Goal: Task Accomplishment & Management: Use online tool/utility

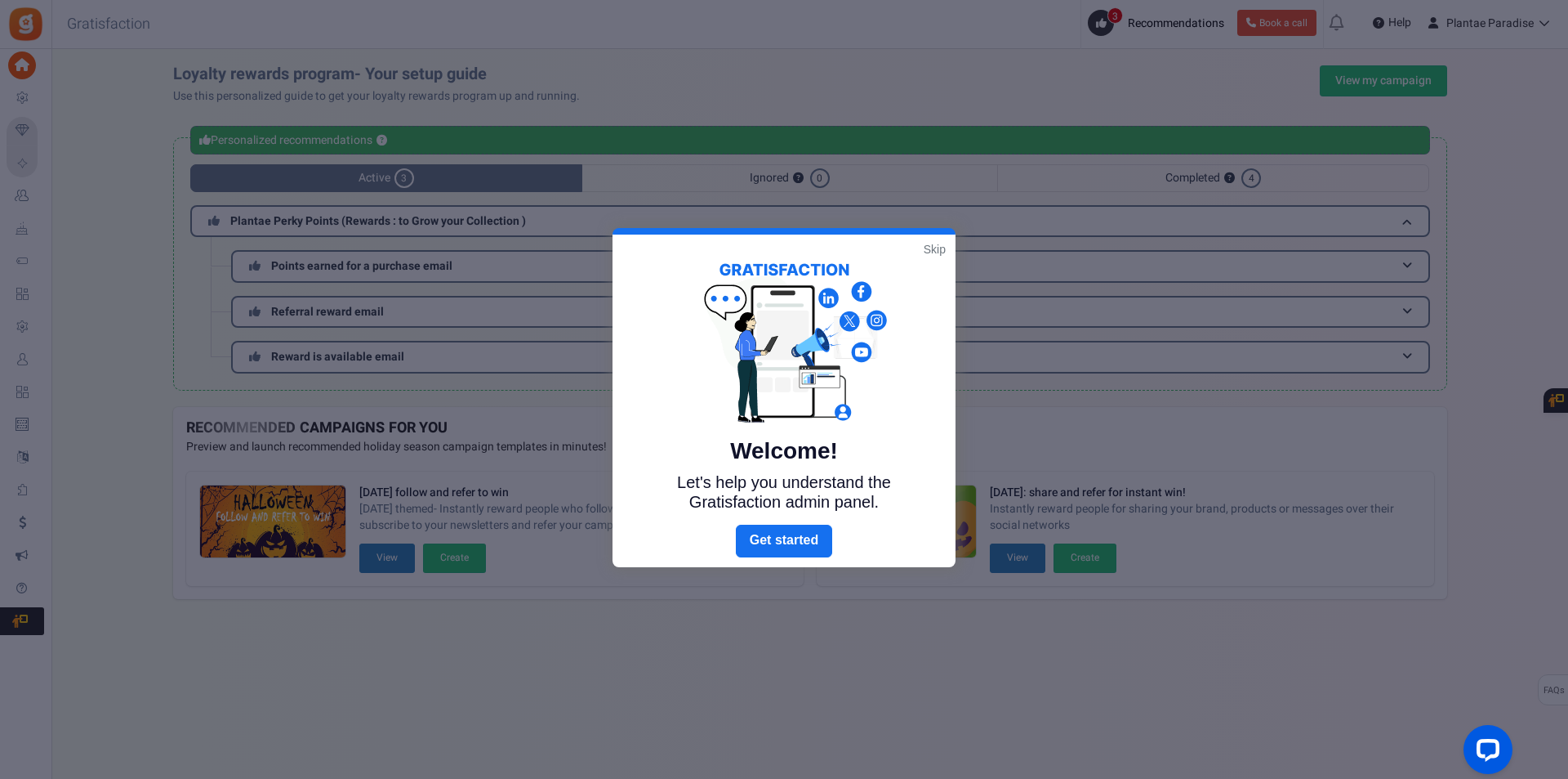
click at [935, 249] on link "Skip" at bounding box center [934, 248] width 22 height 16
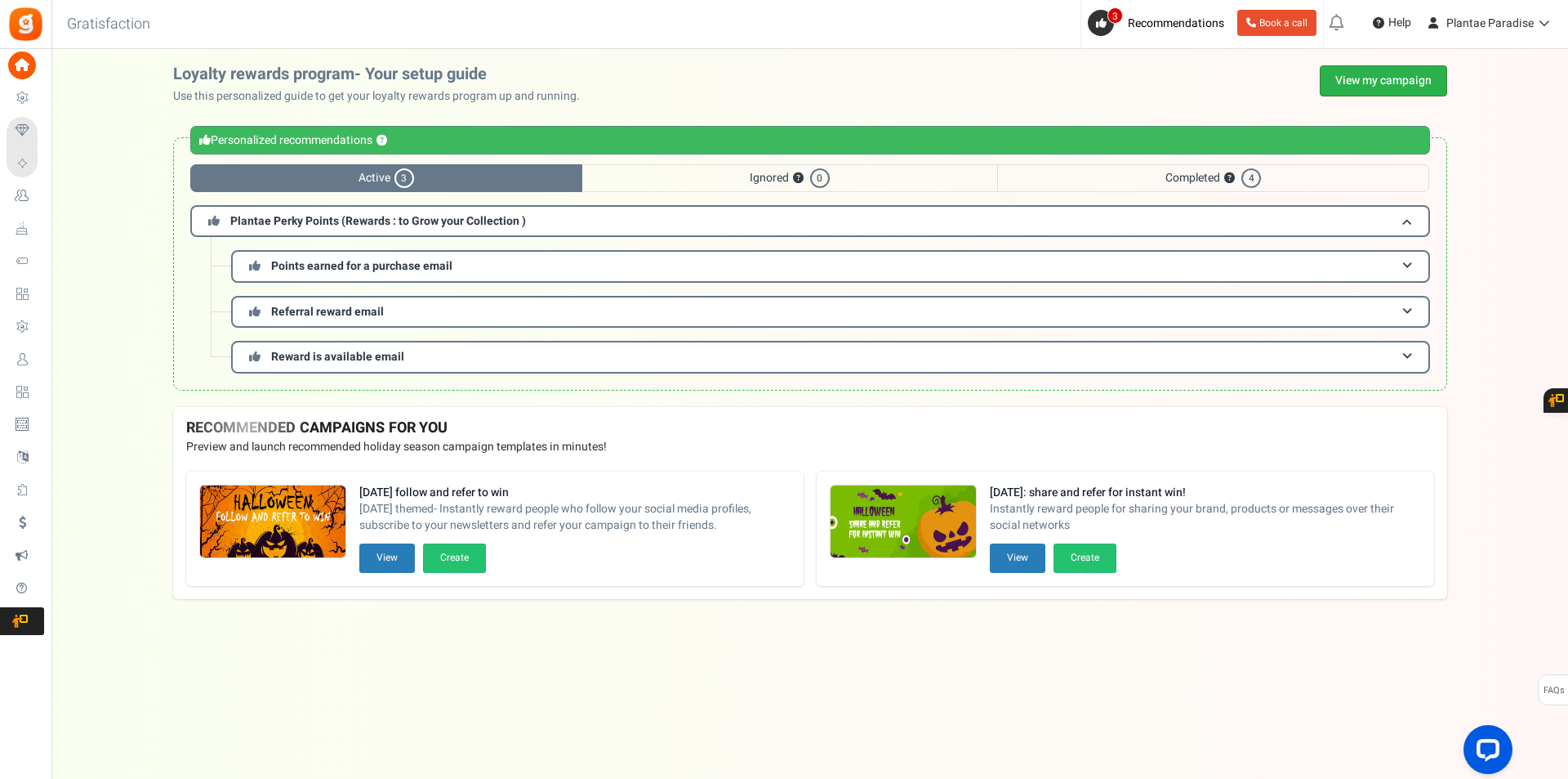
click at [1381, 81] on link "View my campaign" at bounding box center [1383, 81] width 127 height 31
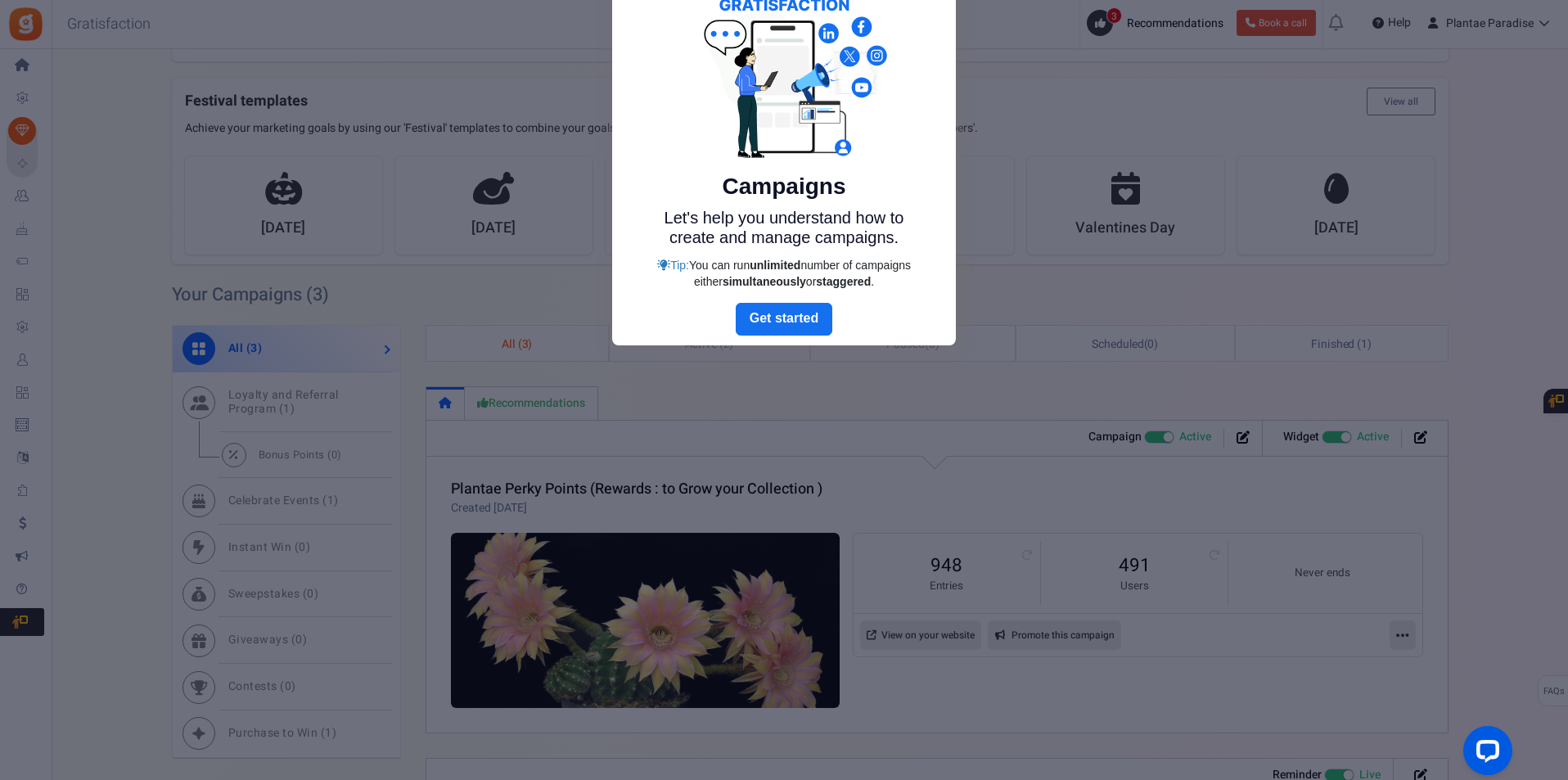
scroll to position [246, 0]
click at [801, 314] on link "Next" at bounding box center [783, 318] width 96 height 33
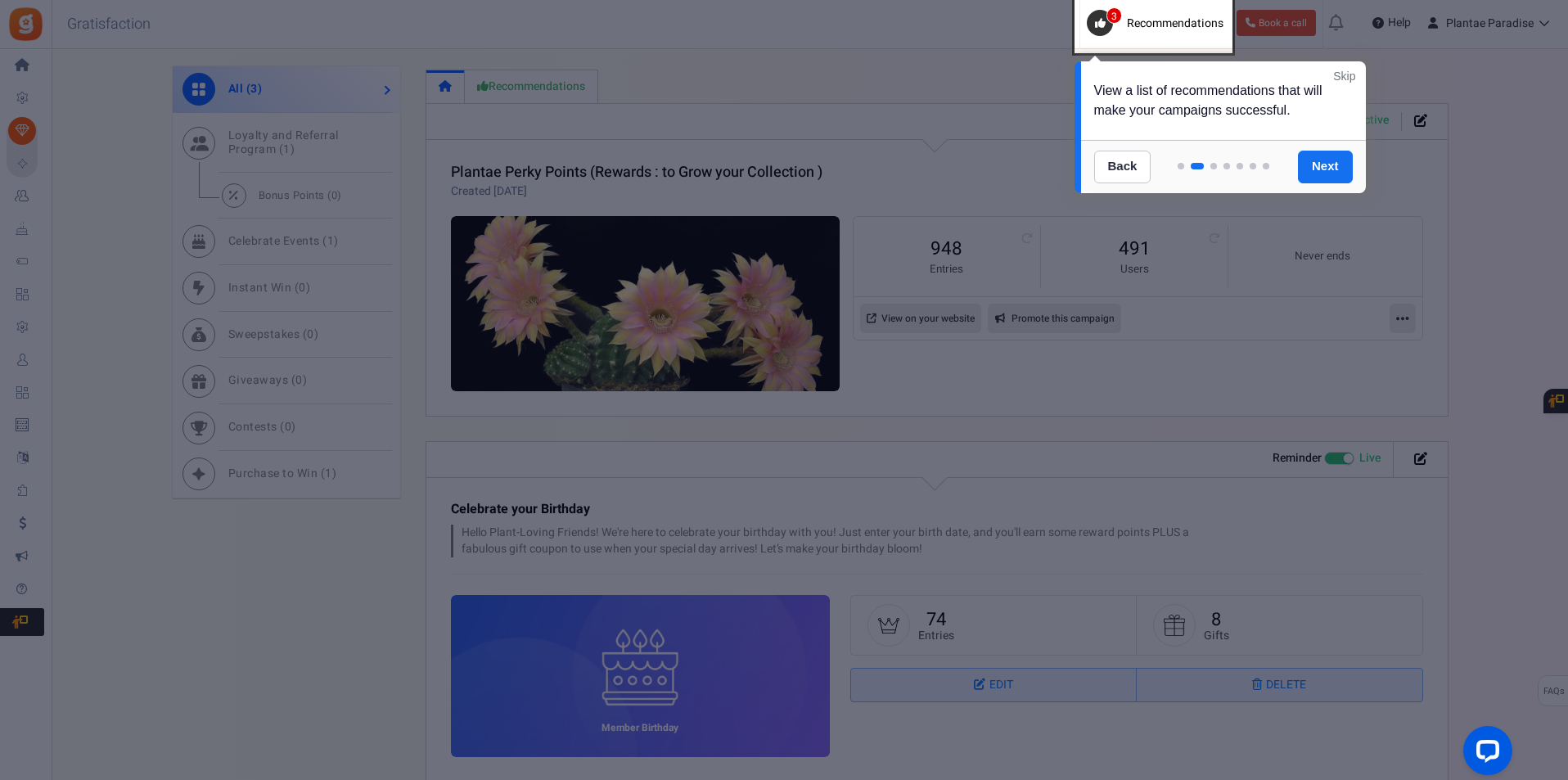
scroll to position [572, 0]
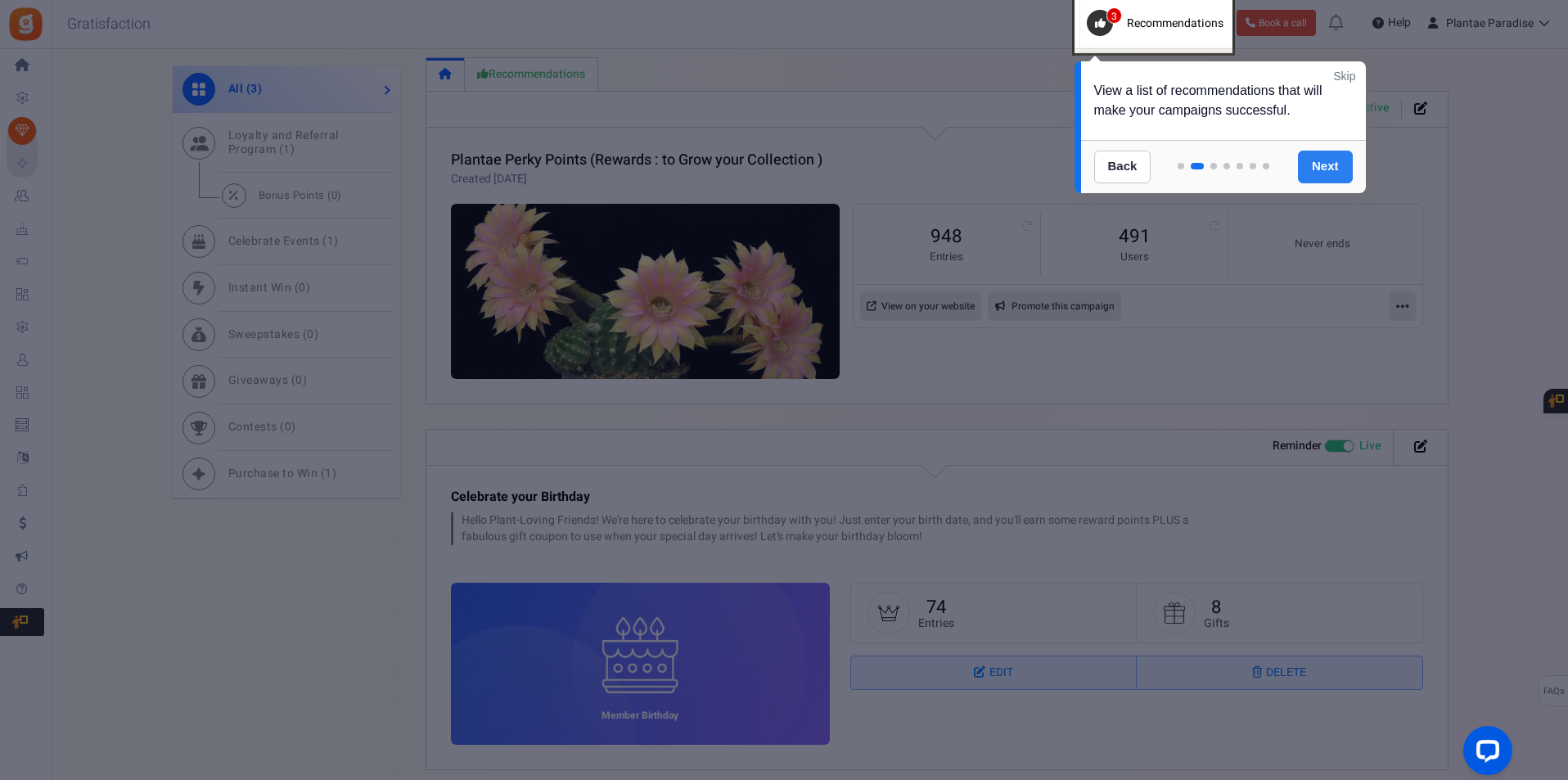
click at [1314, 177] on link "Next" at bounding box center [1325, 167] width 54 height 33
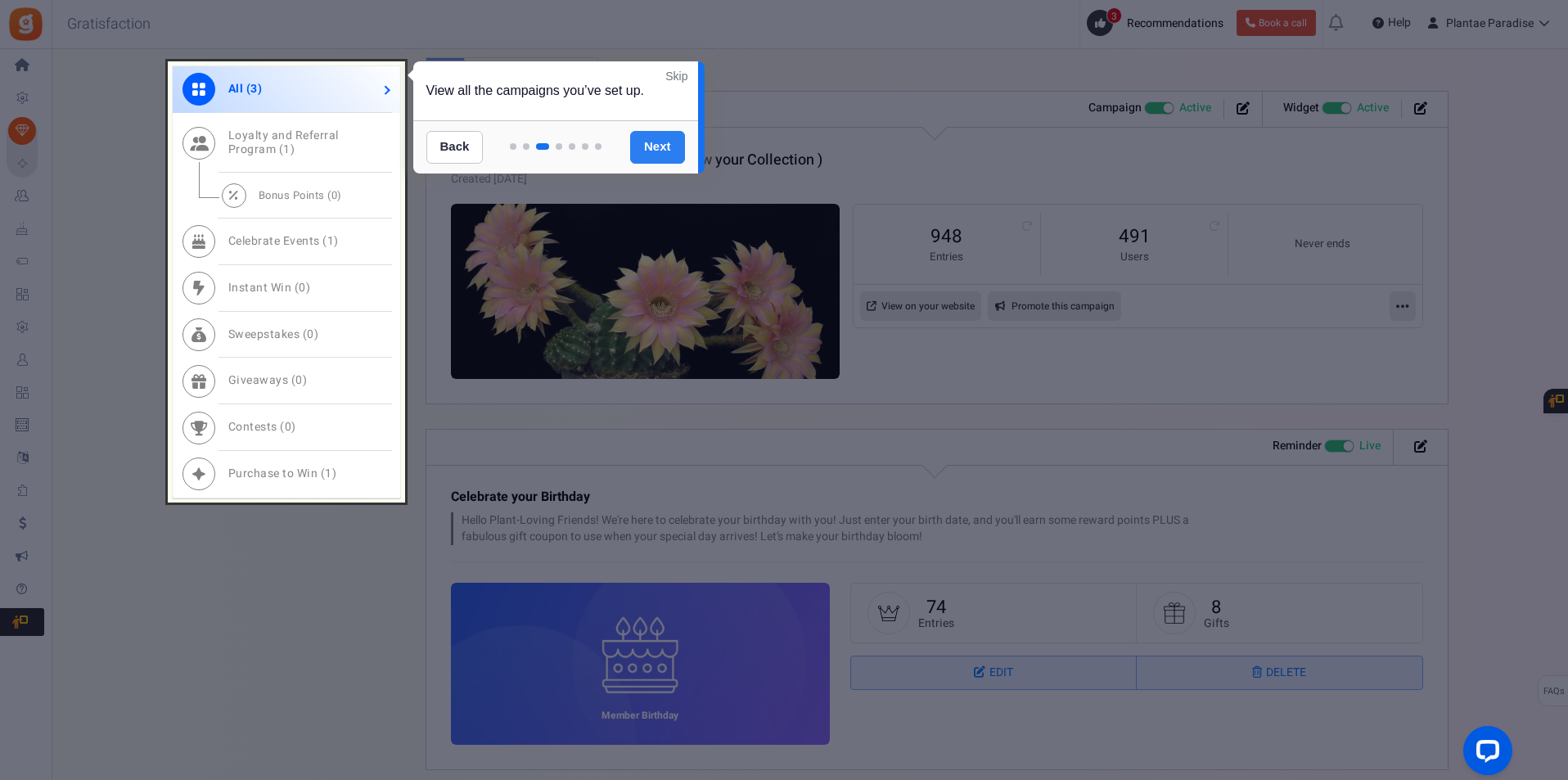
click at [651, 152] on link "Next" at bounding box center [657, 148] width 54 height 33
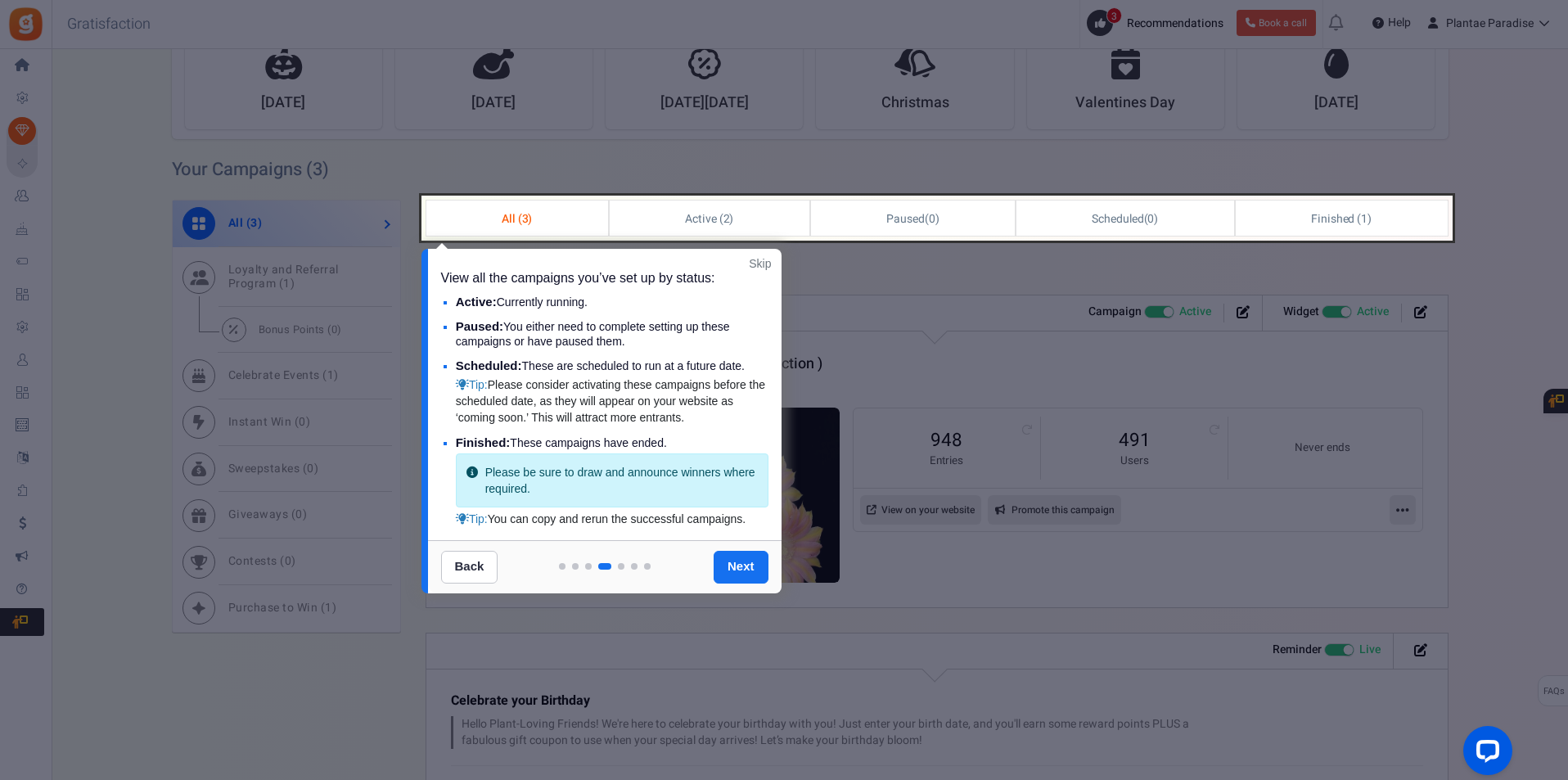
scroll to position [418, 0]
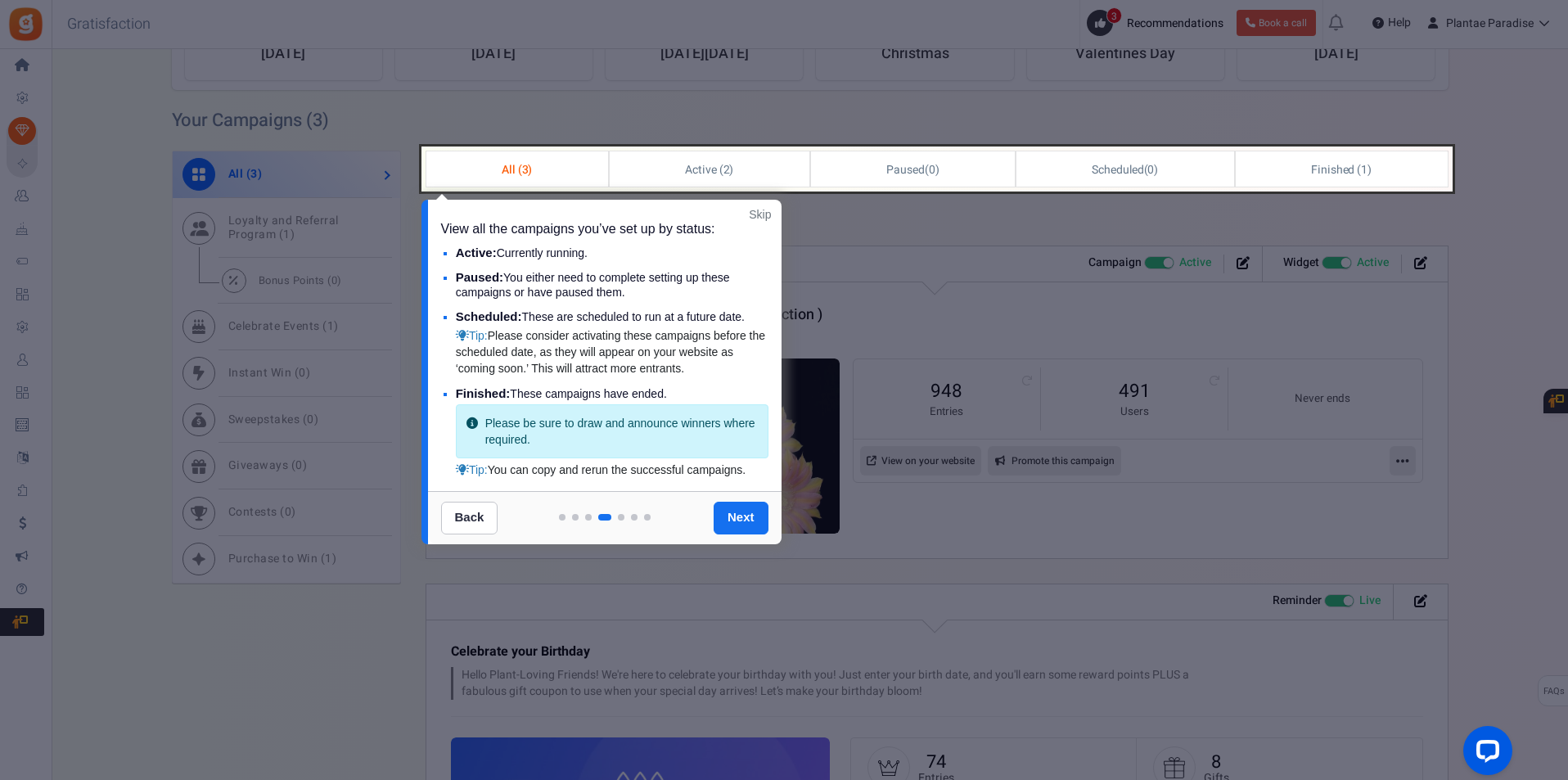
click at [765, 213] on link "Skip" at bounding box center [760, 214] width 22 height 17
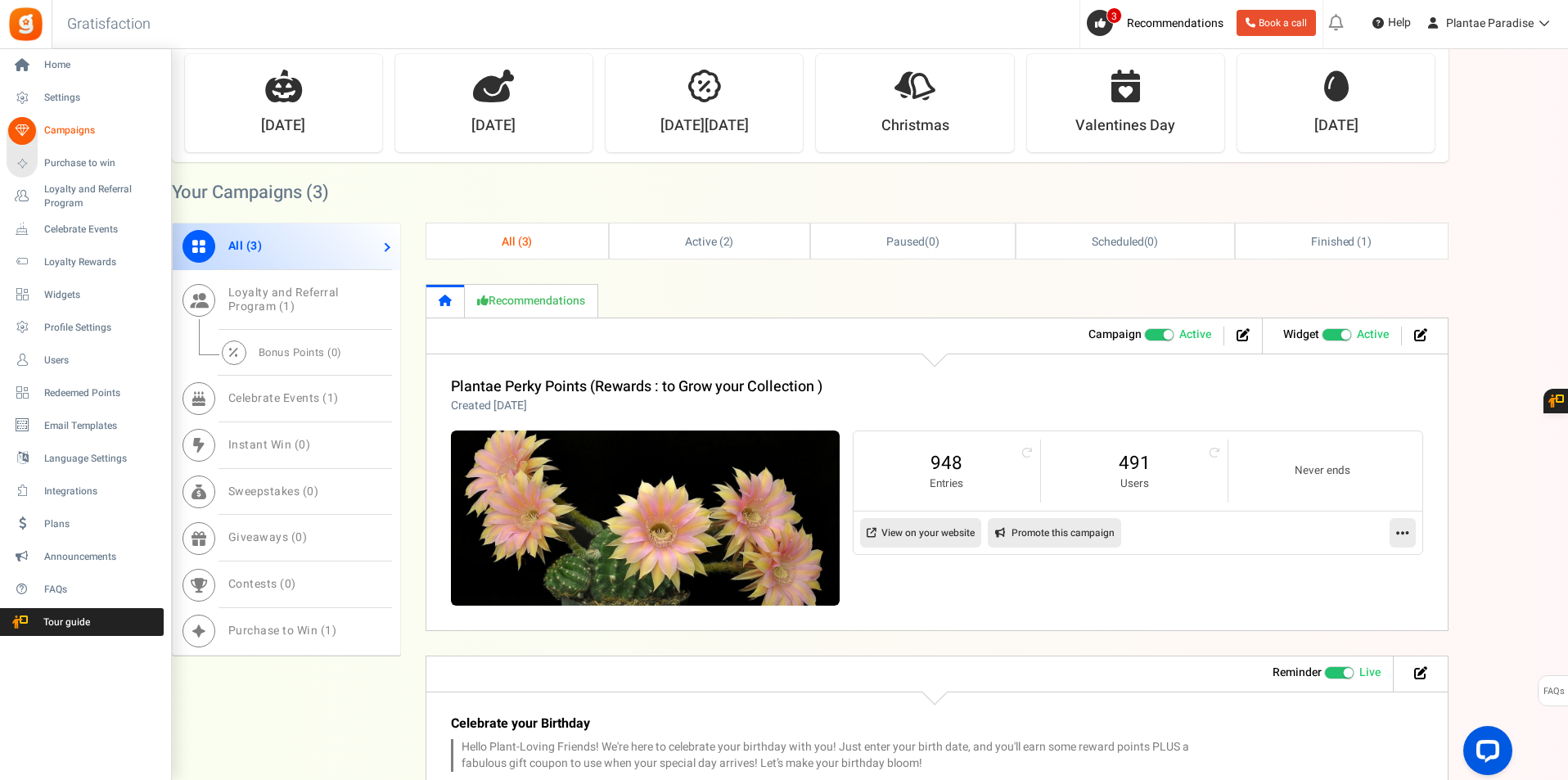
scroll to position [336, 0]
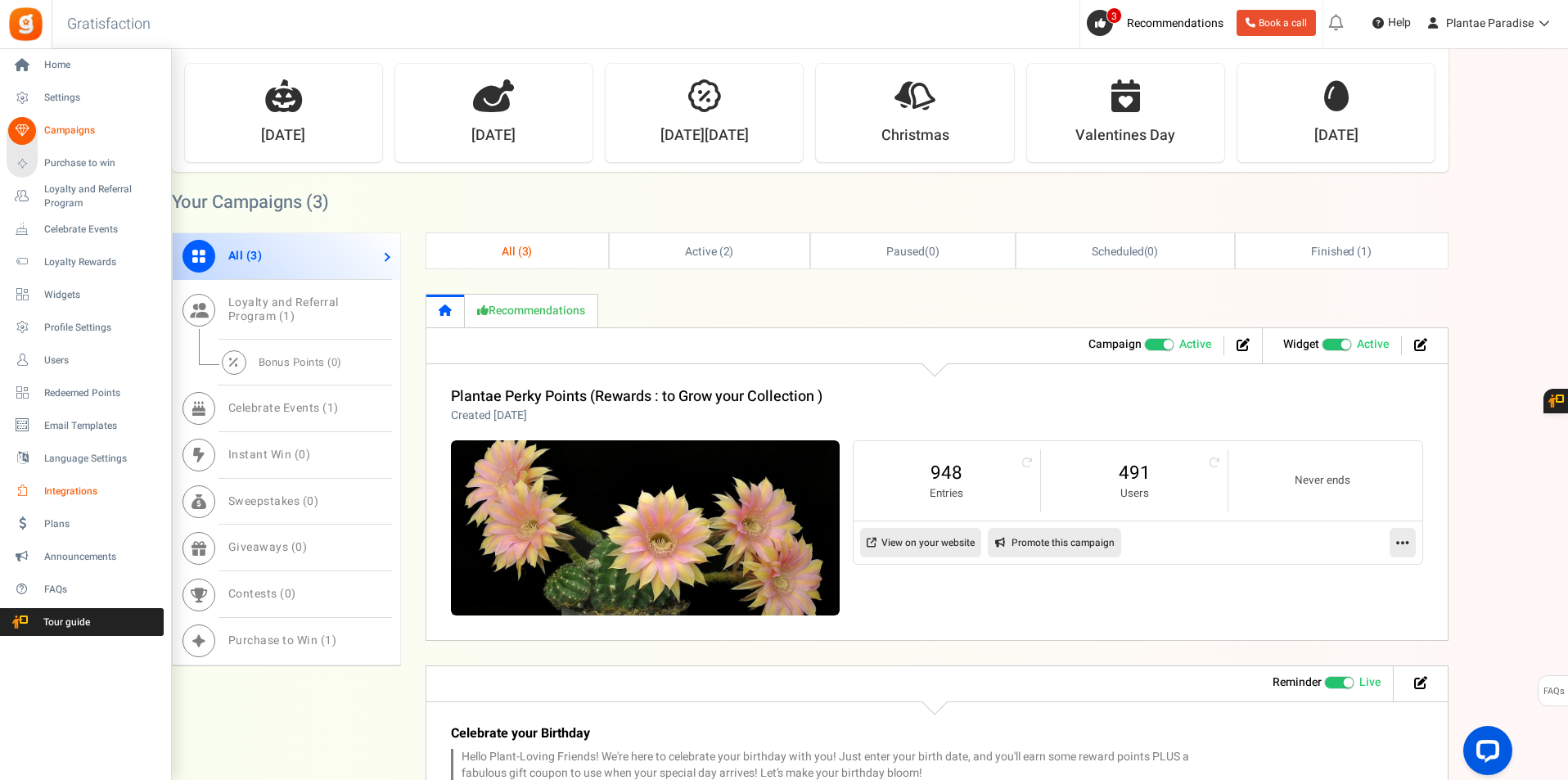
click at [81, 491] on span "Integrations" at bounding box center [101, 492] width 115 height 14
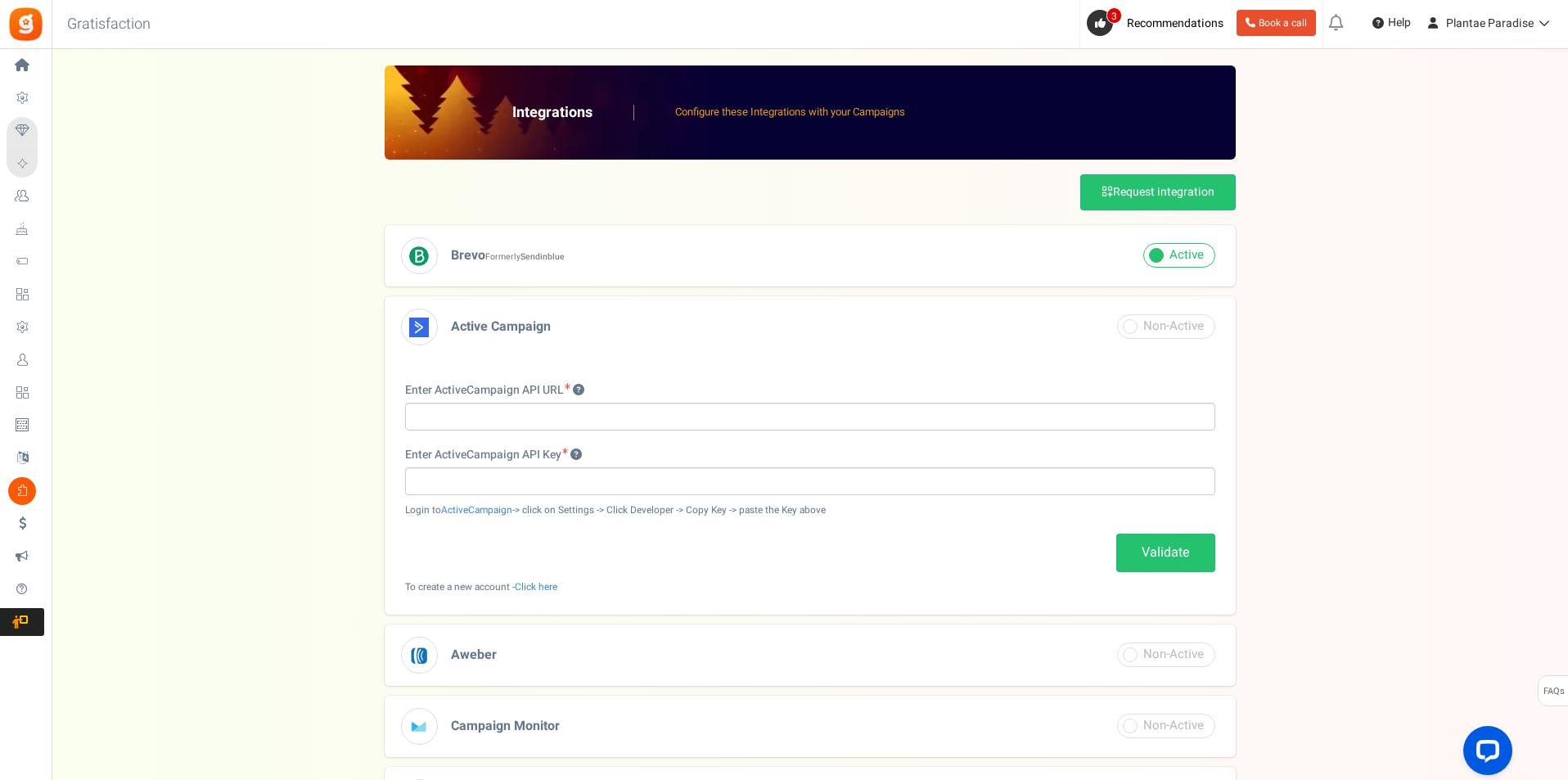
click at [531, 259] on b "Sendinblue" at bounding box center [542, 256] width 44 height 13
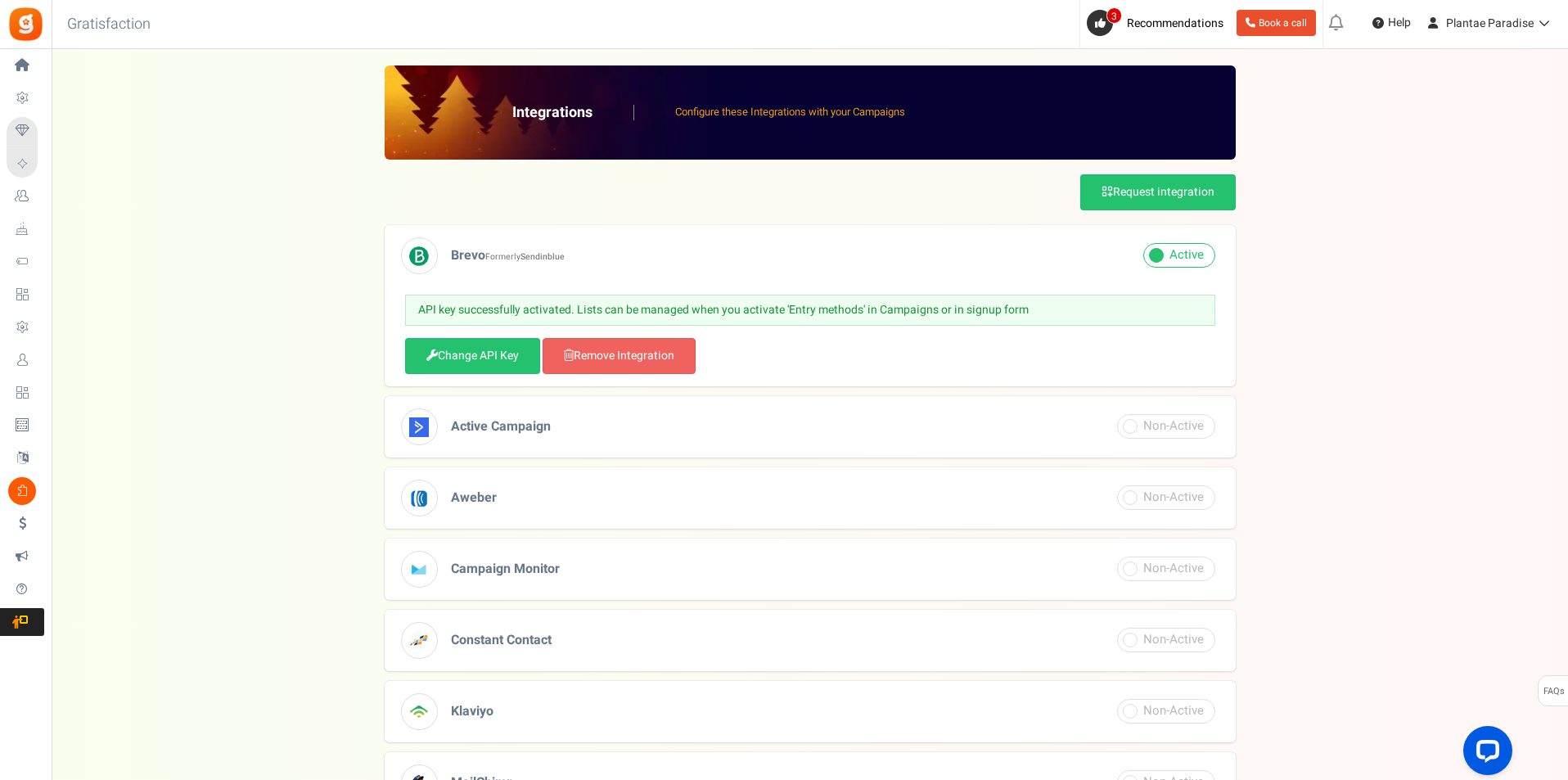
click at [545, 254] on b "Sendinblue" at bounding box center [542, 256] width 44 height 13
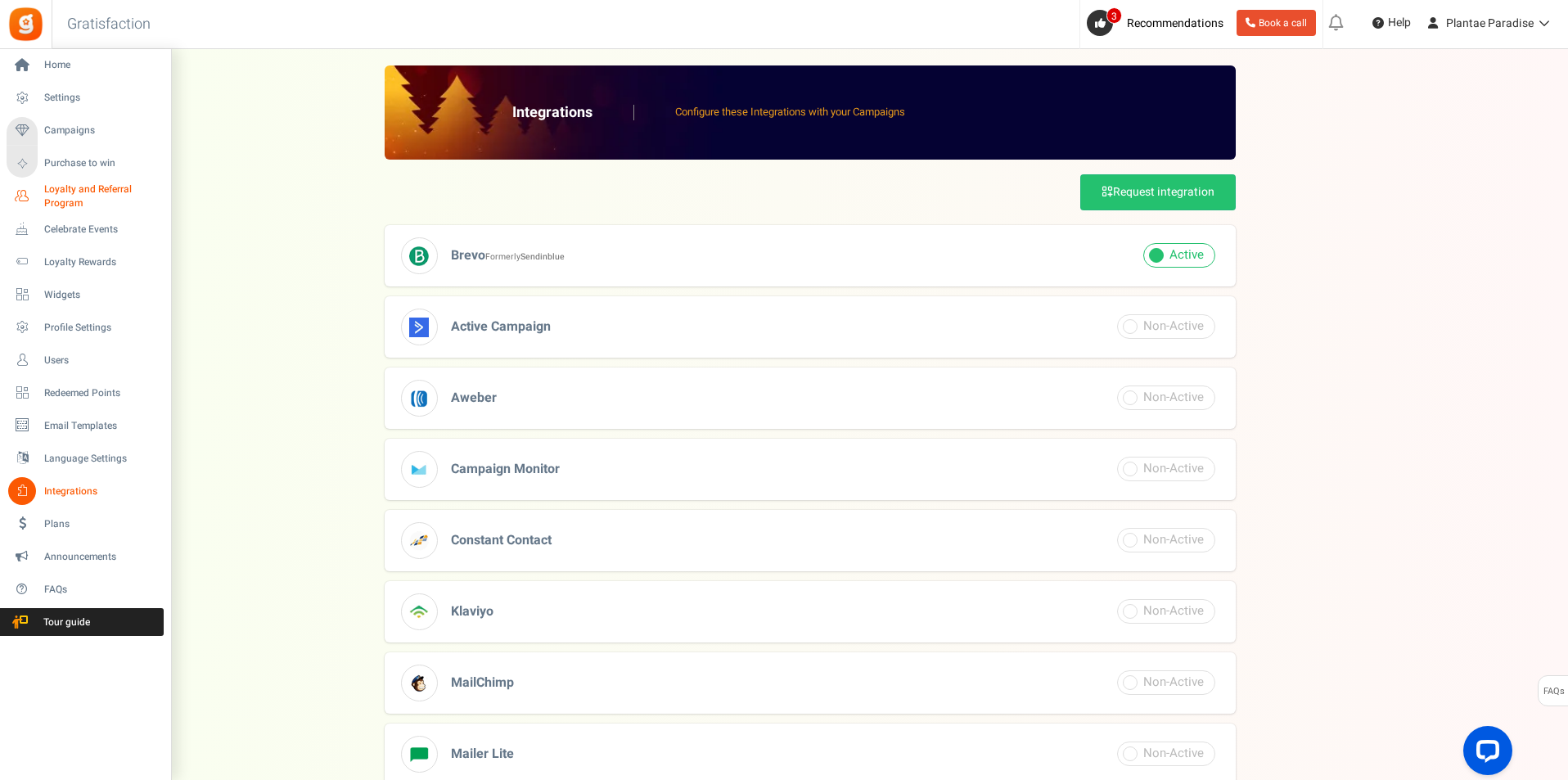
click at [54, 200] on span "Loyalty and Referral Program" at bounding box center [103, 196] width 119 height 28
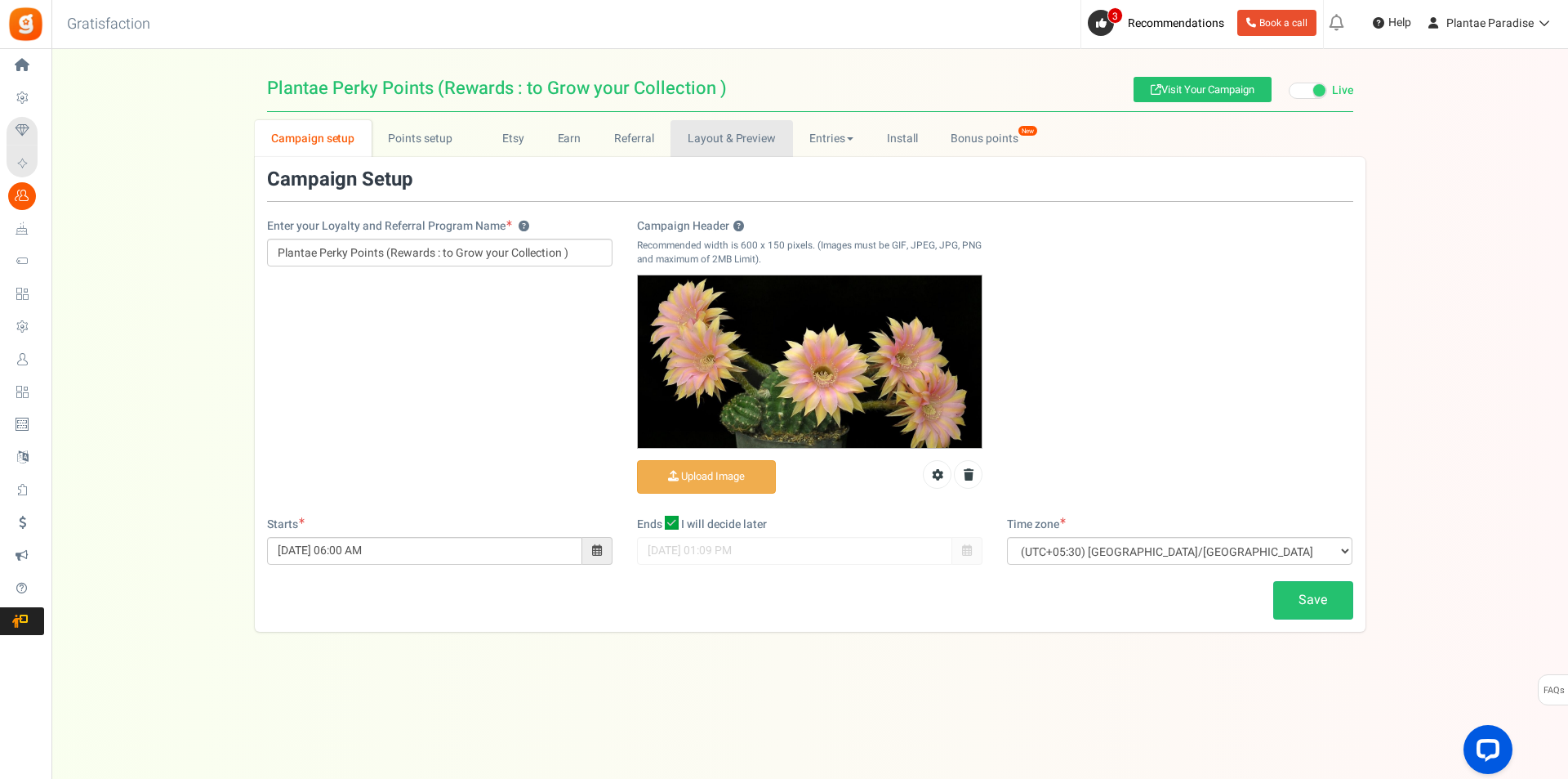
click at [729, 145] on link "Layout & Preview" at bounding box center [730, 139] width 121 height 37
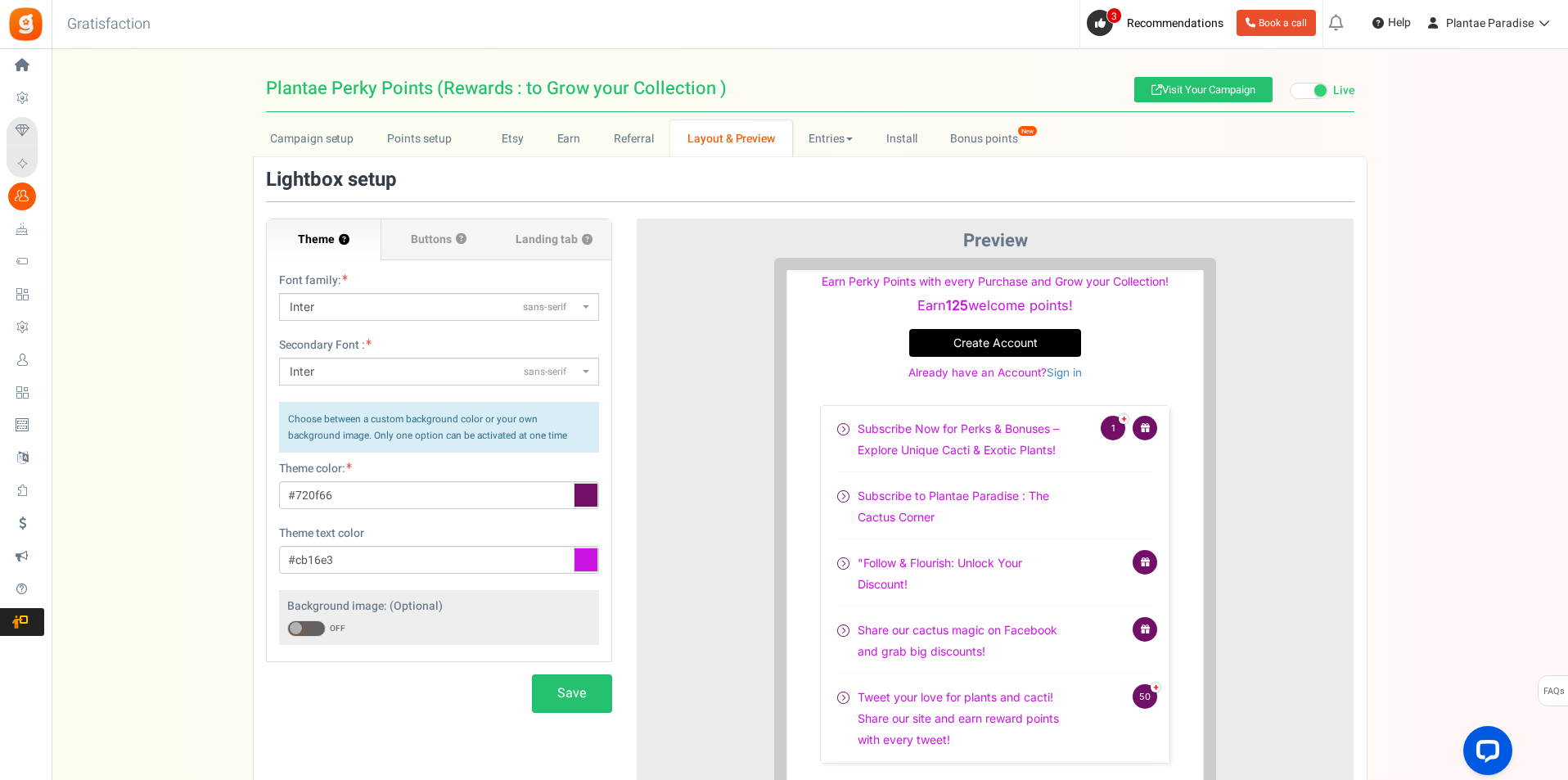
scroll to position [526, 0]
click at [904, 142] on link "Install" at bounding box center [901, 139] width 65 height 37
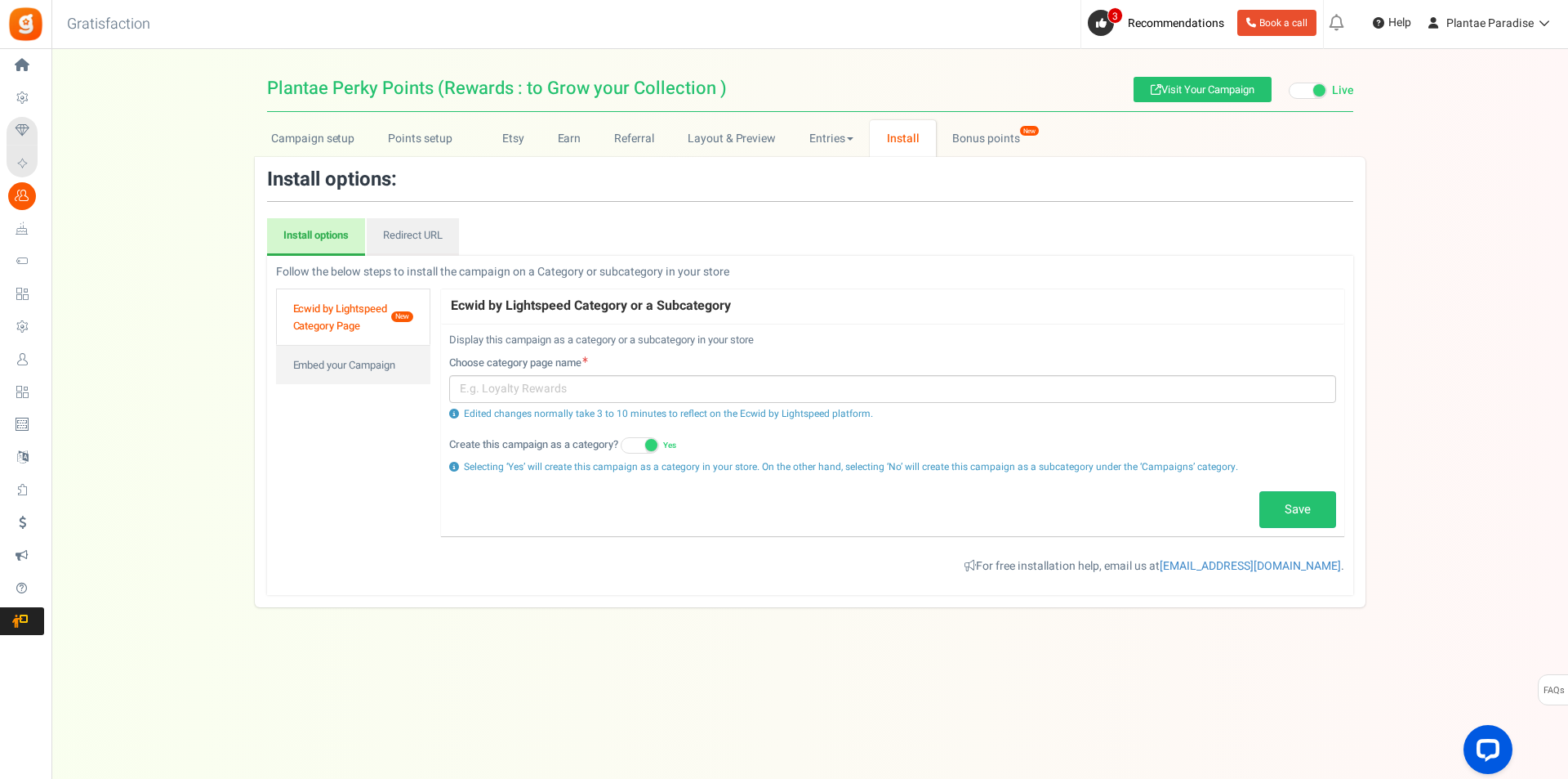
click at [344, 309] on link "Ecwid by Lightspeed Category Page New" at bounding box center [354, 316] width 155 height 56
click at [408, 237] on link "Redirect URL" at bounding box center [412, 237] width 92 height 38
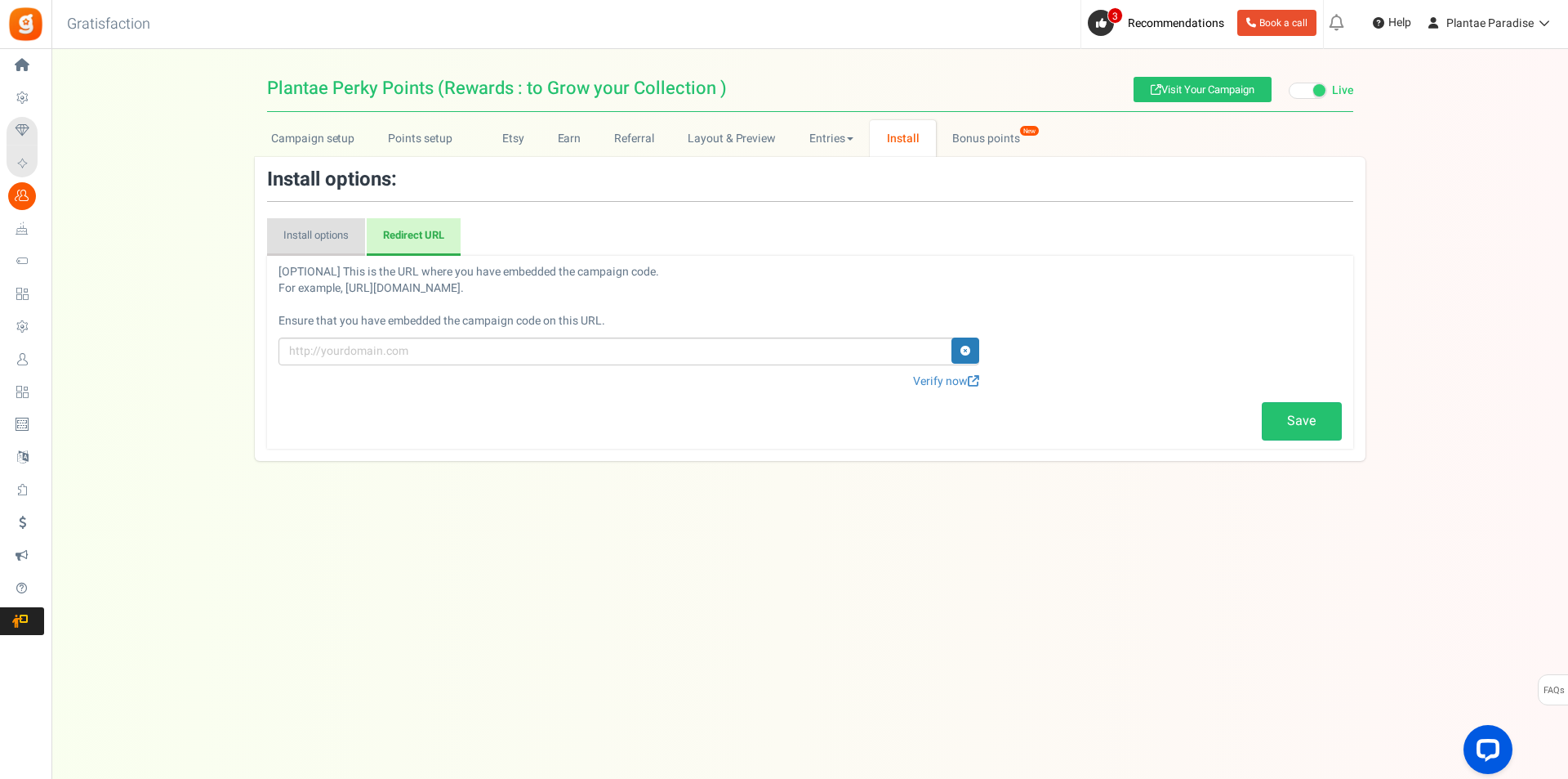
click at [307, 227] on link "Install options" at bounding box center [315, 237] width 98 height 38
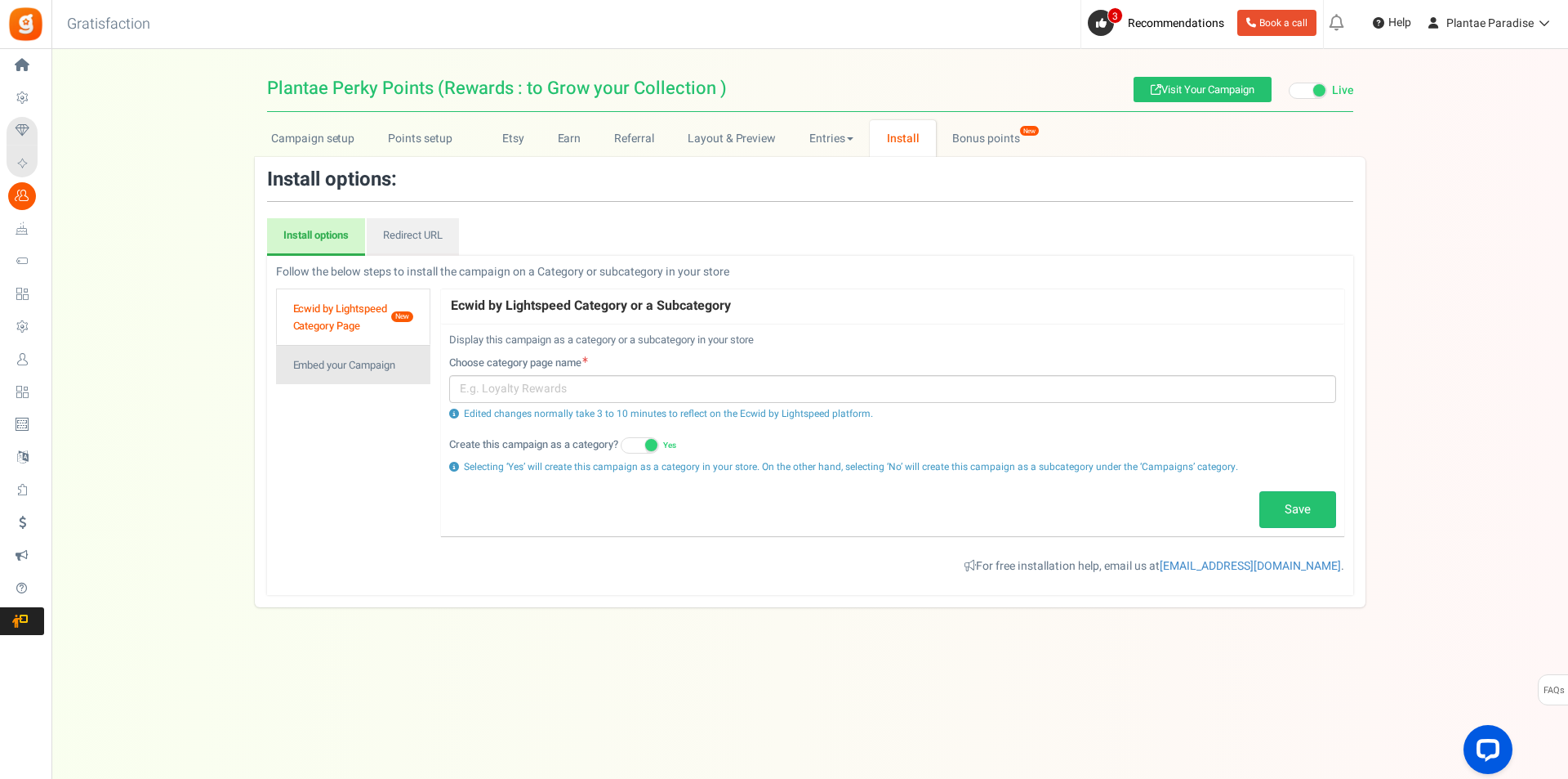
click at [336, 377] on link "Embed your Campaign" at bounding box center [354, 364] width 155 height 39
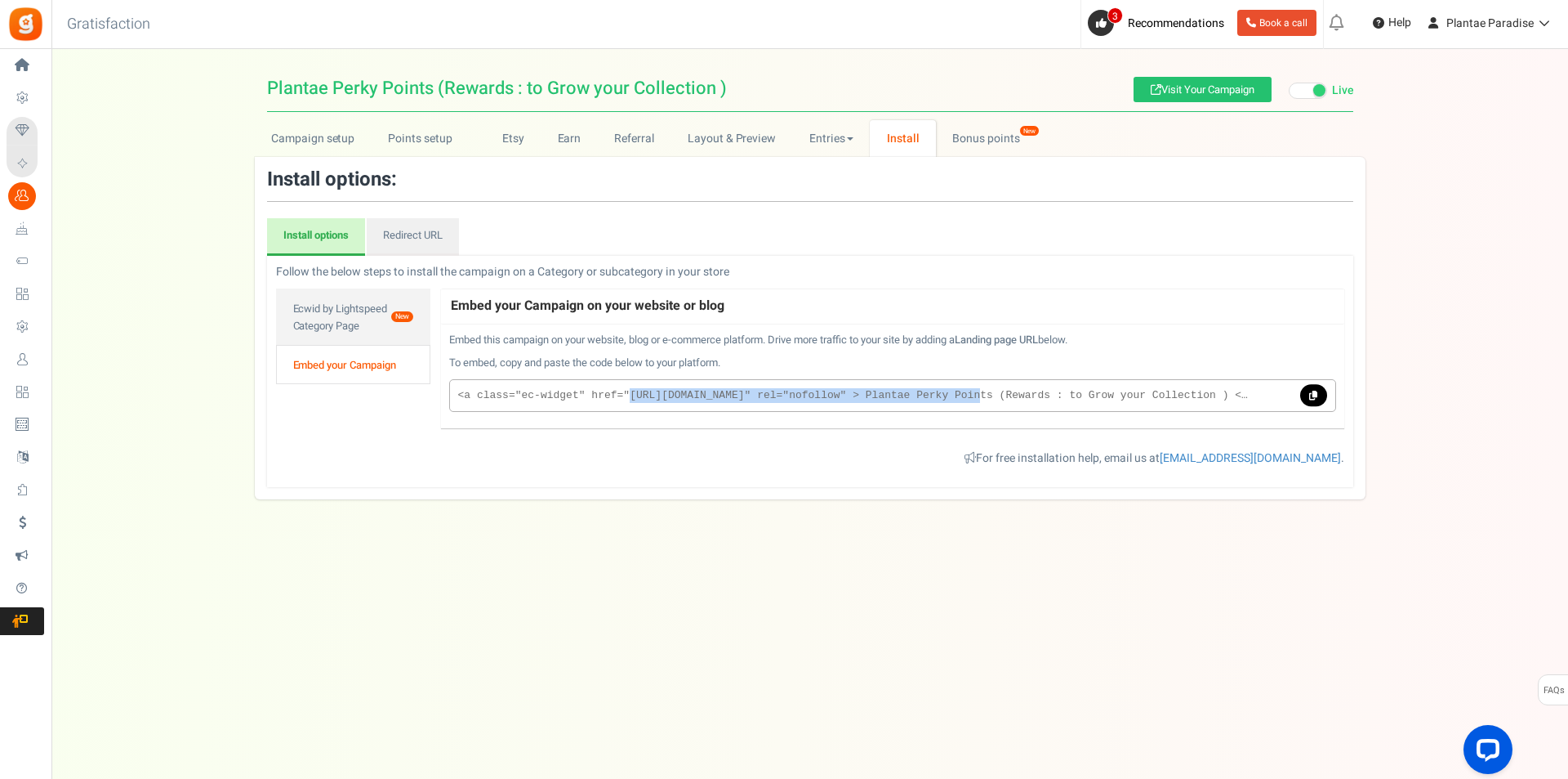
drag, startPoint x: 614, startPoint y: 395, endPoint x: 939, endPoint y: 397, distance: 325.0
click at [939, 397] on code "<a class="ec-widget" href="[URL][DOMAIN_NAME]" rel="nofollow" > Plantae Perky P…" at bounding box center [852, 396] width 790 height 16
copy code "[URL][DOMAIN_NAME]"
click at [1312, 391] on icon at bounding box center [1313, 395] width 8 height 9
click at [965, 144] on link "Bonus points New" at bounding box center [994, 139] width 116 height 37
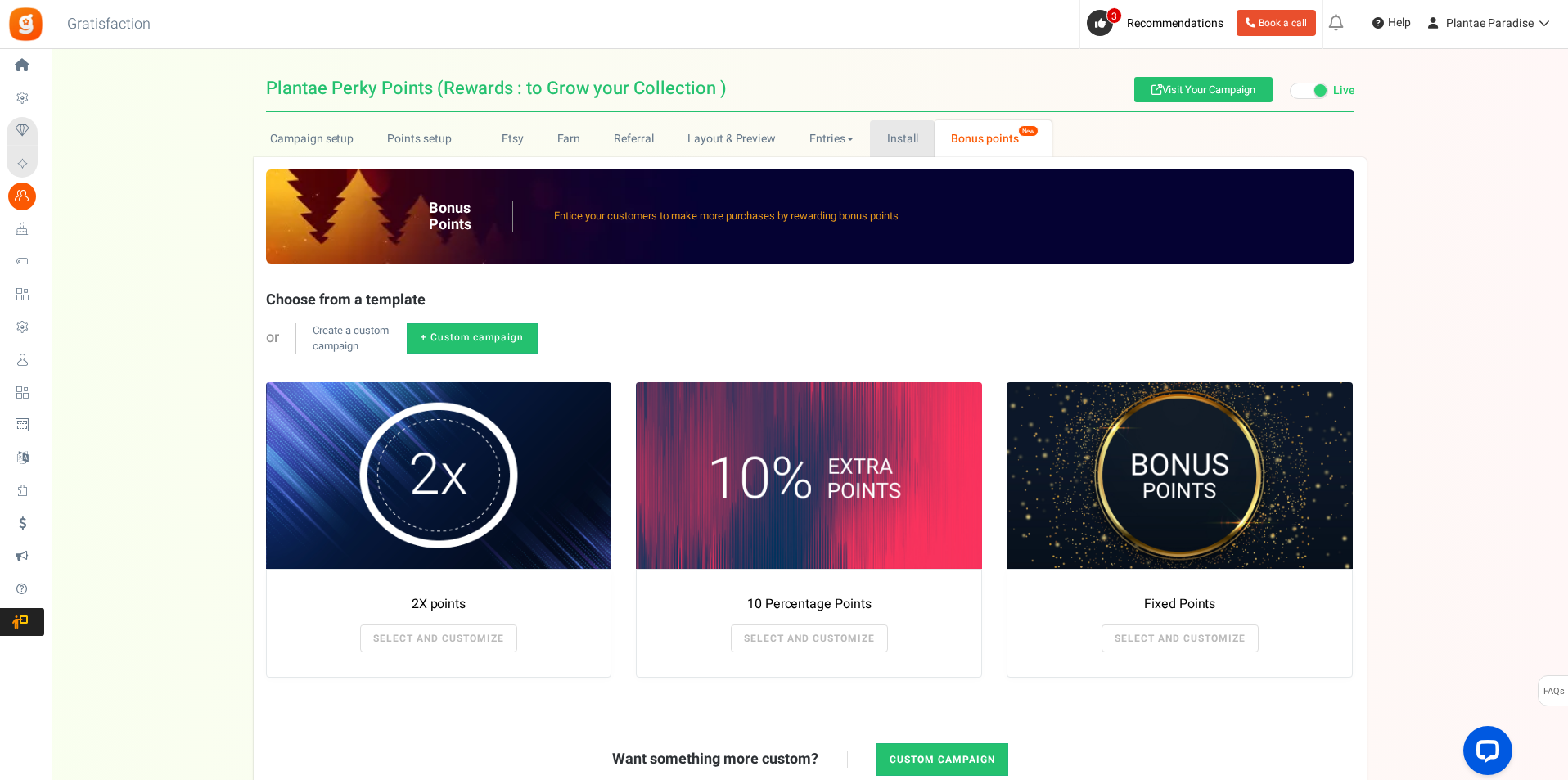
click at [894, 143] on link "Install" at bounding box center [902, 139] width 65 height 37
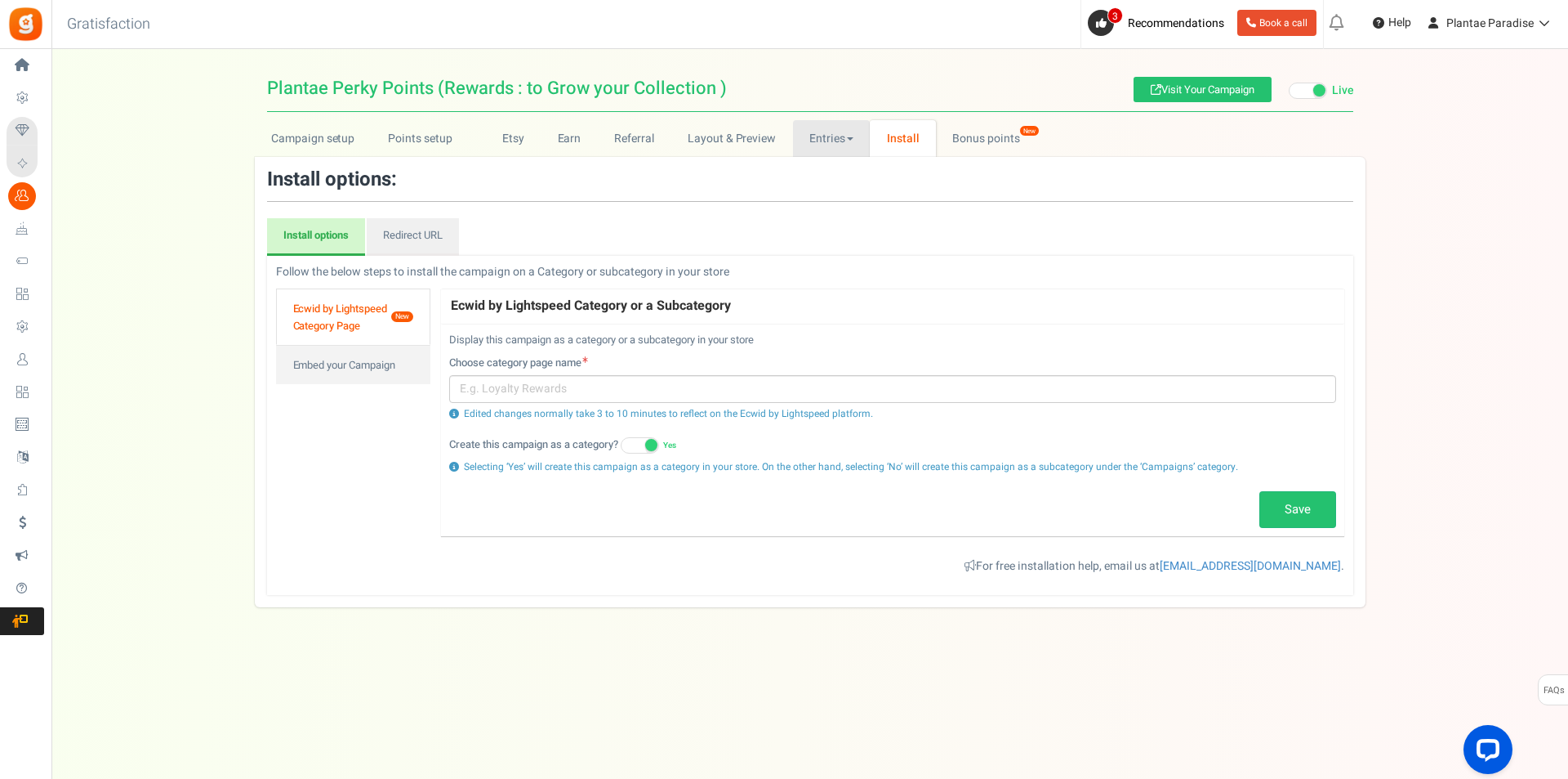
click at [820, 142] on link "Entries" at bounding box center [832, 139] width 78 height 37
click at [333, 313] on link "Ecwid by Lightspeed Category Page New" at bounding box center [354, 316] width 155 height 56
click at [301, 143] on link "Campaign setup" at bounding box center [313, 139] width 116 height 37
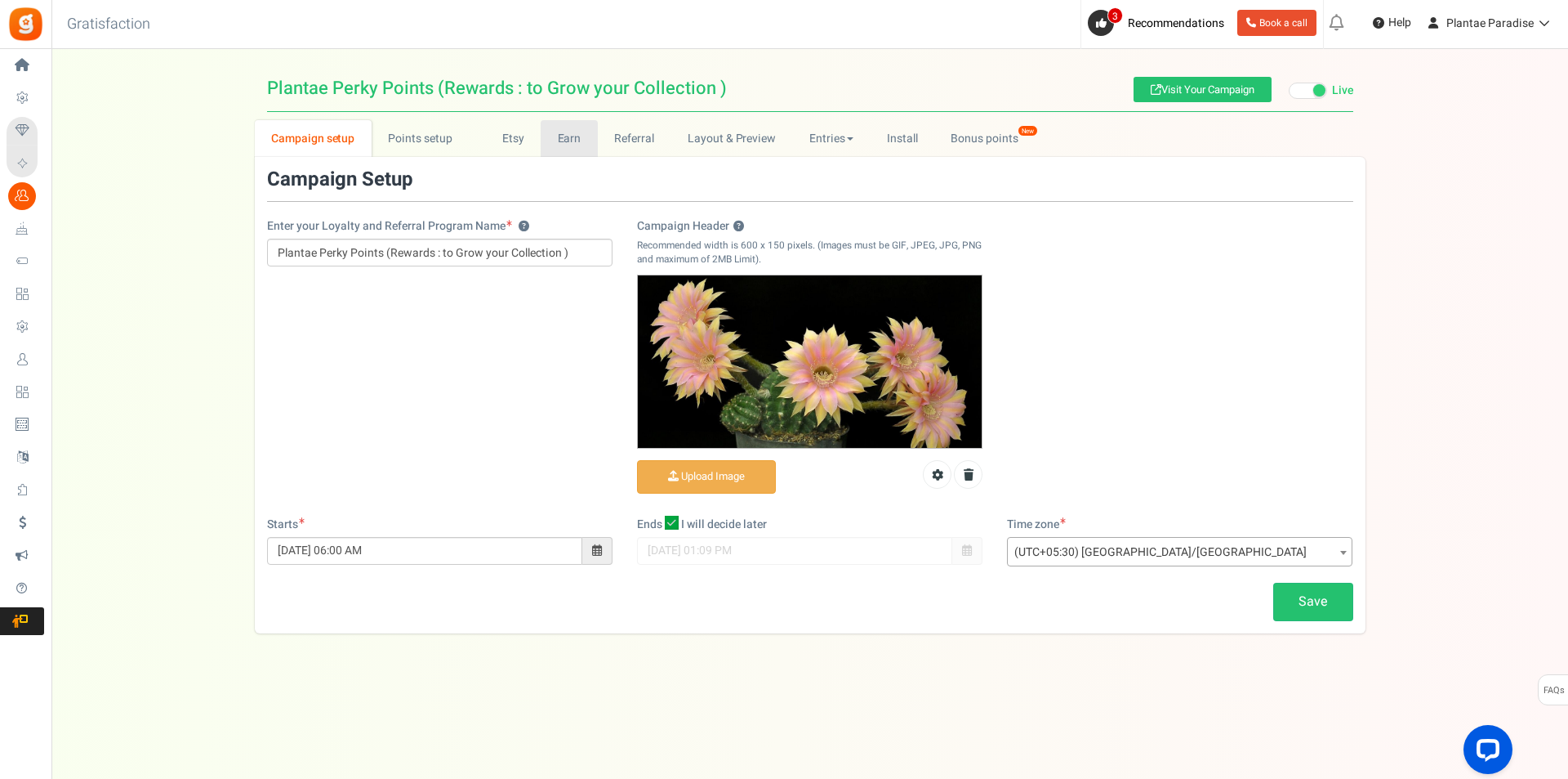
click at [548, 146] on link "Earn" at bounding box center [568, 139] width 57 height 37
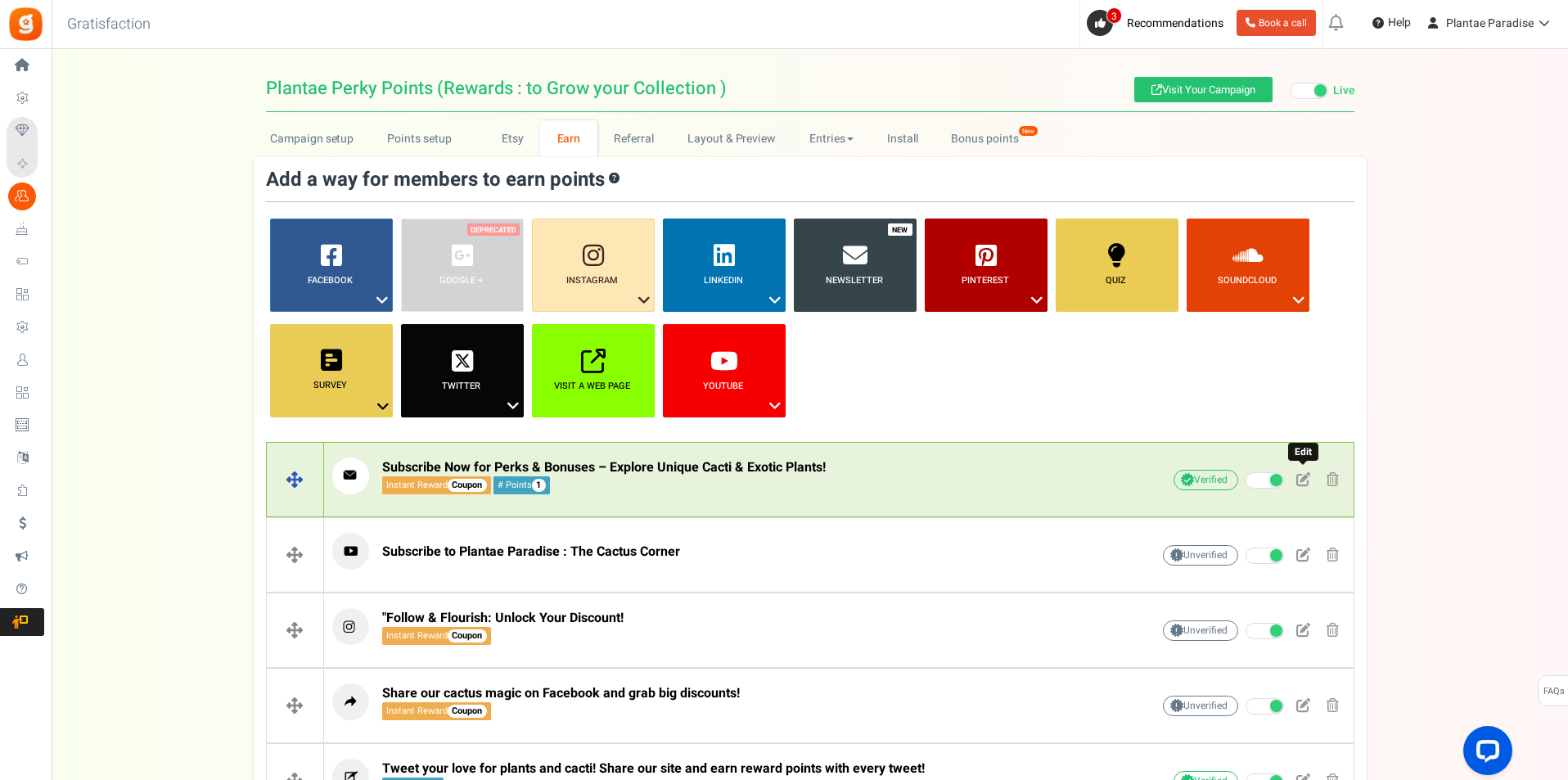
click at [1302, 484] on span at bounding box center [1303, 479] width 14 height 14
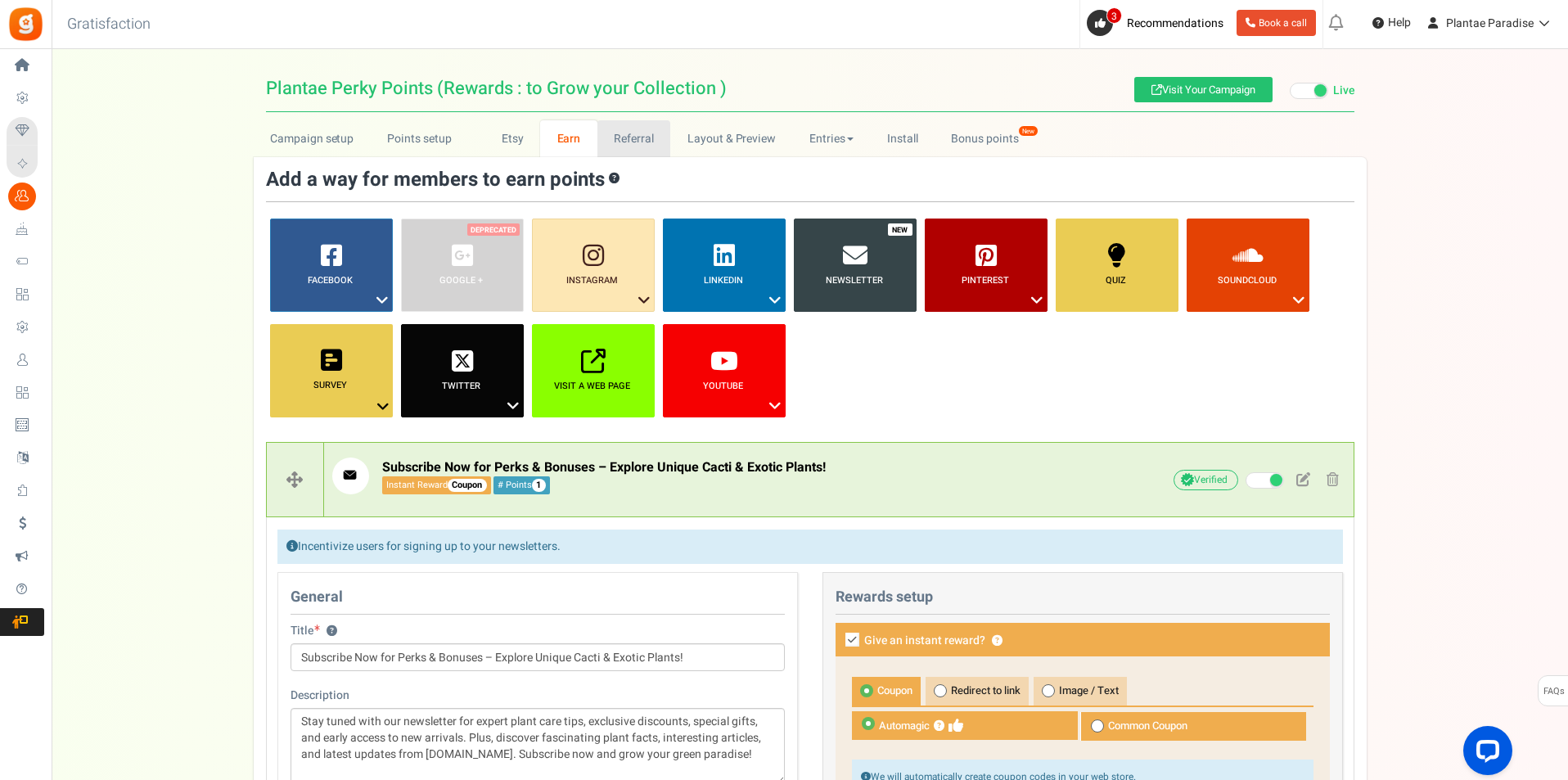
click at [645, 135] on link "Referral" at bounding box center [634, 139] width 74 height 37
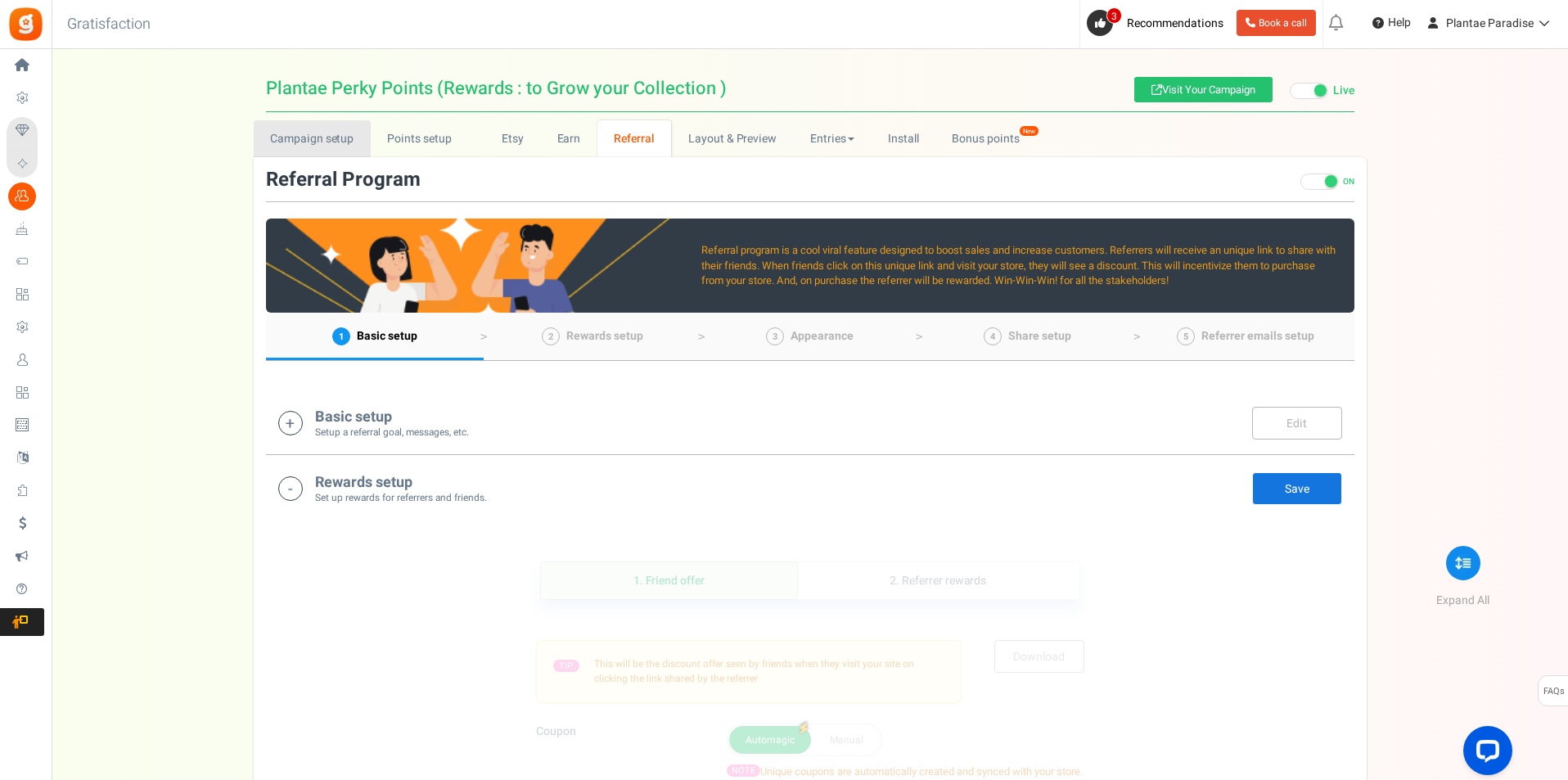
click at [319, 147] on link "Campaign setup" at bounding box center [312, 139] width 117 height 37
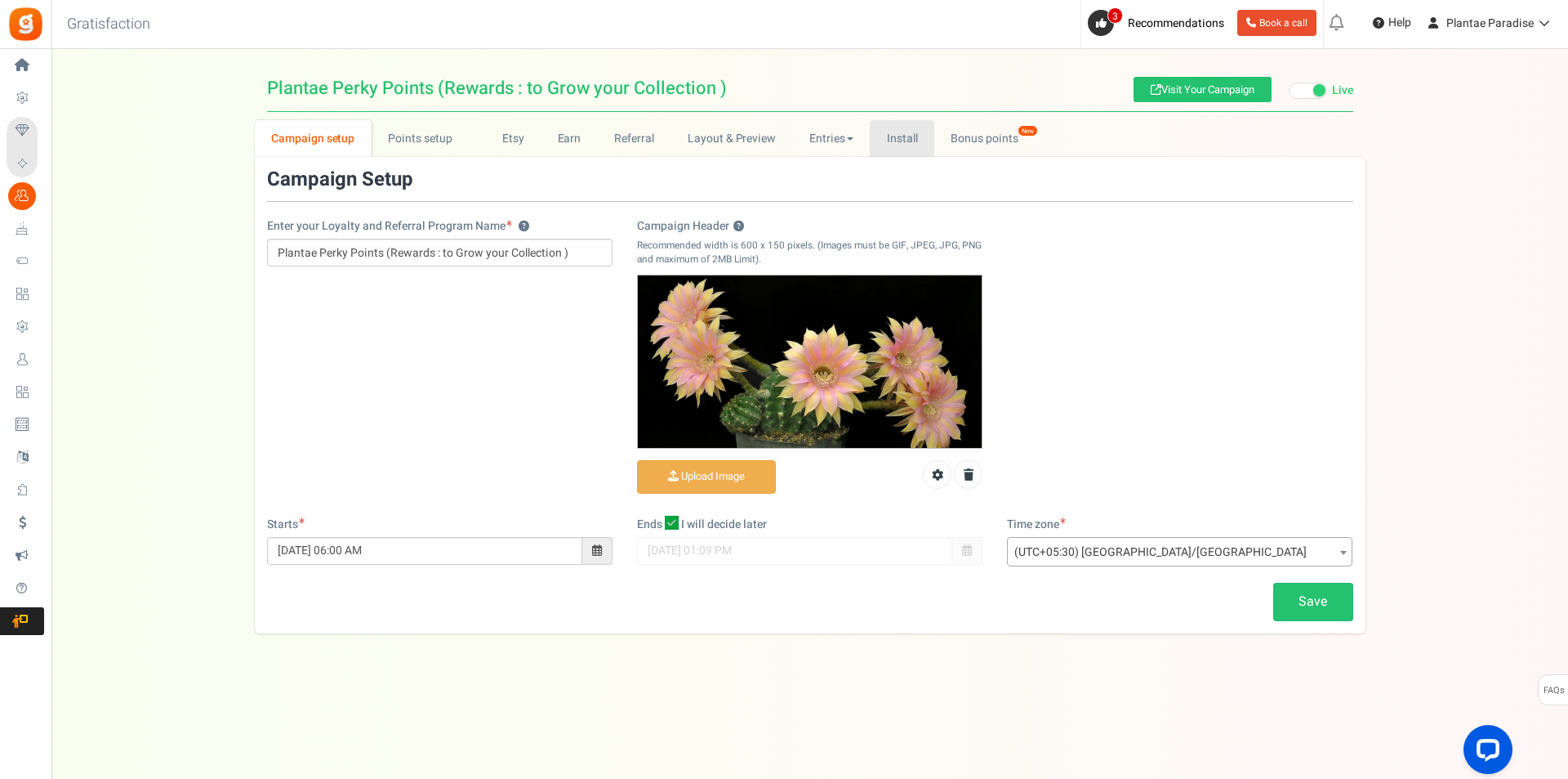
click at [896, 130] on link "Install" at bounding box center [902, 139] width 65 height 37
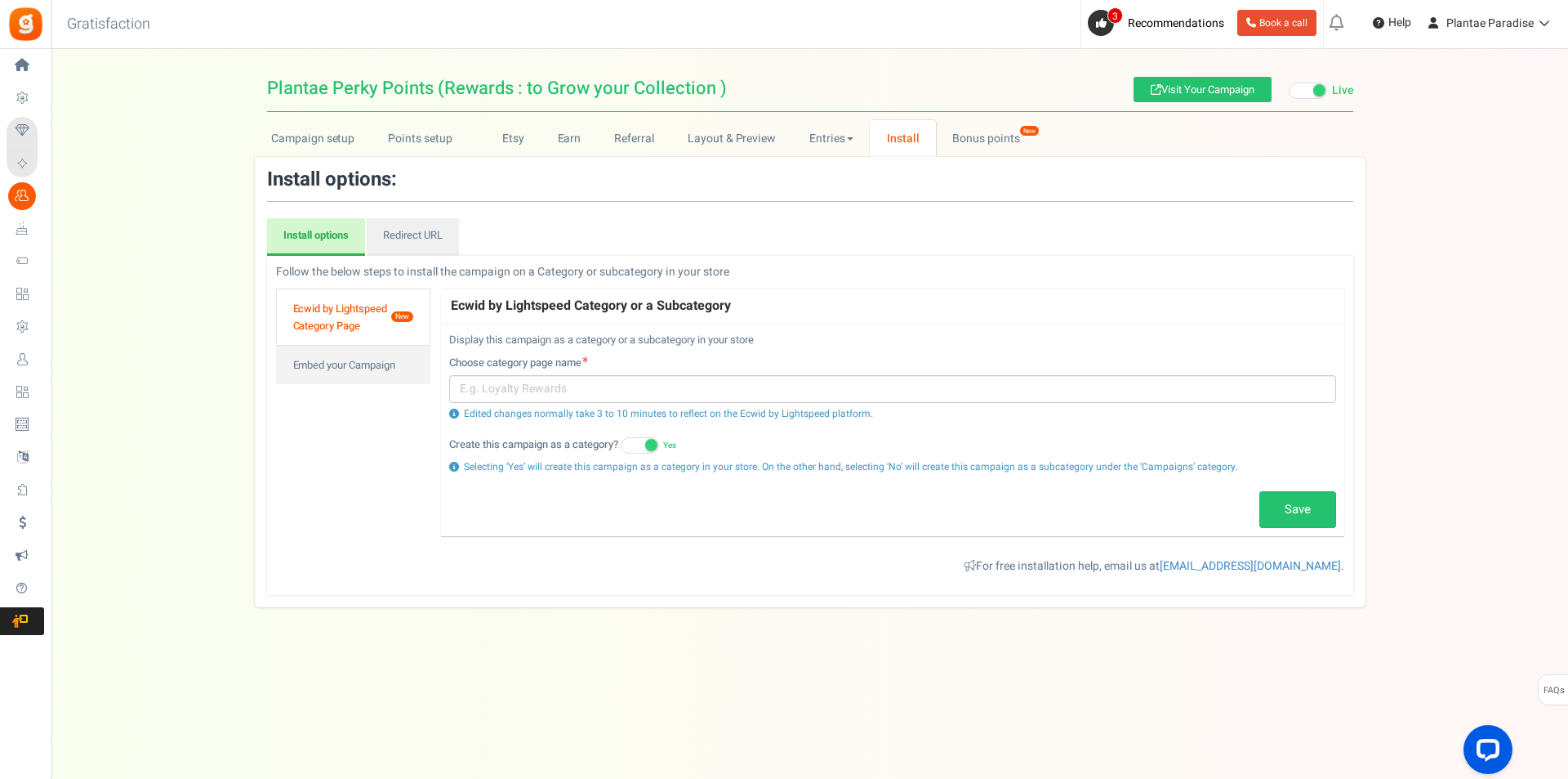
click at [354, 385] on div "Follow below steps for the installation in the respective platform Follow the b…" at bounding box center [811, 425] width 1088 height 323
click at [359, 375] on link "Embed your Campaign" at bounding box center [354, 364] width 155 height 39
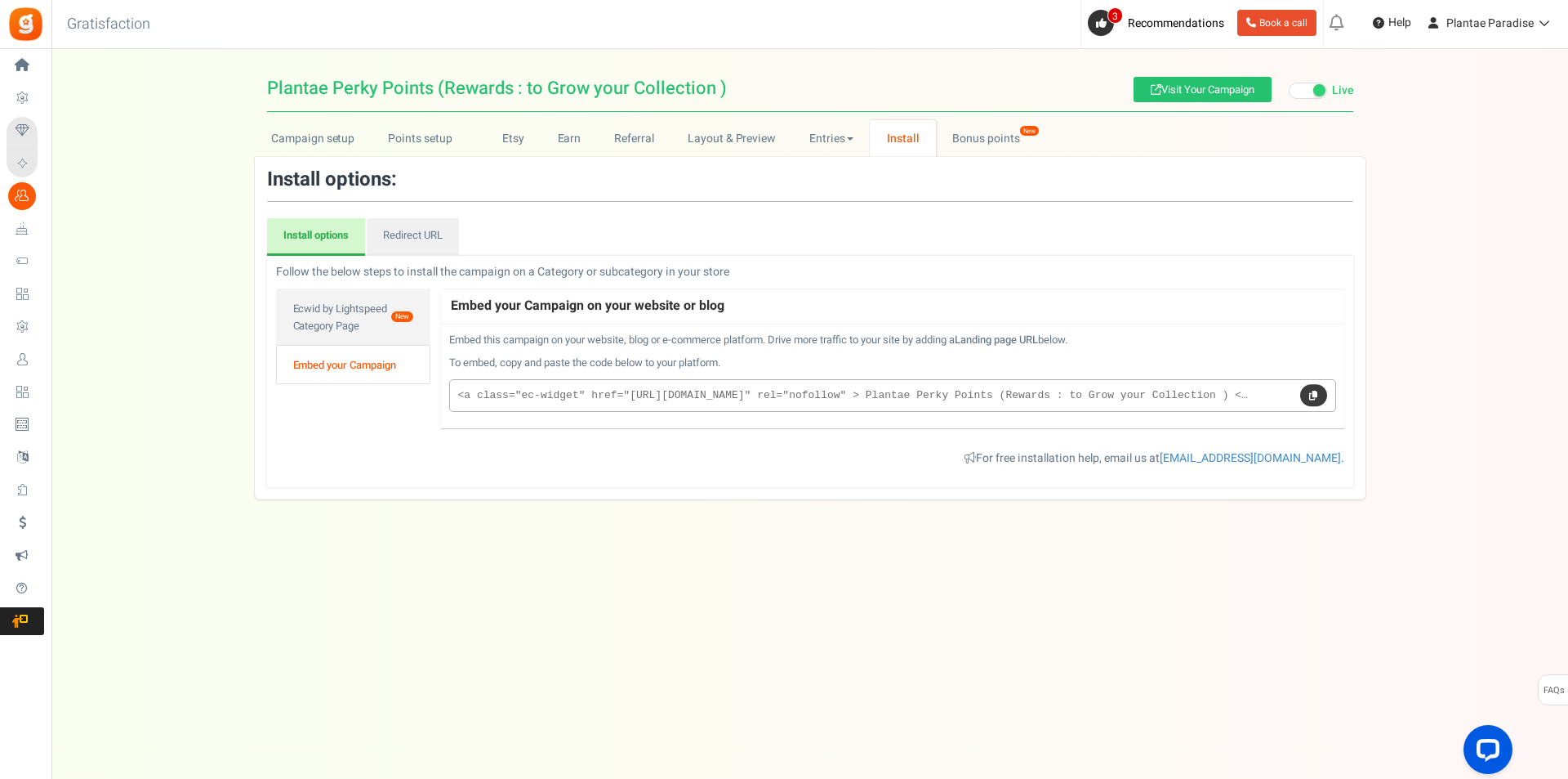
click at [1320, 391] on link at bounding box center [1313, 396] width 26 height 23
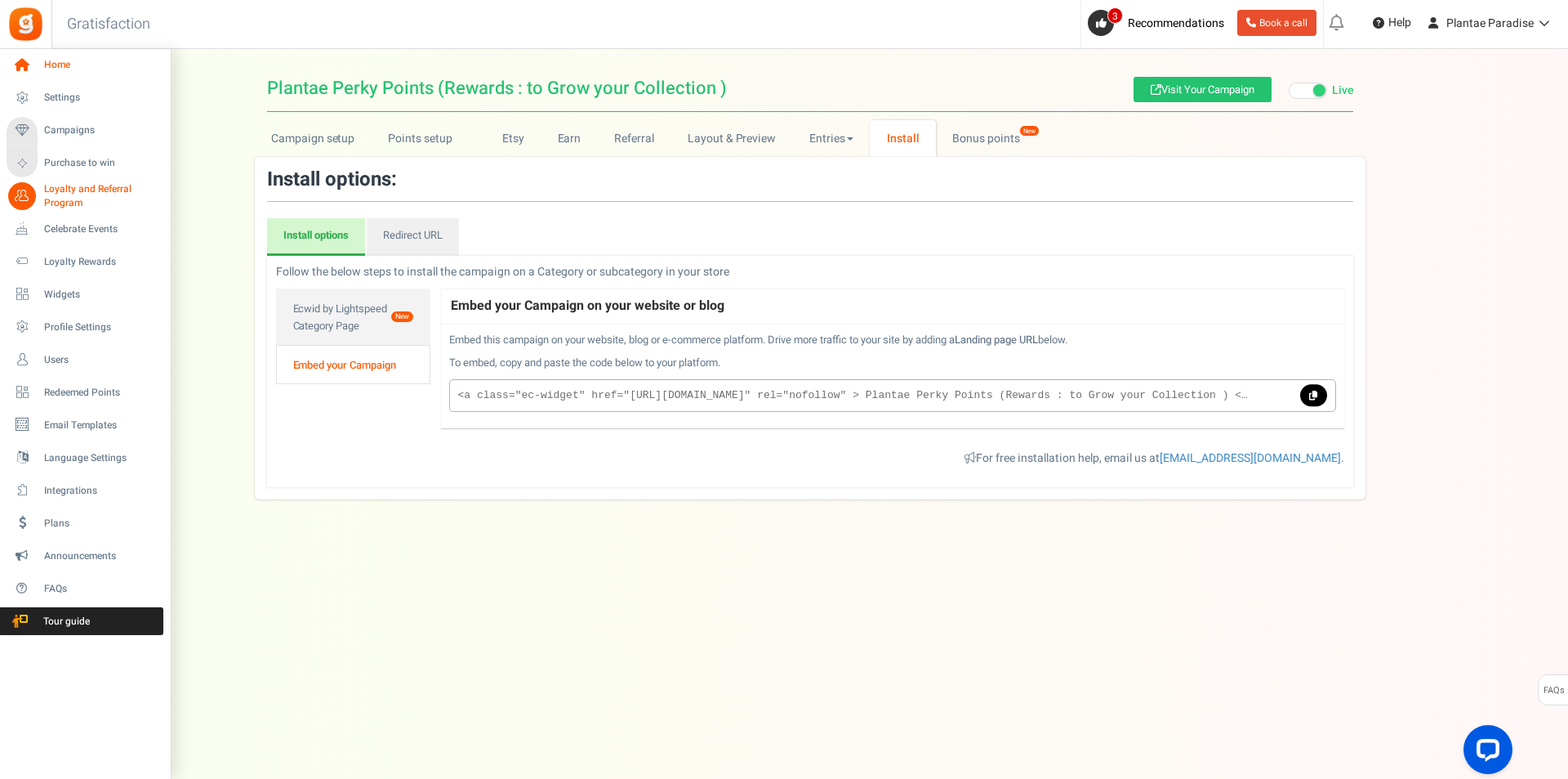
click at [28, 60] on icon at bounding box center [21, 65] width 28 height 28
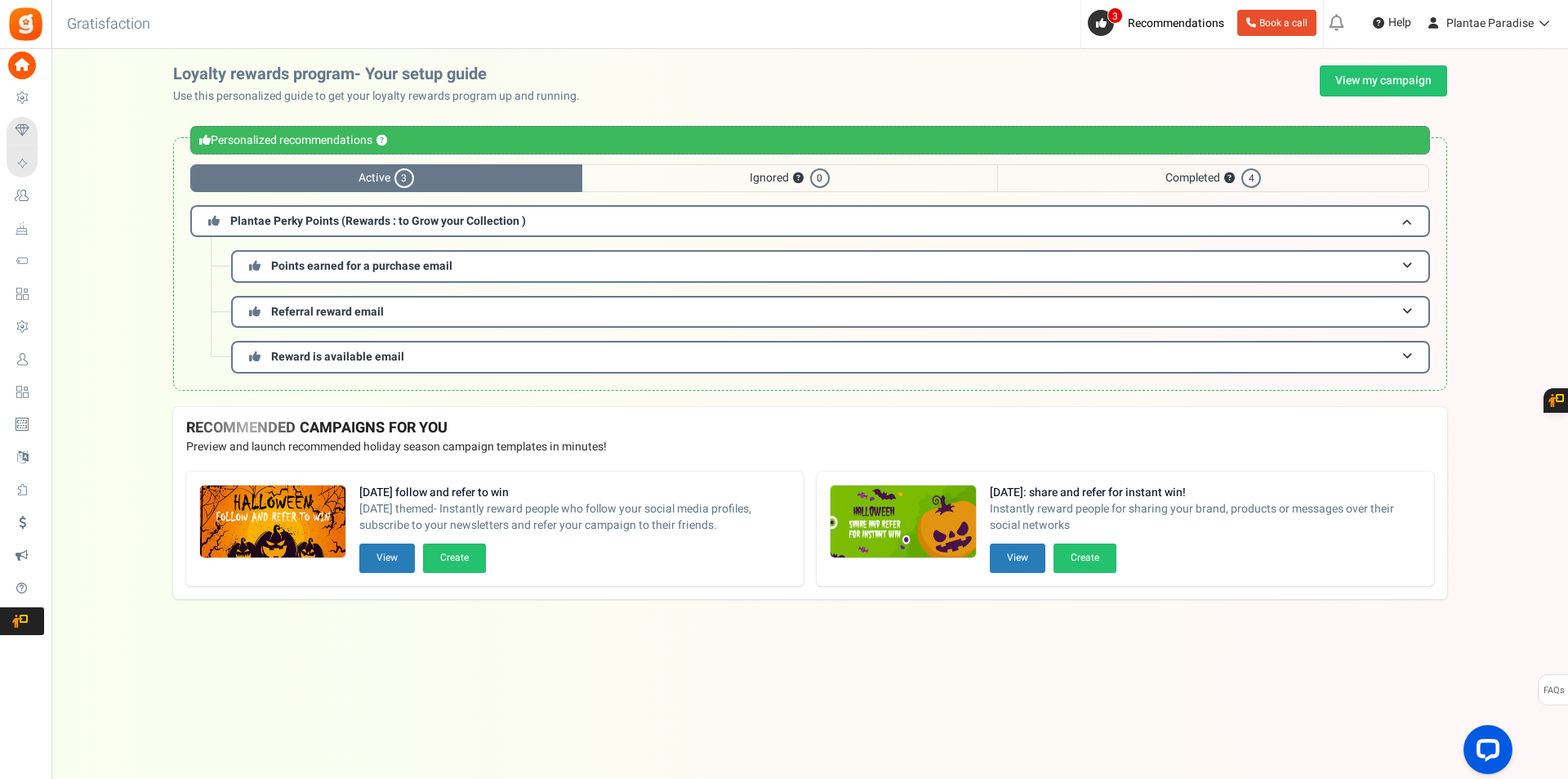
click at [396, 179] on span "3" at bounding box center [404, 178] width 19 height 19
click at [432, 230] on h3 "Plantae Perky Points (Rewards : to Grow your Collection )" at bounding box center [810, 220] width 1239 height 32
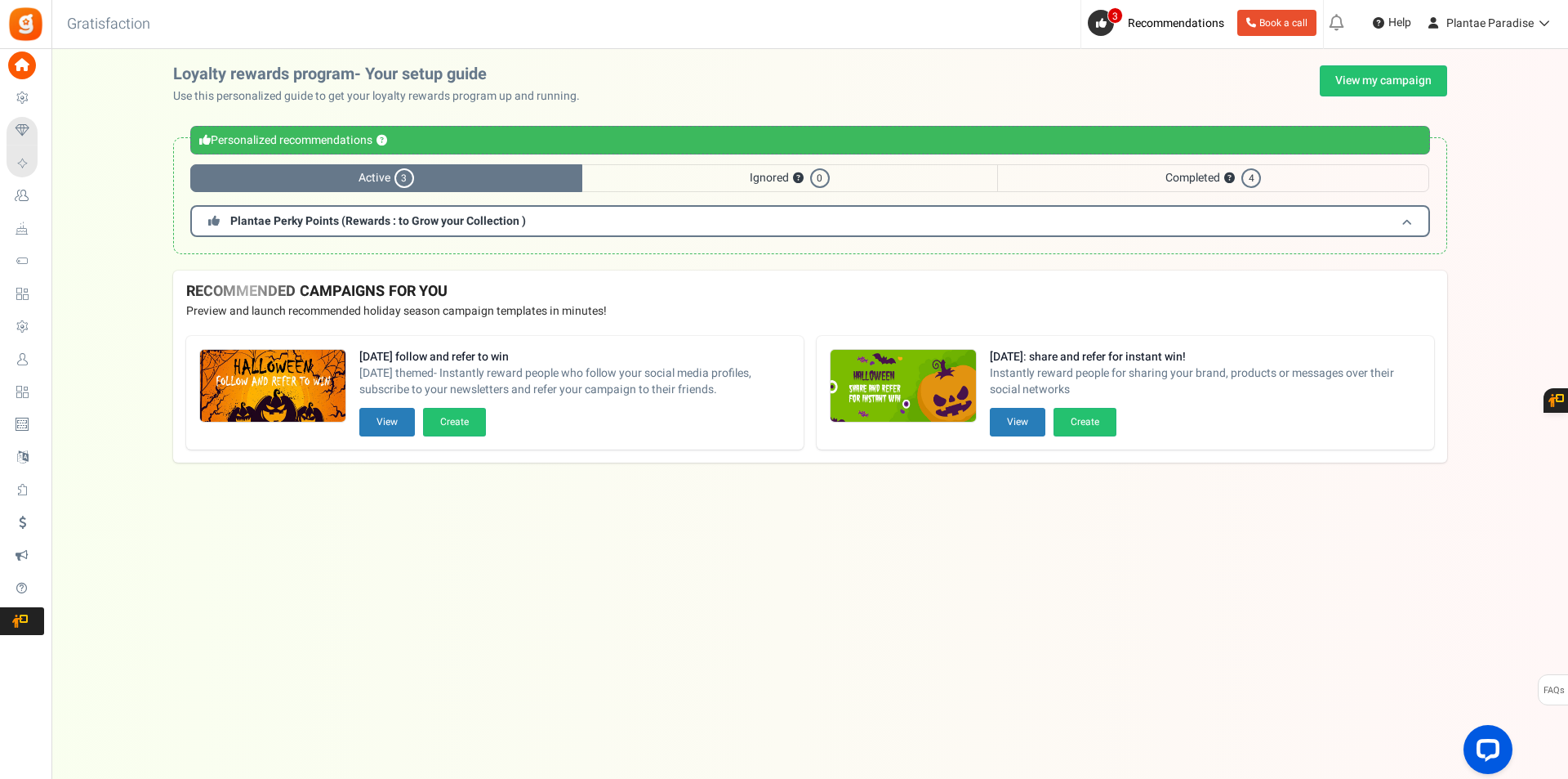
click at [432, 230] on h3 "Plantae Perky Points (Rewards : to Grow your Collection )" at bounding box center [810, 220] width 1239 height 32
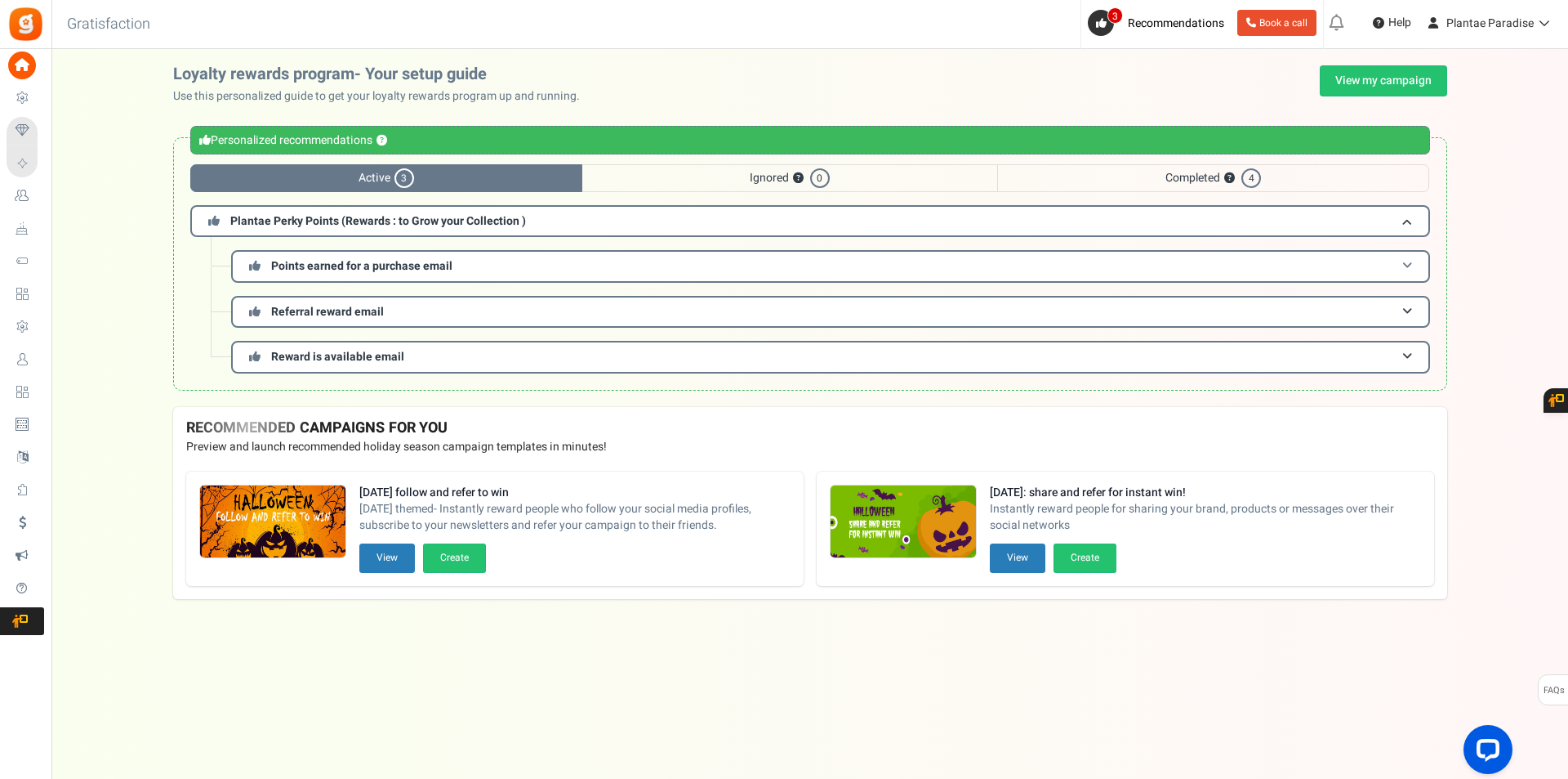
click at [432, 256] on h3 "Points earned for a purchase email" at bounding box center [830, 266] width 1199 height 32
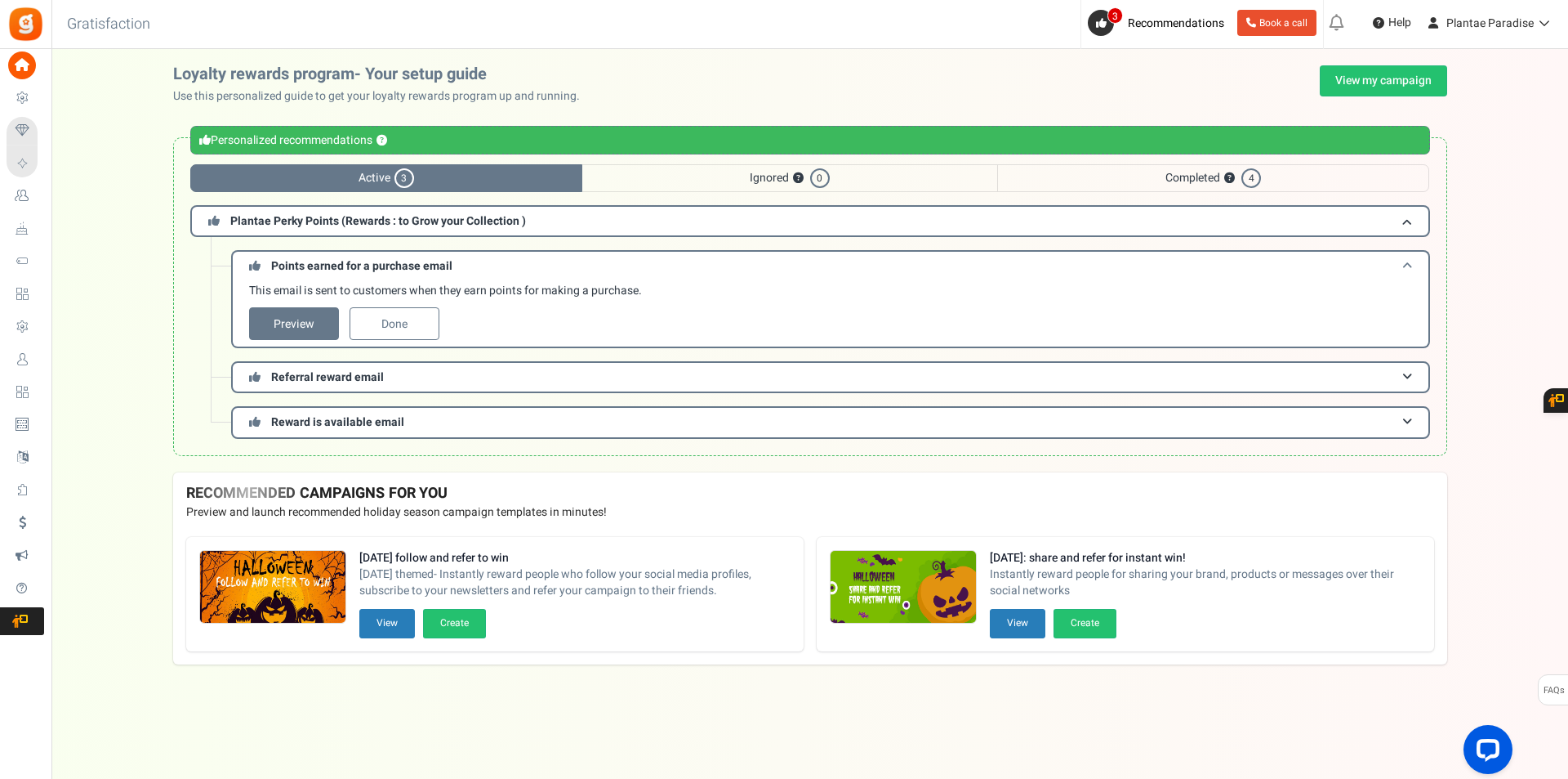
click at [432, 256] on h3 "Points earned for a purchase email" at bounding box center [830, 265] width 1199 height 30
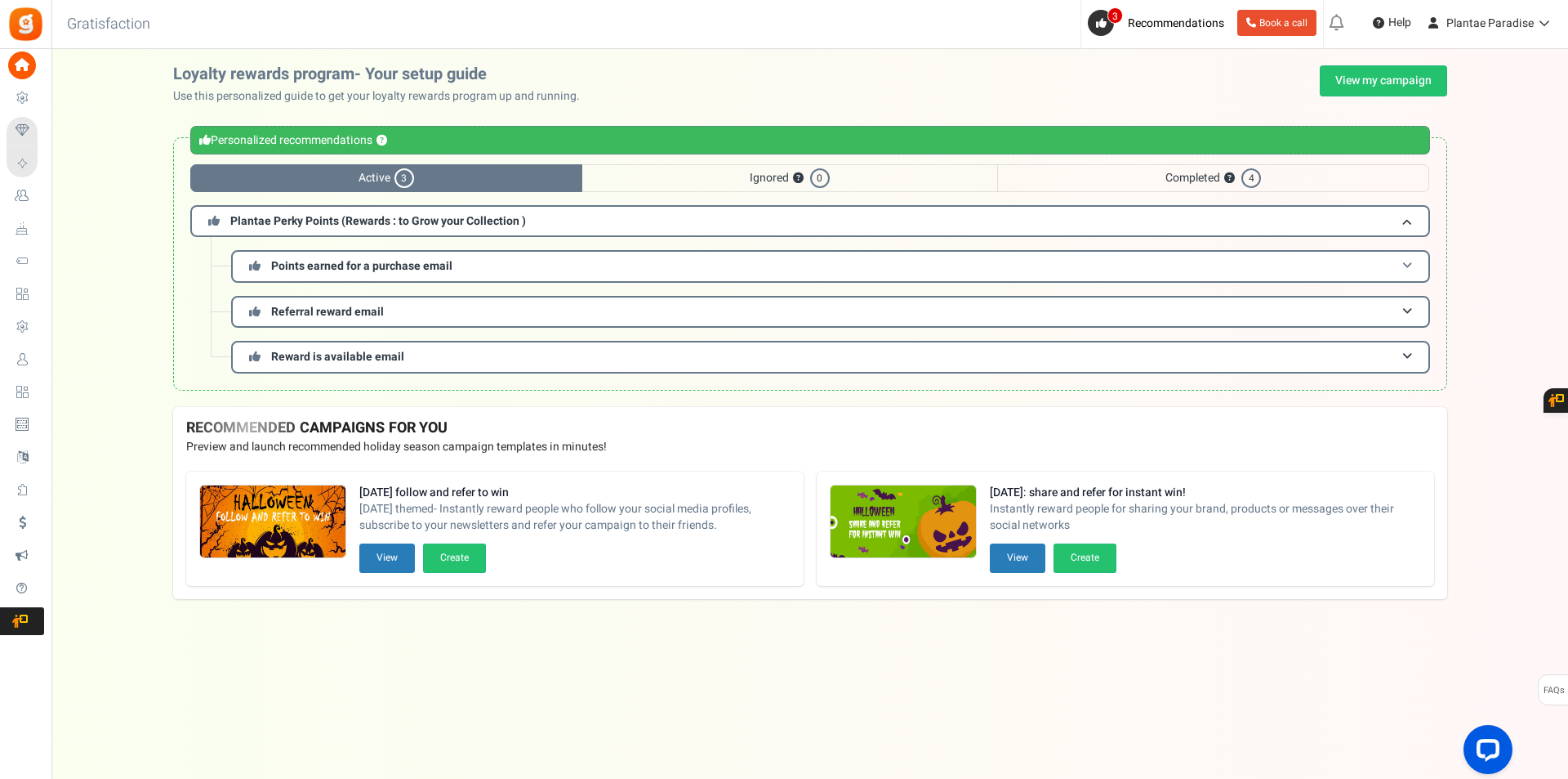
click at [432, 256] on h3 "Points earned for a purchase email" at bounding box center [830, 266] width 1199 height 32
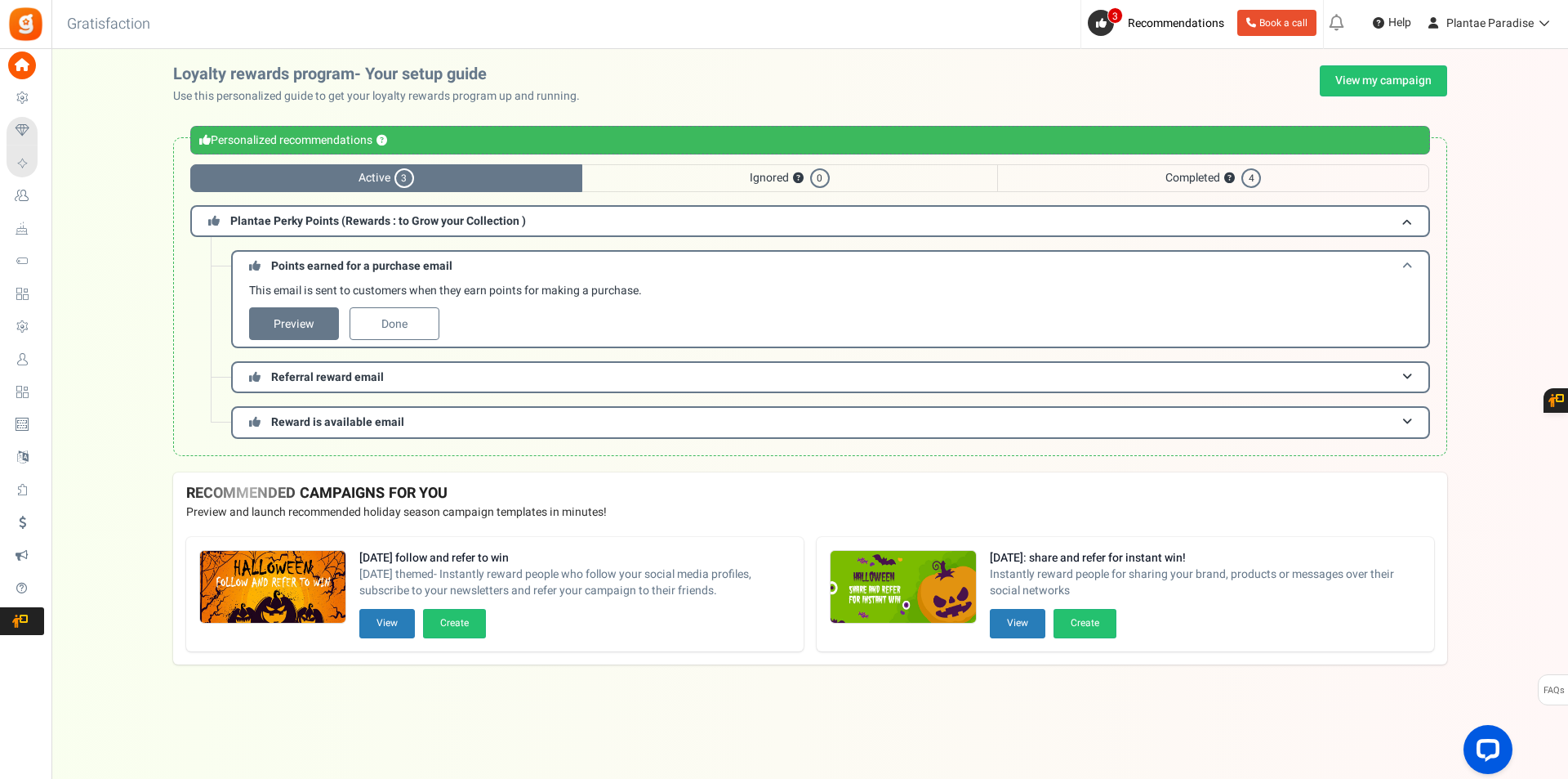
click at [432, 256] on h3 "Points earned for a purchase email" at bounding box center [830, 265] width 1199 height 30
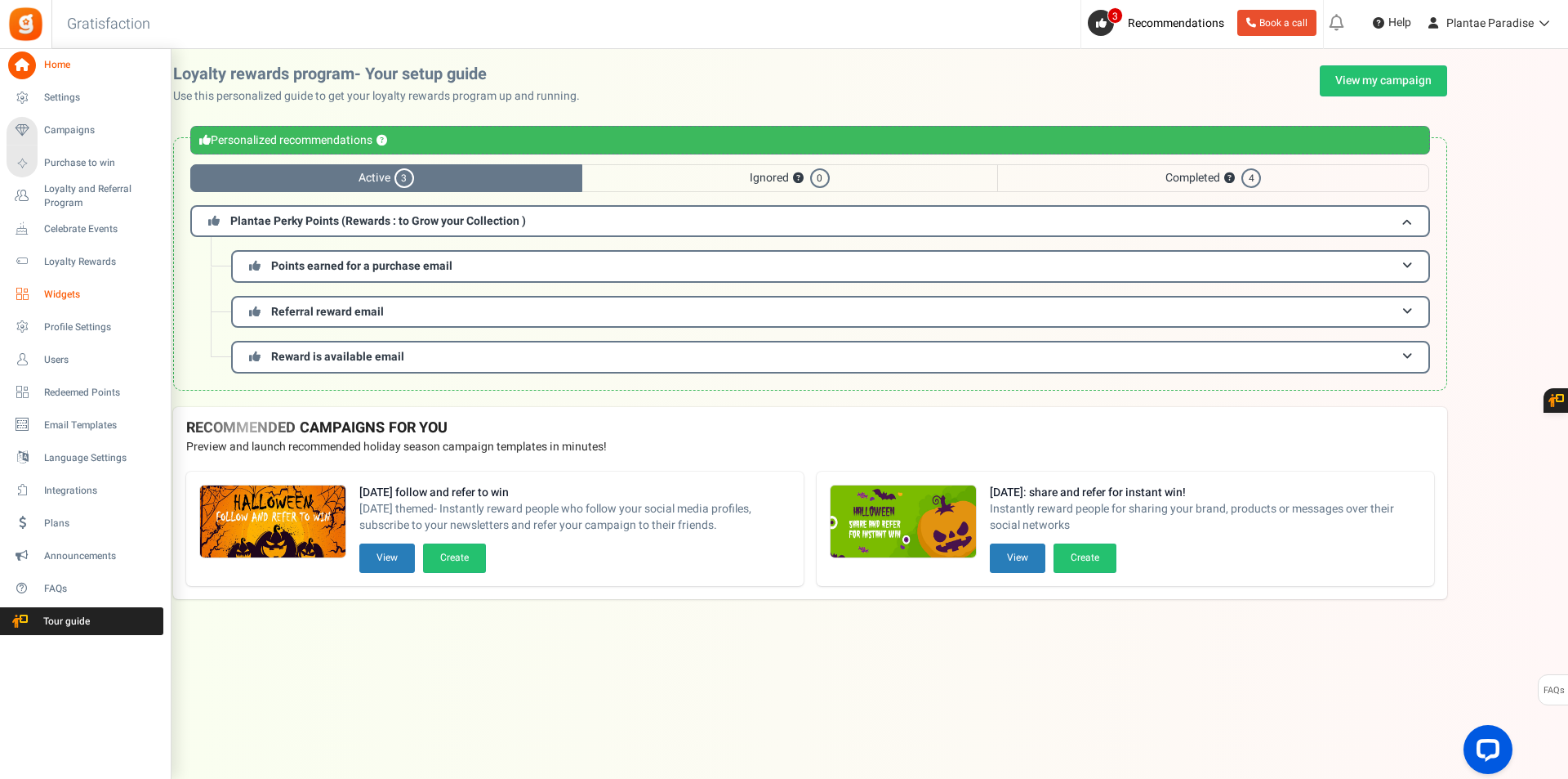
click at [30, 297] on icon at bounding box center [21, 294] width 28 height 28
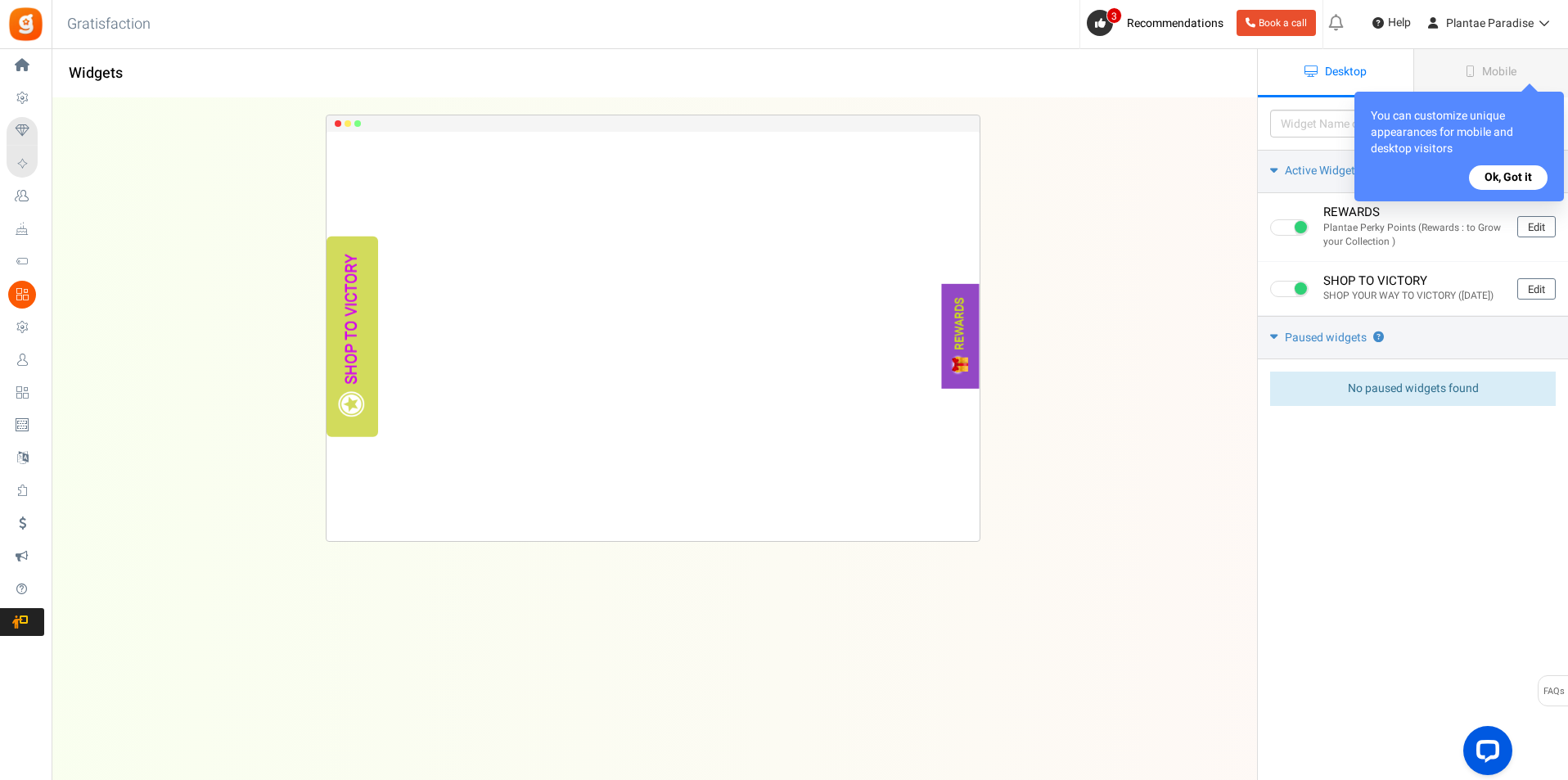
click at [1479, 179] on button "Ok, Got it" at bounding box center [1508, 177] width 79 height 24
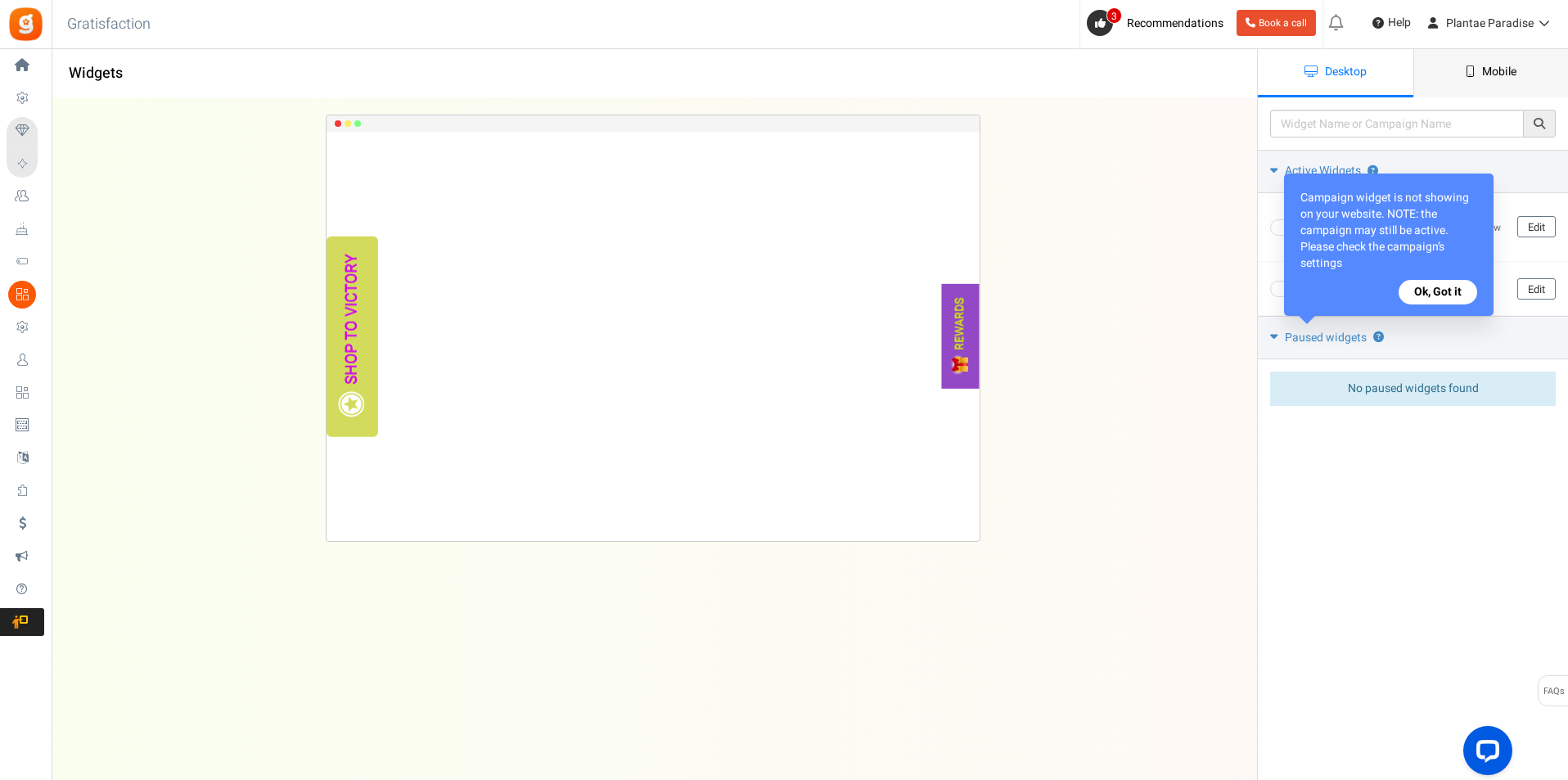
click at [1495, 74] on span "Mobile" at bounding box center [1498, 72] width 34 height 17
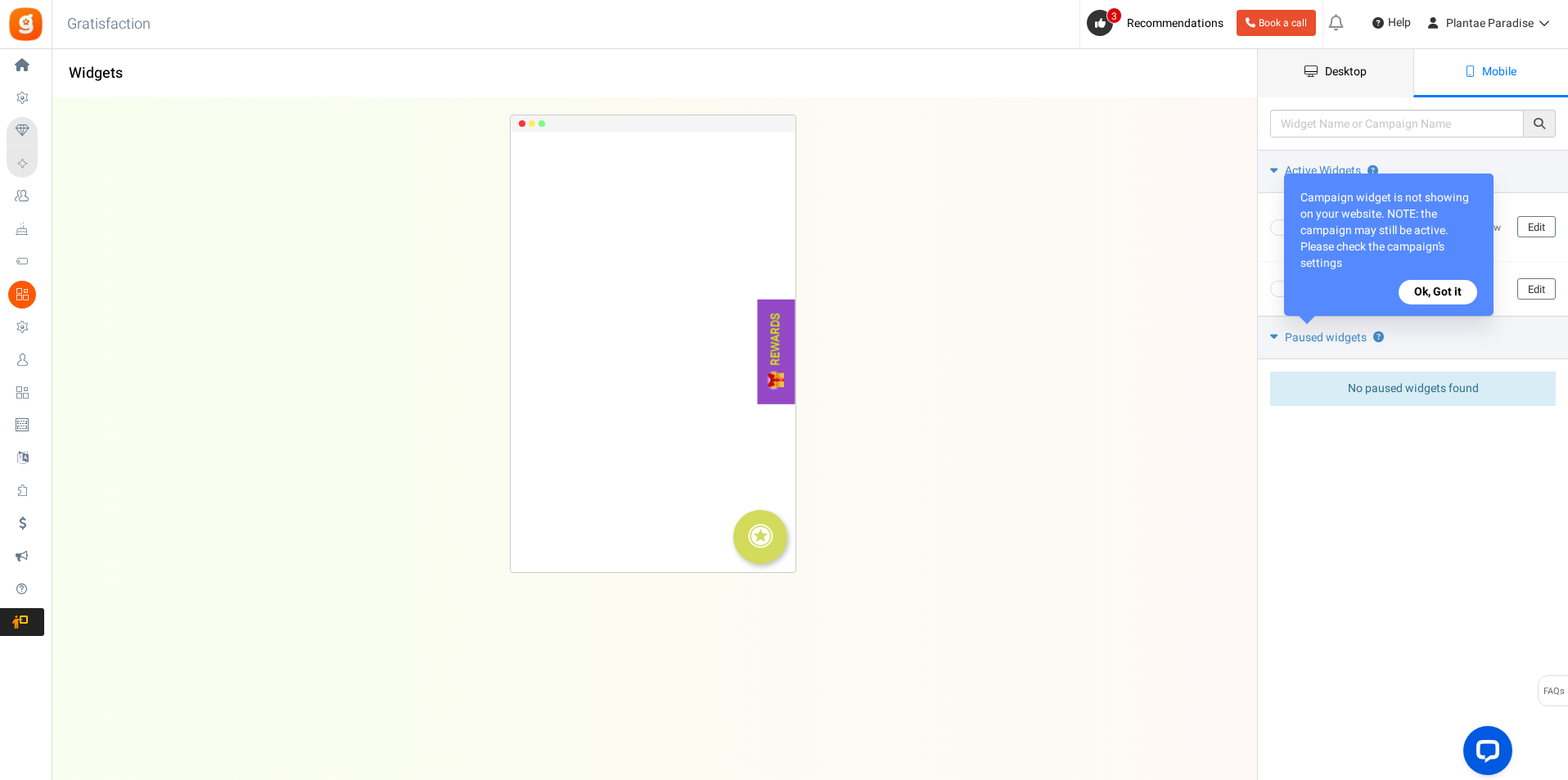
click at [1357, 76] on span "Desktop" at bounding box center [1345, 72] width 42 height 17
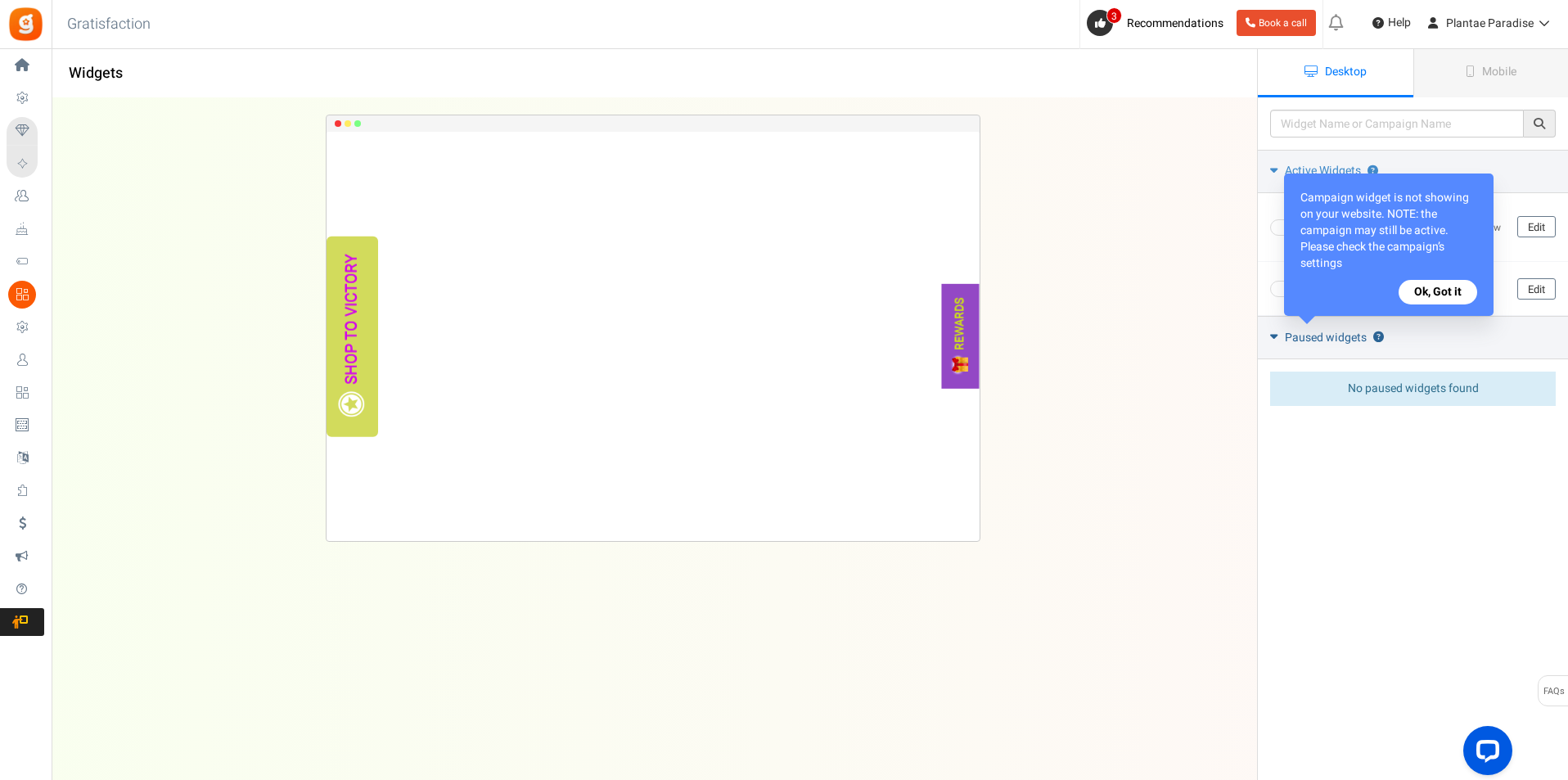
click at [1274, 342] on icon at bounding box center [1274, 335] width 8 height 13
click at [1274, 339] on icon at bounding box center [1273, 336] width 13 height 8
click at [1438, 304] on button "Ok, Got it" at bounding box center [1437, 291] width 79 height 24
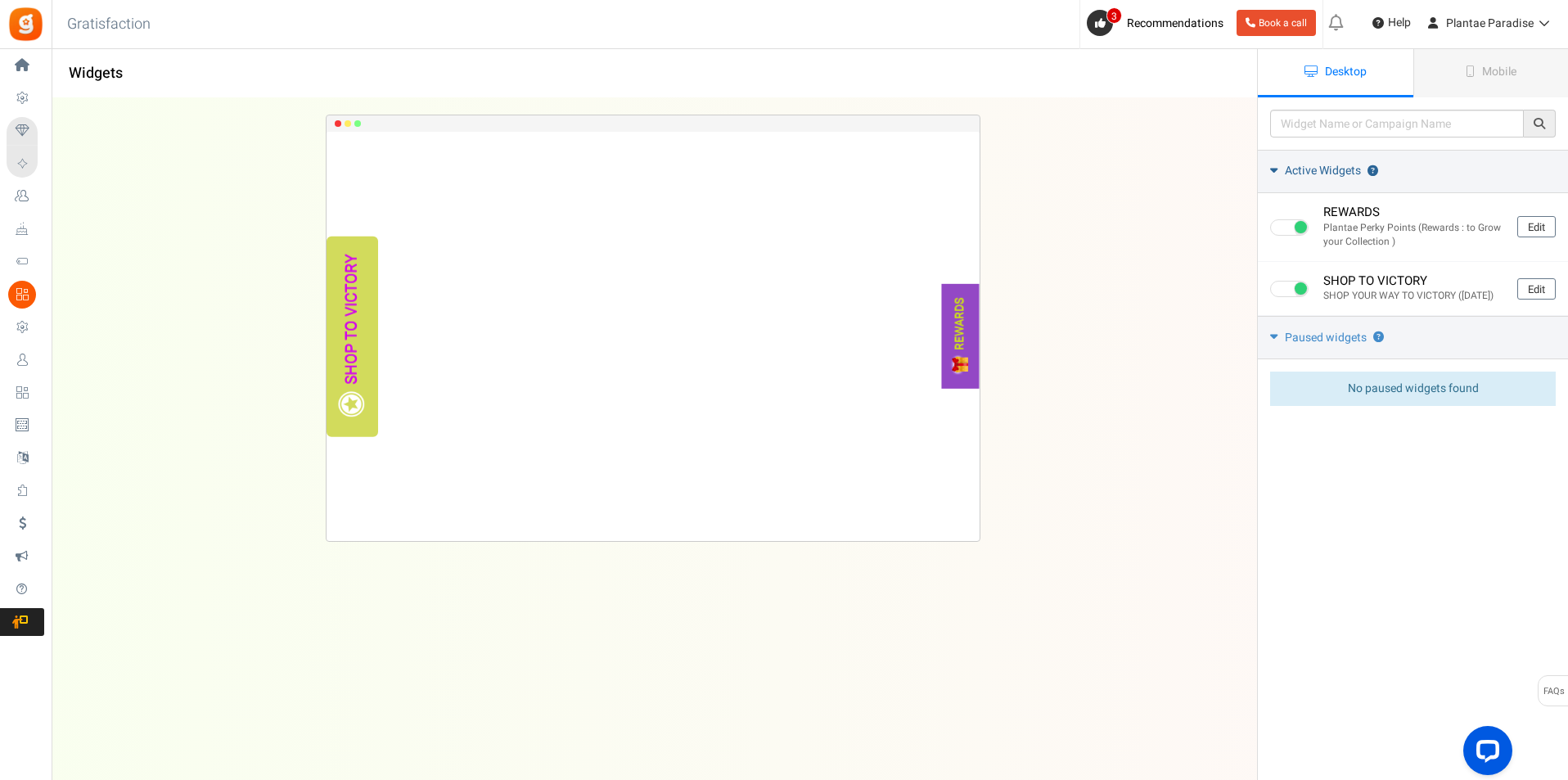
click at [1291, 169] on span "Active Widgets" at bounding box center [1322, 171] width 76 height 17
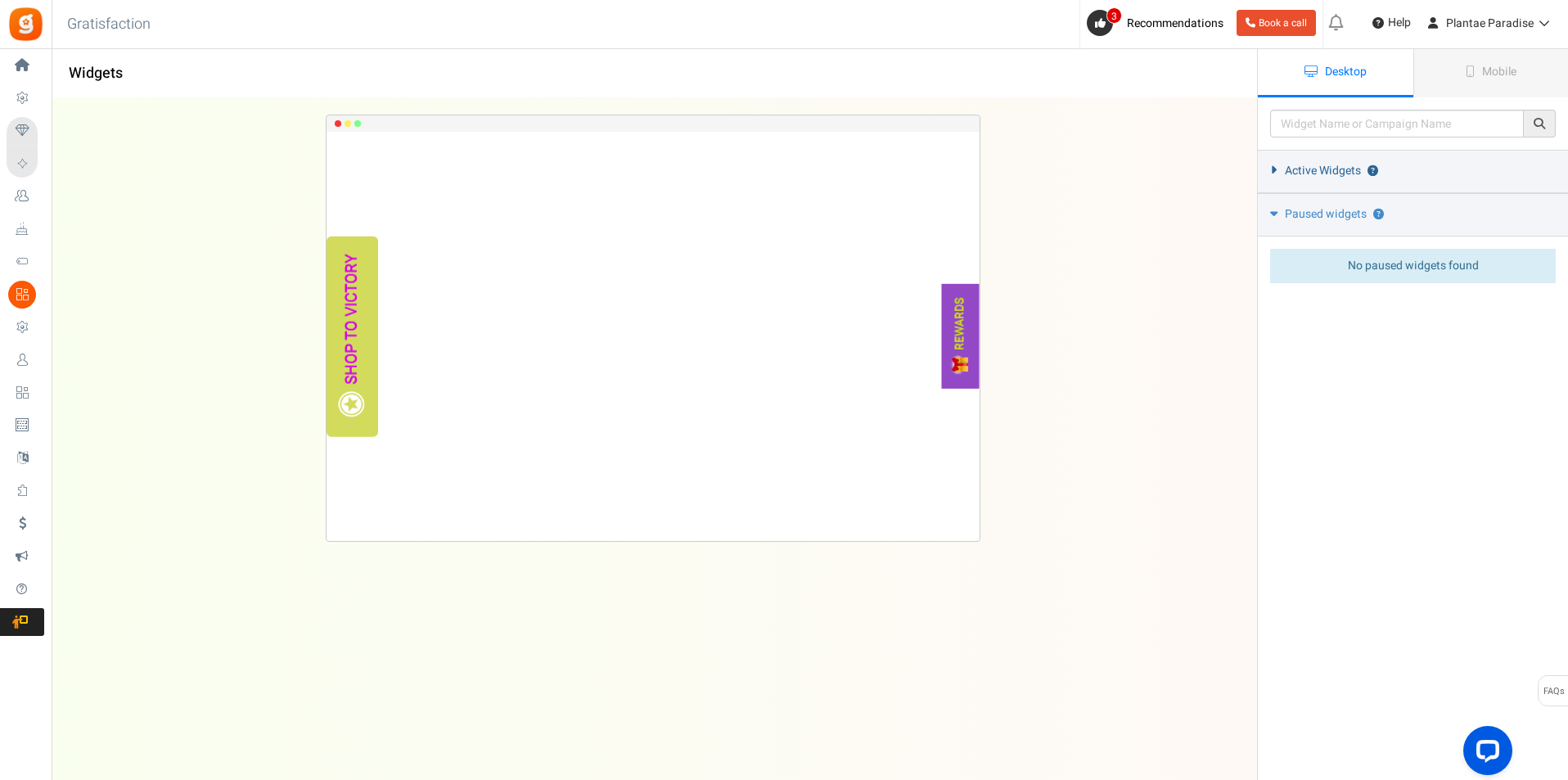
click at [1291, 169] on span "Active Widgets" at bounding box center [1322, 171] width 76 height 17
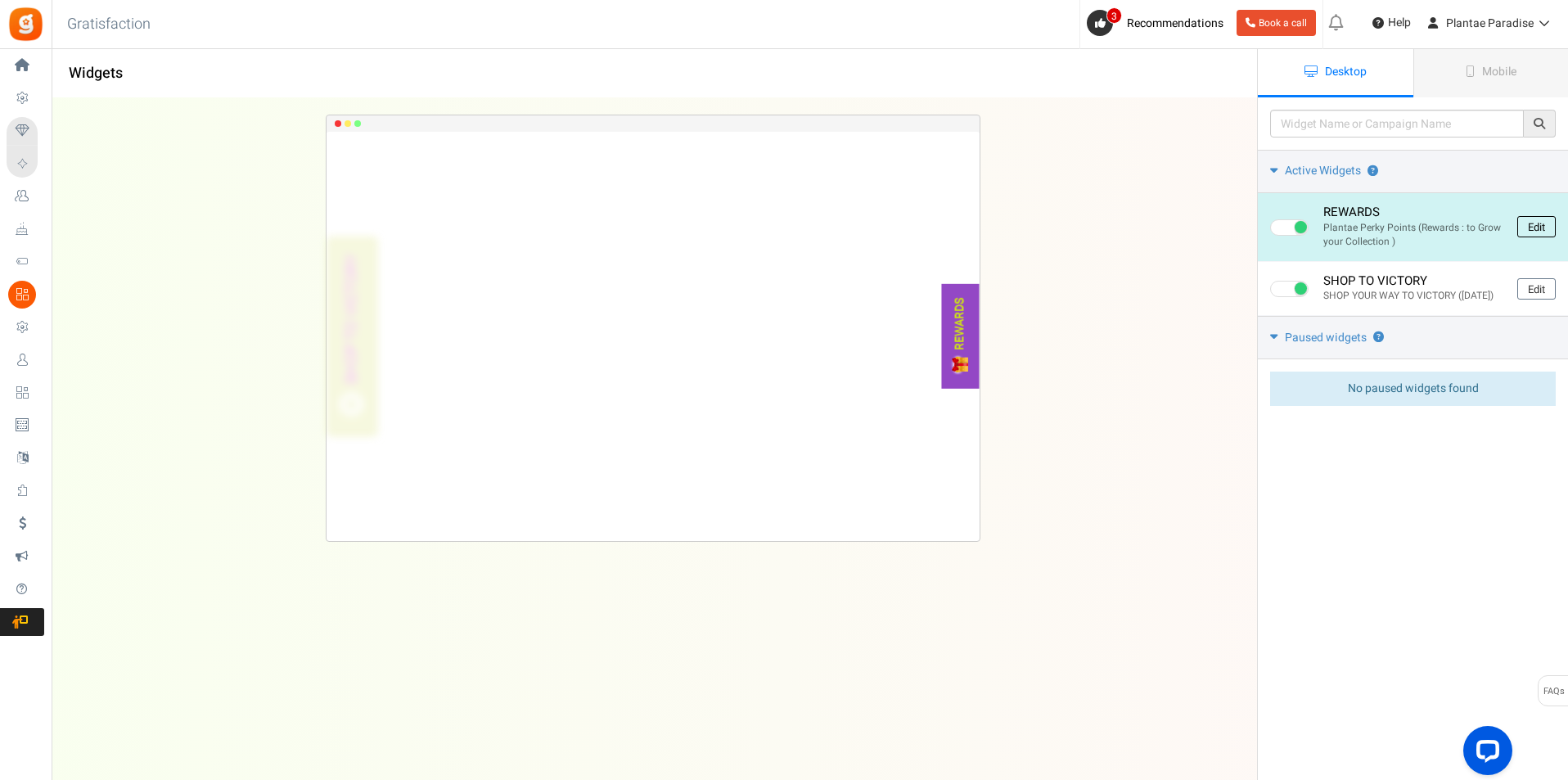
click at [1530, 230] on link "Edit" at bounding box center [1536, 226] width 39 height 21
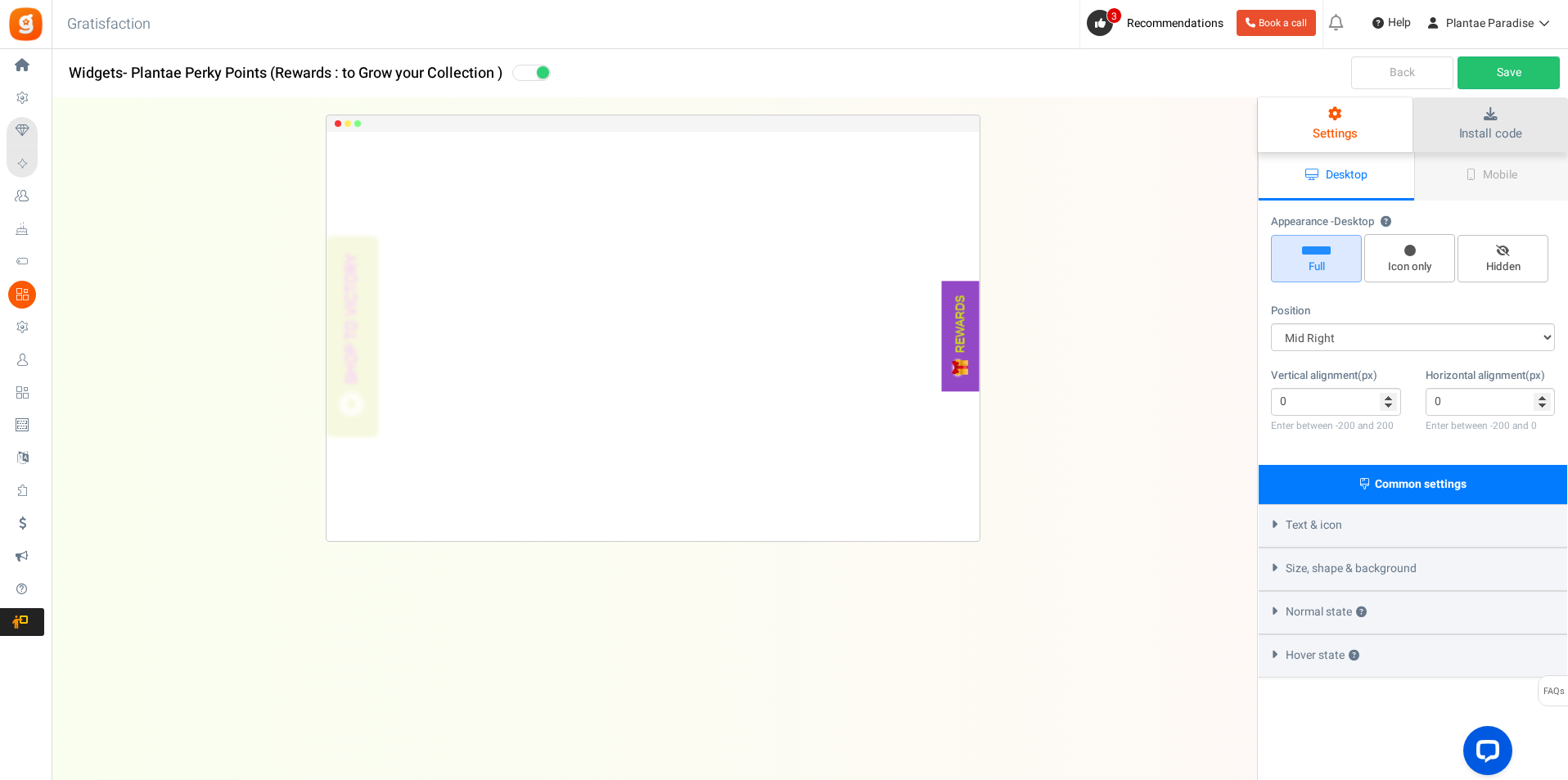
click at [1491, 129] on span "Install code" at bounding box center [1490, 133] width 63 height 18
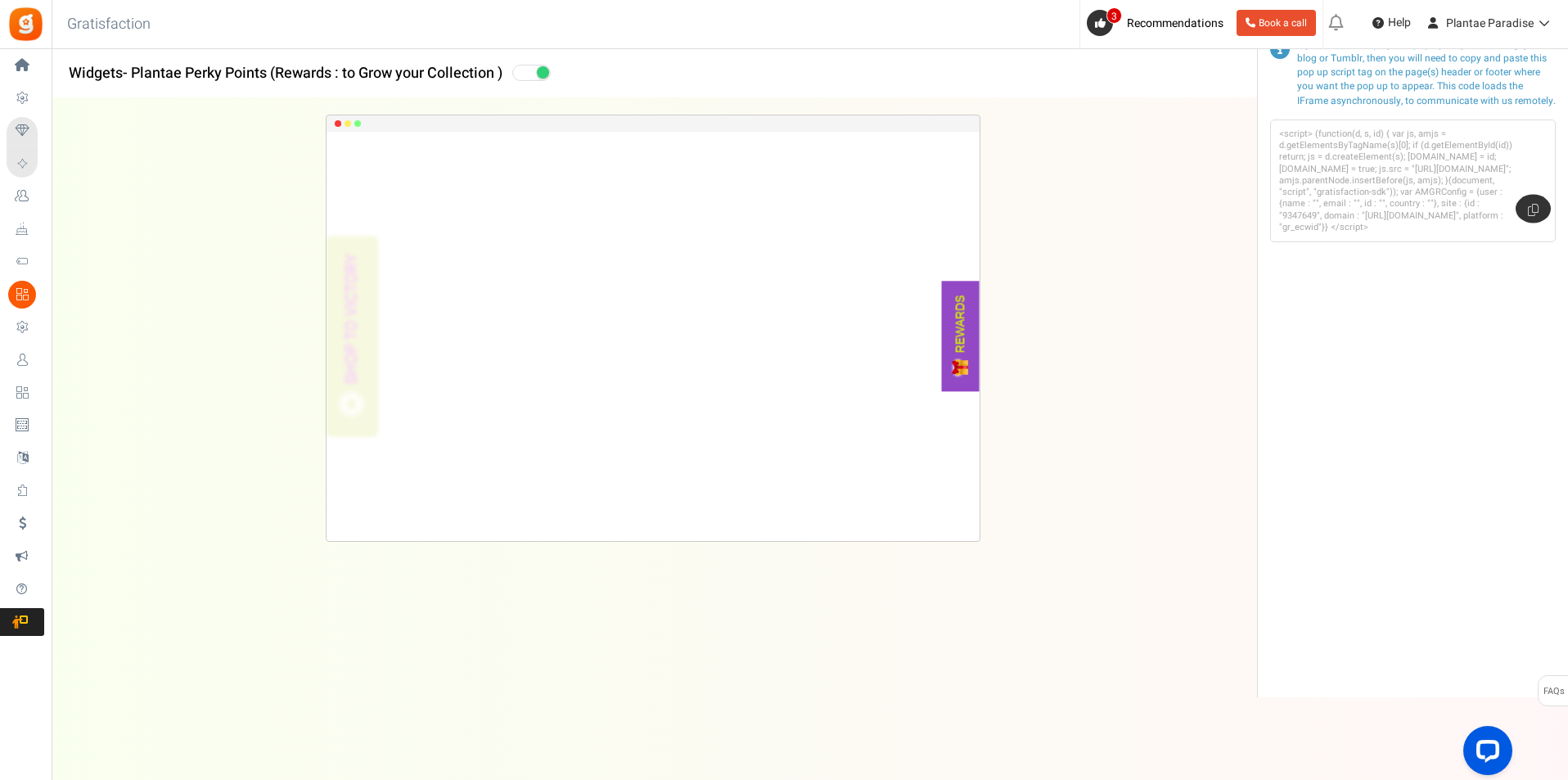
scroll to position [50, 0]
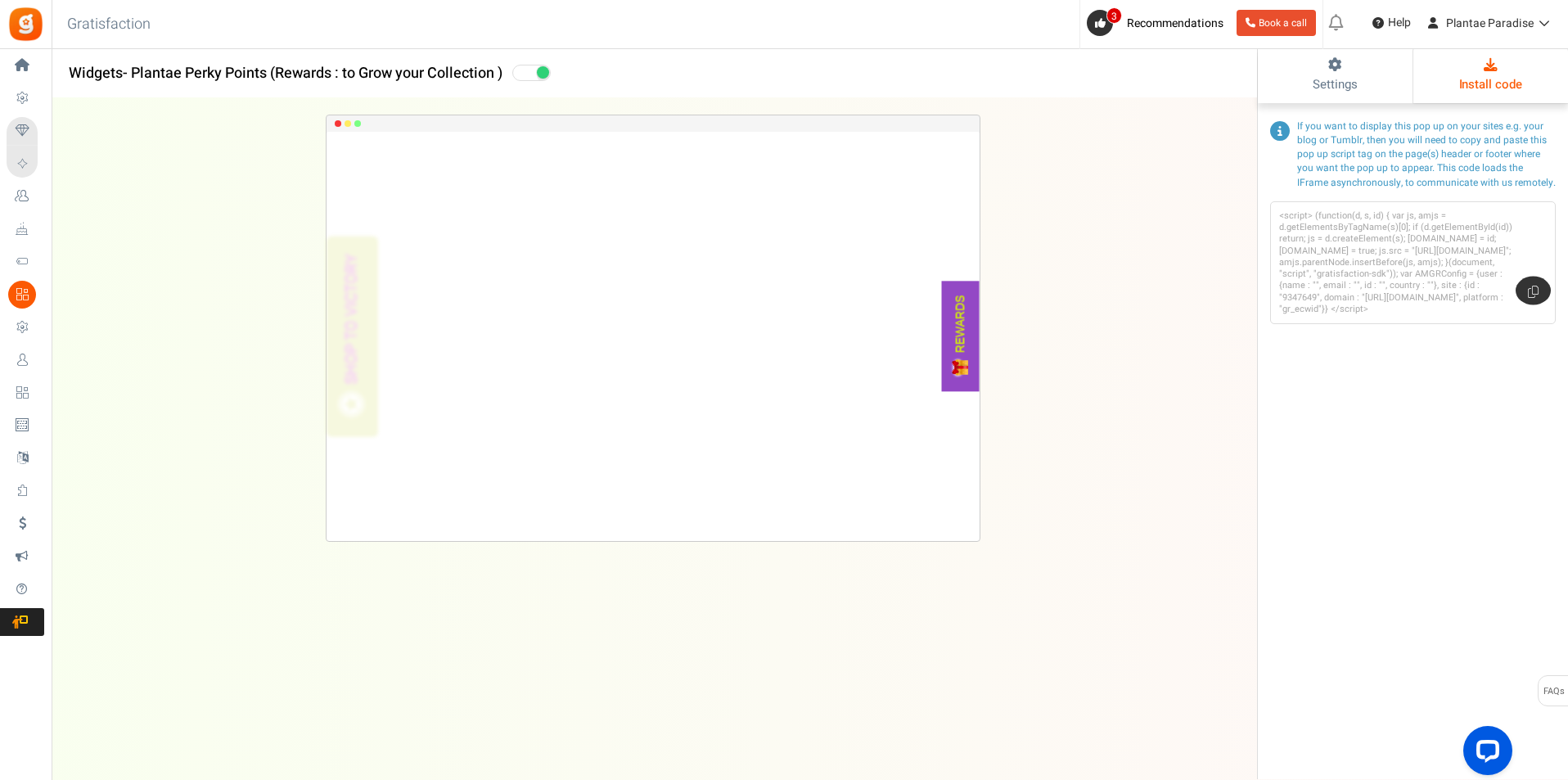
click at [1408, 299] on code "<script> (function(d, s, id) { var js, amjs = d.getElementsByTagName(s)[0]; if …" at bounding box center [1400, 262] width 244 height 106
drag, startPoint x: 1419, startPoint y: 311, endPoint x: 1468, endPoint y: 307, distance: 49.2
click at [1418, 312] on code "<script> (function(d, s, id) { var js, amjs = d.getElementsByTagName(s)[0]; if …" at bounding box center [1400, 262] width 244 height 106
click at [1537, 297] on icon at bounding box center [1532, 290] width 11 height 13
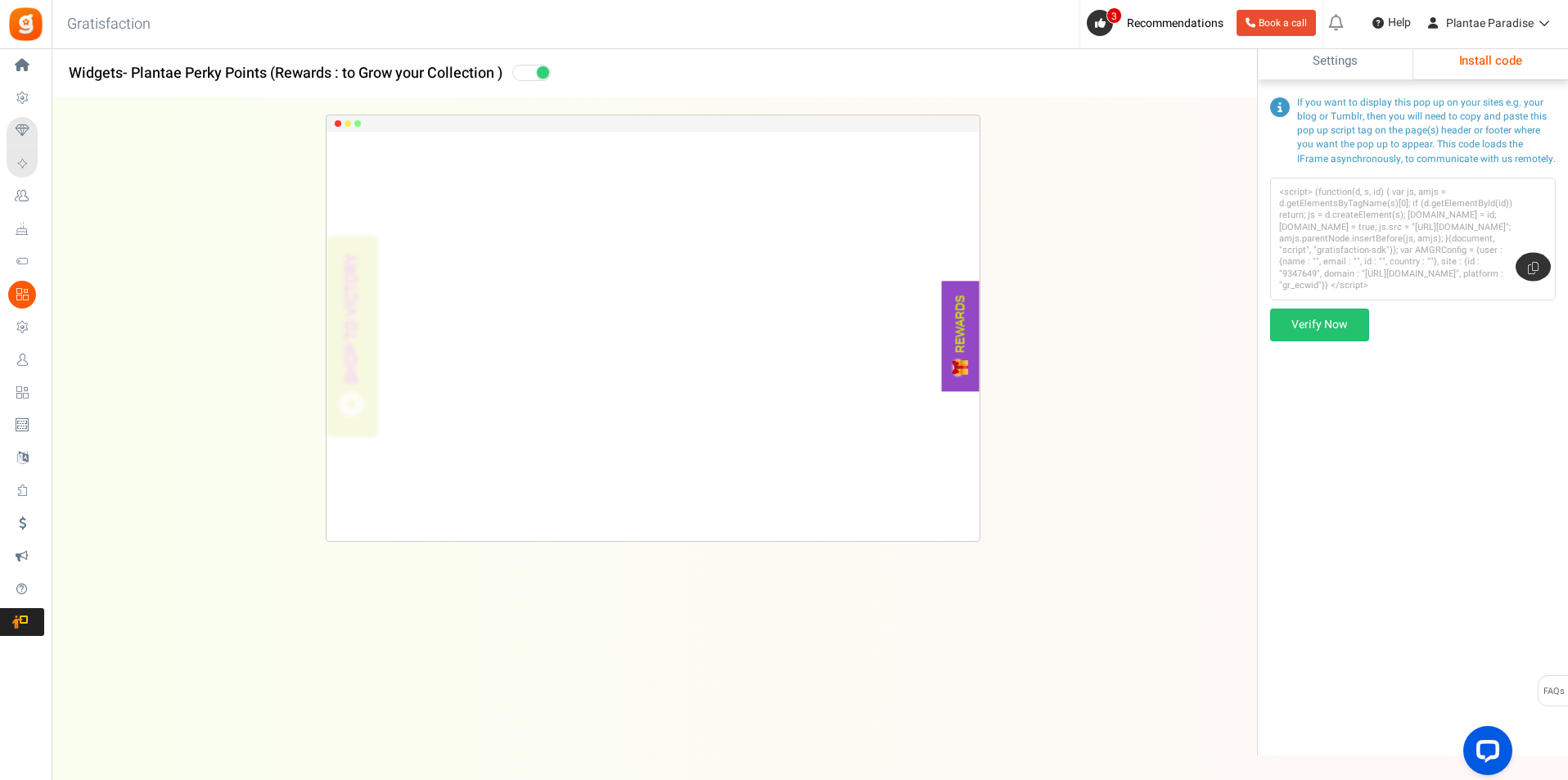
scroll to position [0, 0]
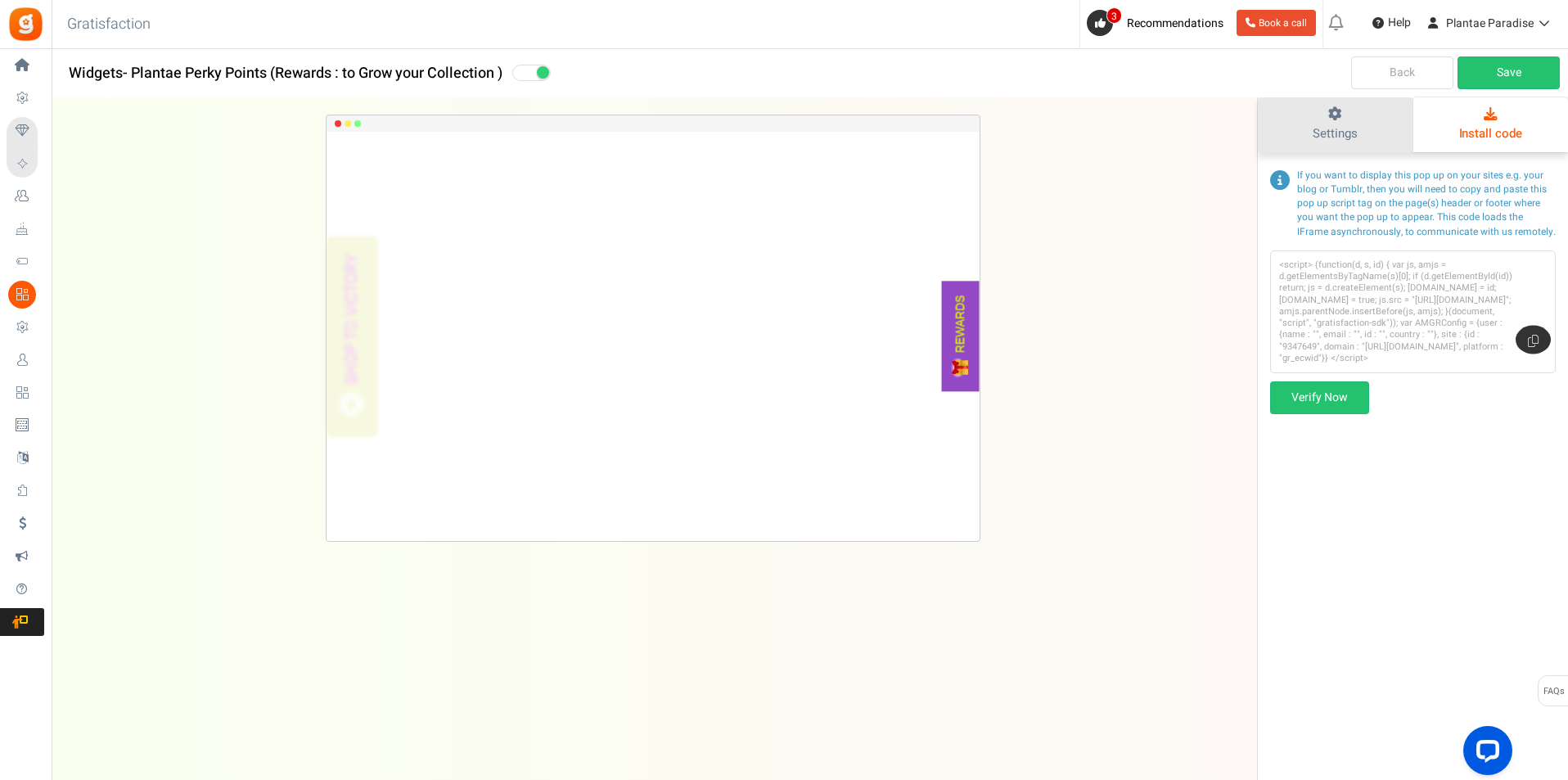
click at [1332, 120] on icon at bounding box center [1334, 114] width 121 height 14
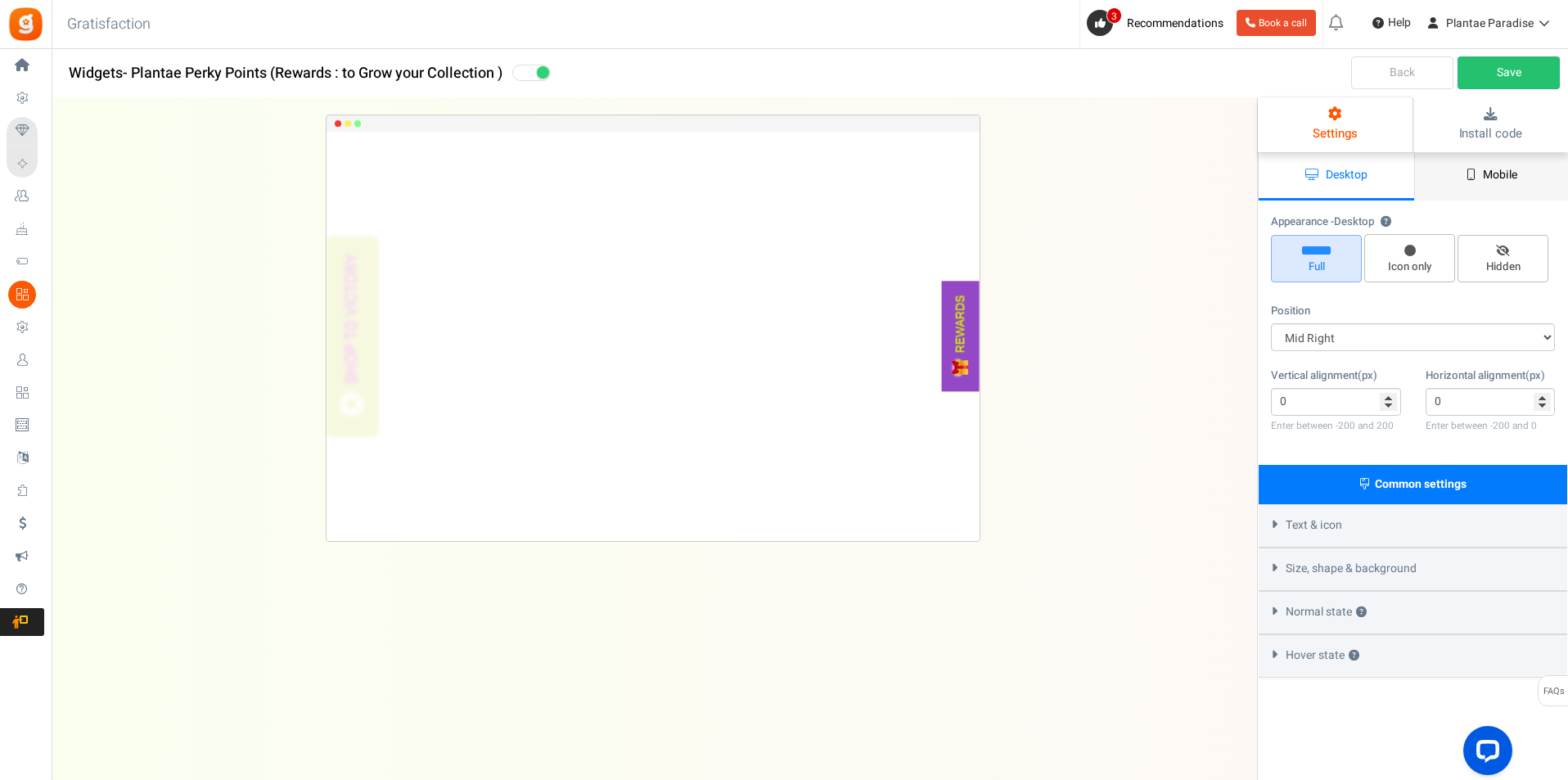
click at [1474, 164] on link "Mobile" at bounding box center [1491, 177] width 155 height 49
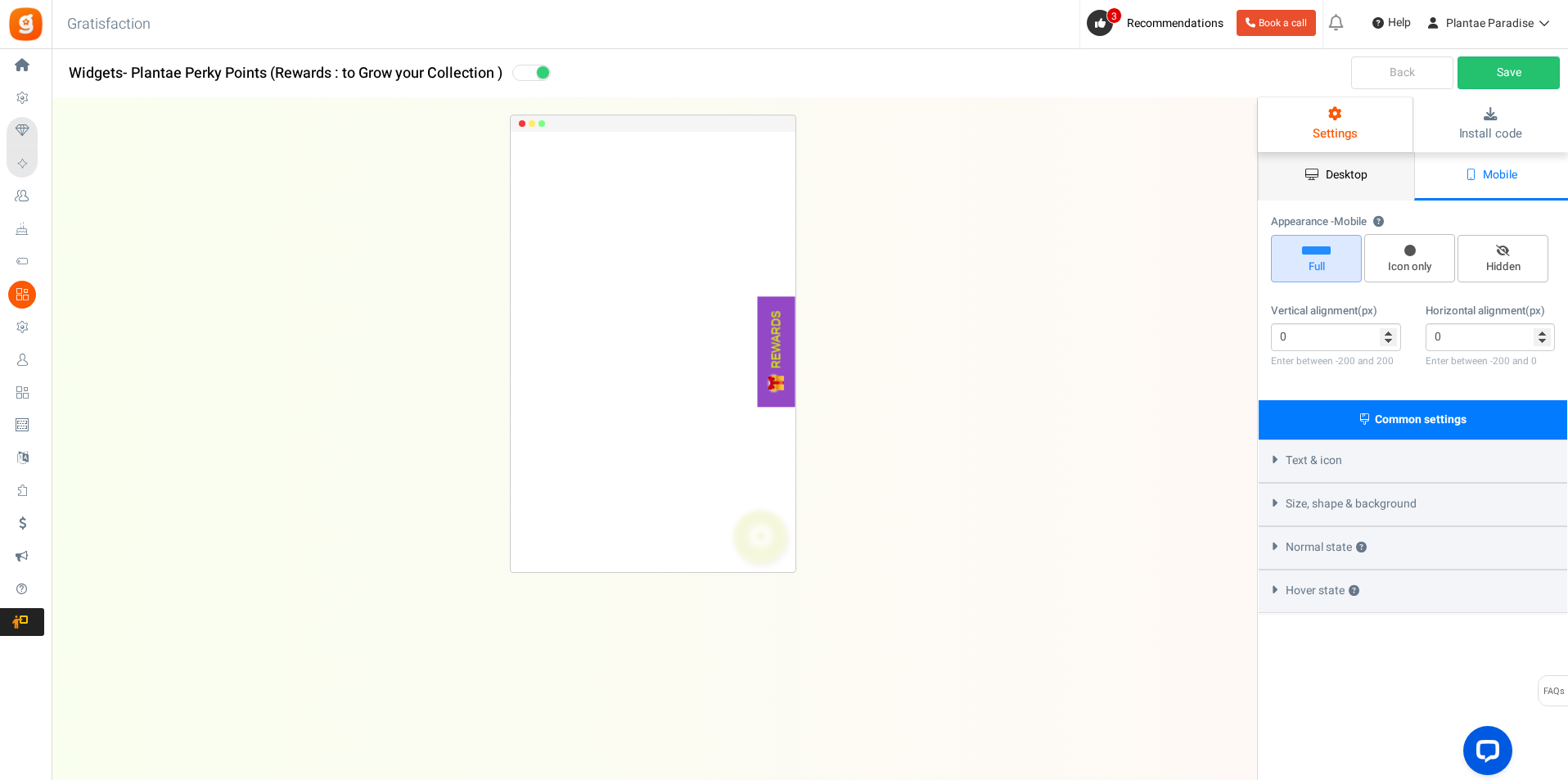
click at [1330, 167] on span "Desktop" at bounding box center [1346, 175] width 42 height 17
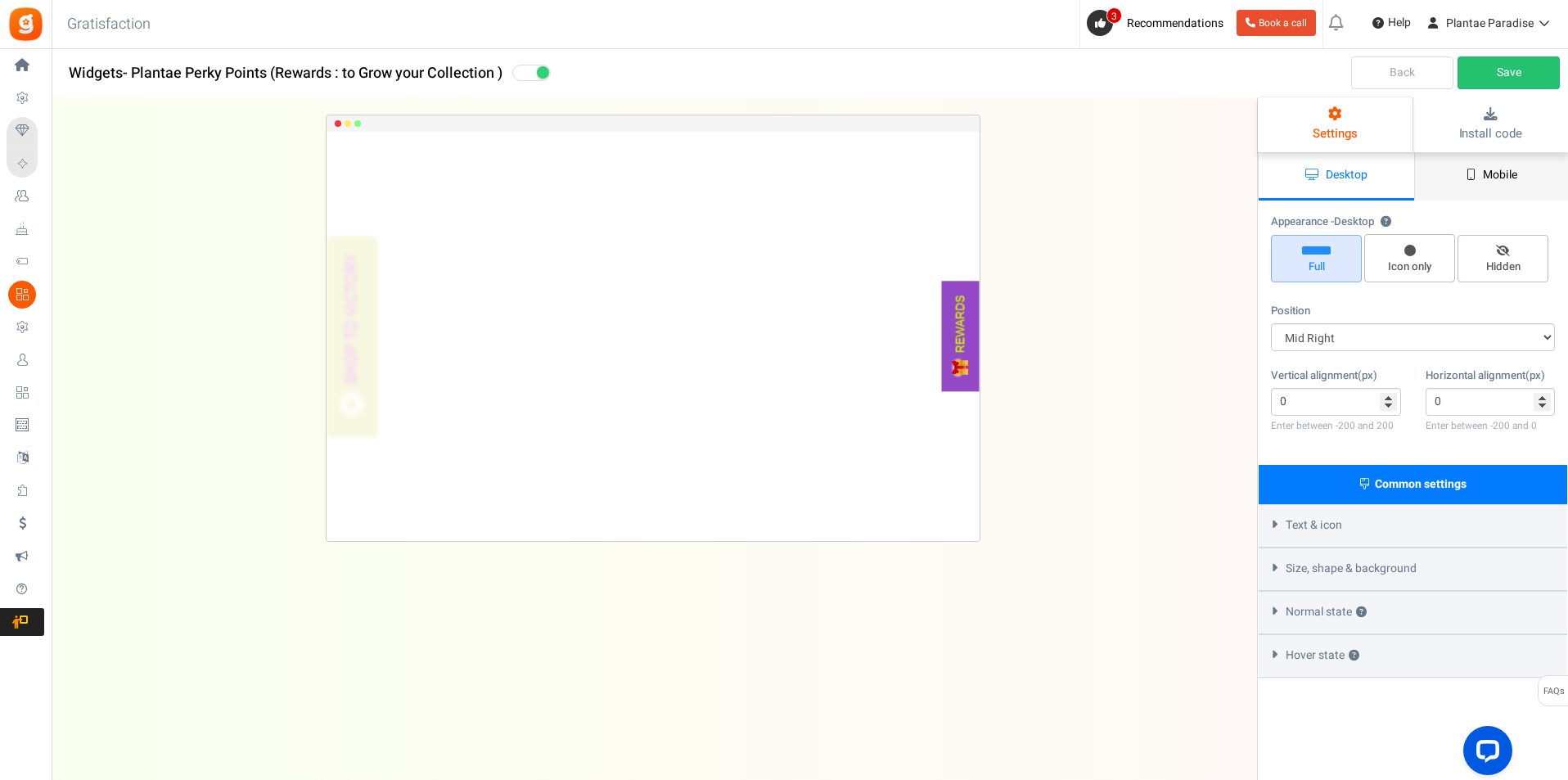
click at [1464, 182] on link "Mobile" at bounding box center [1491, 177] width 155 height 49
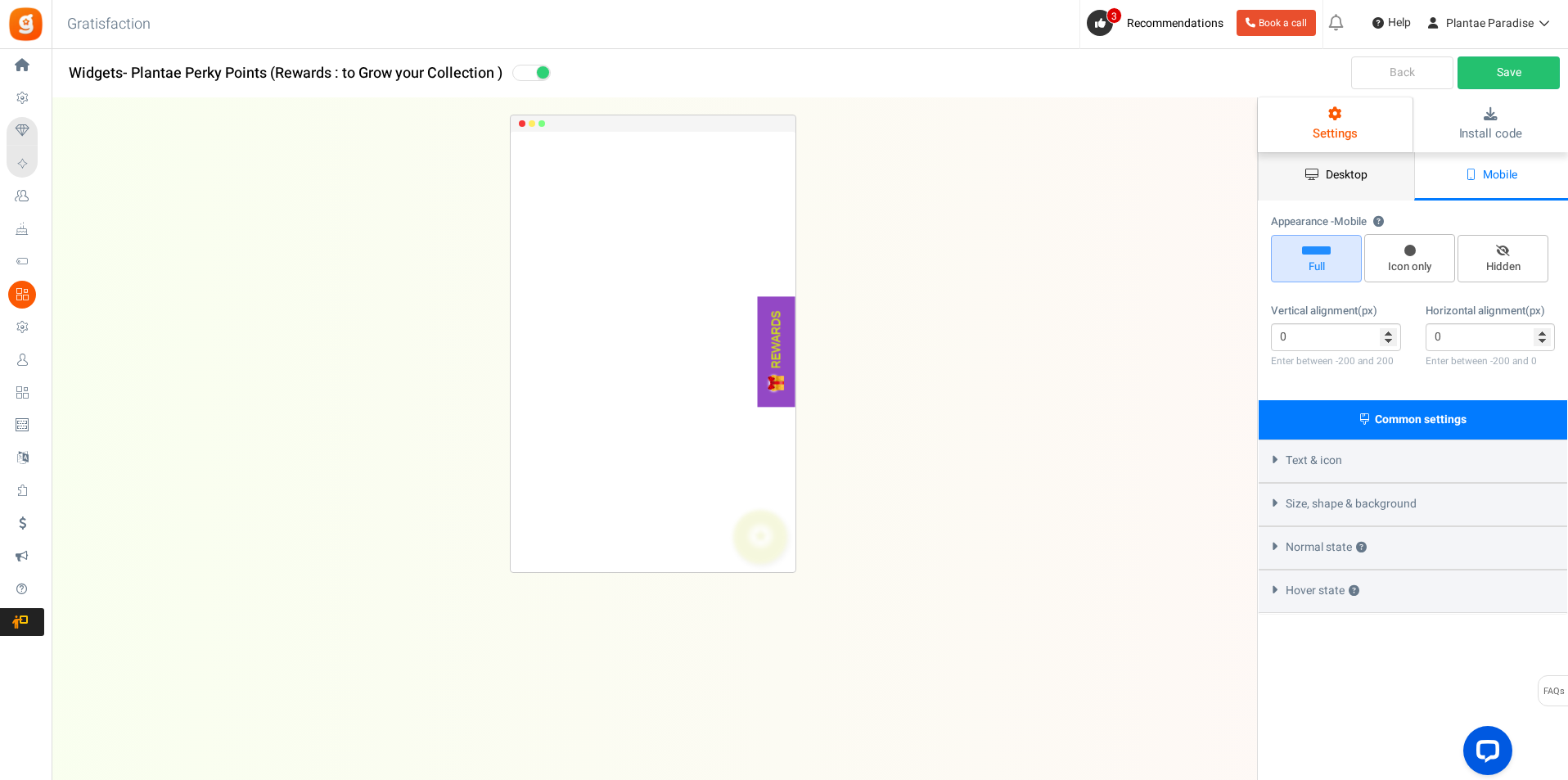
click at [1361, 182] on span "Desktop" at bounding box center [1346, 175] width 42 height 17
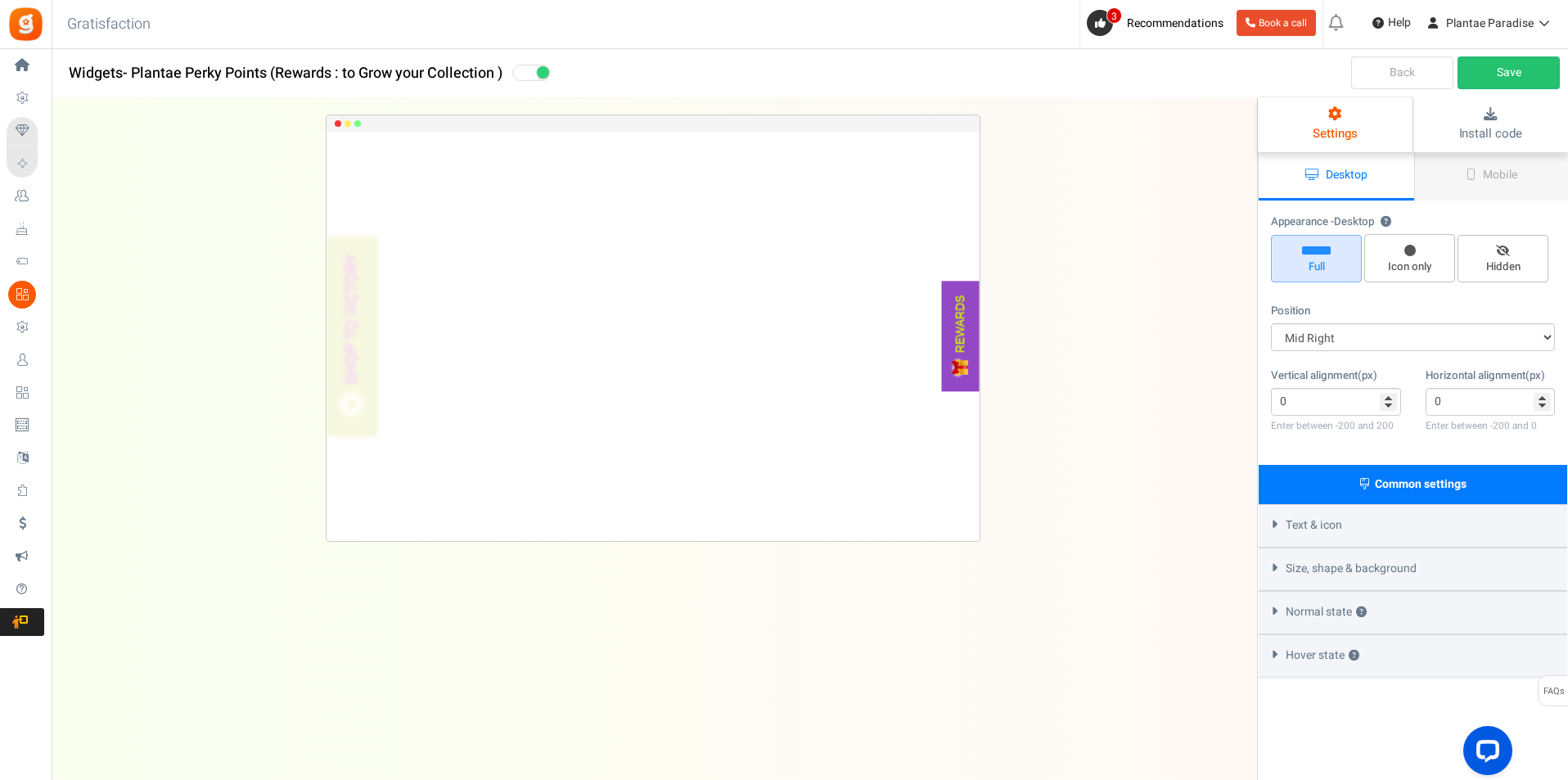
click at [1412, 71] on link "Back" at bounding box center [1401, 73] width 102 height 33
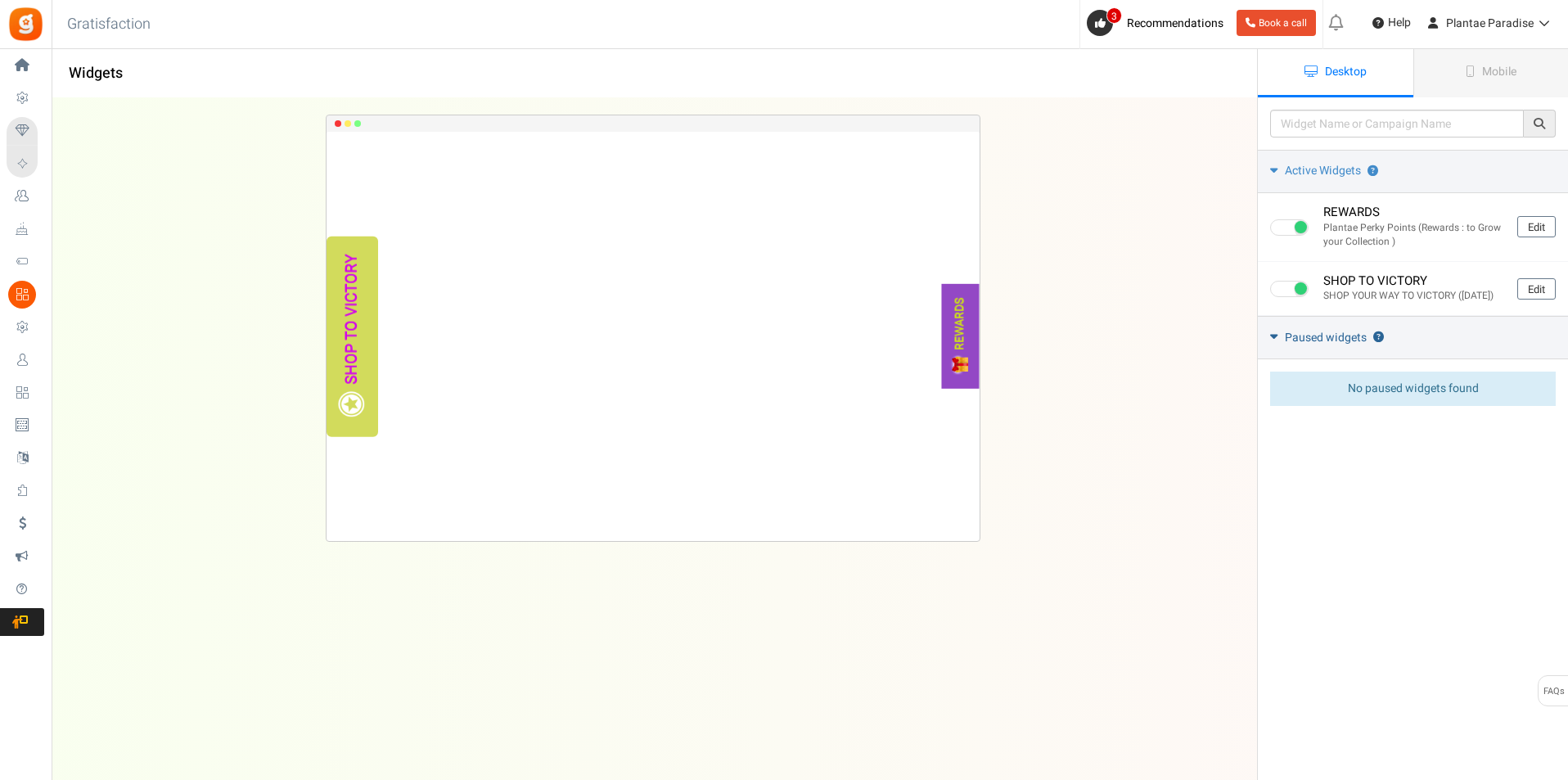
click at [1284, 359] on link "Paused widgets ?" at bounding box center [1412, 337] width 310 height 44
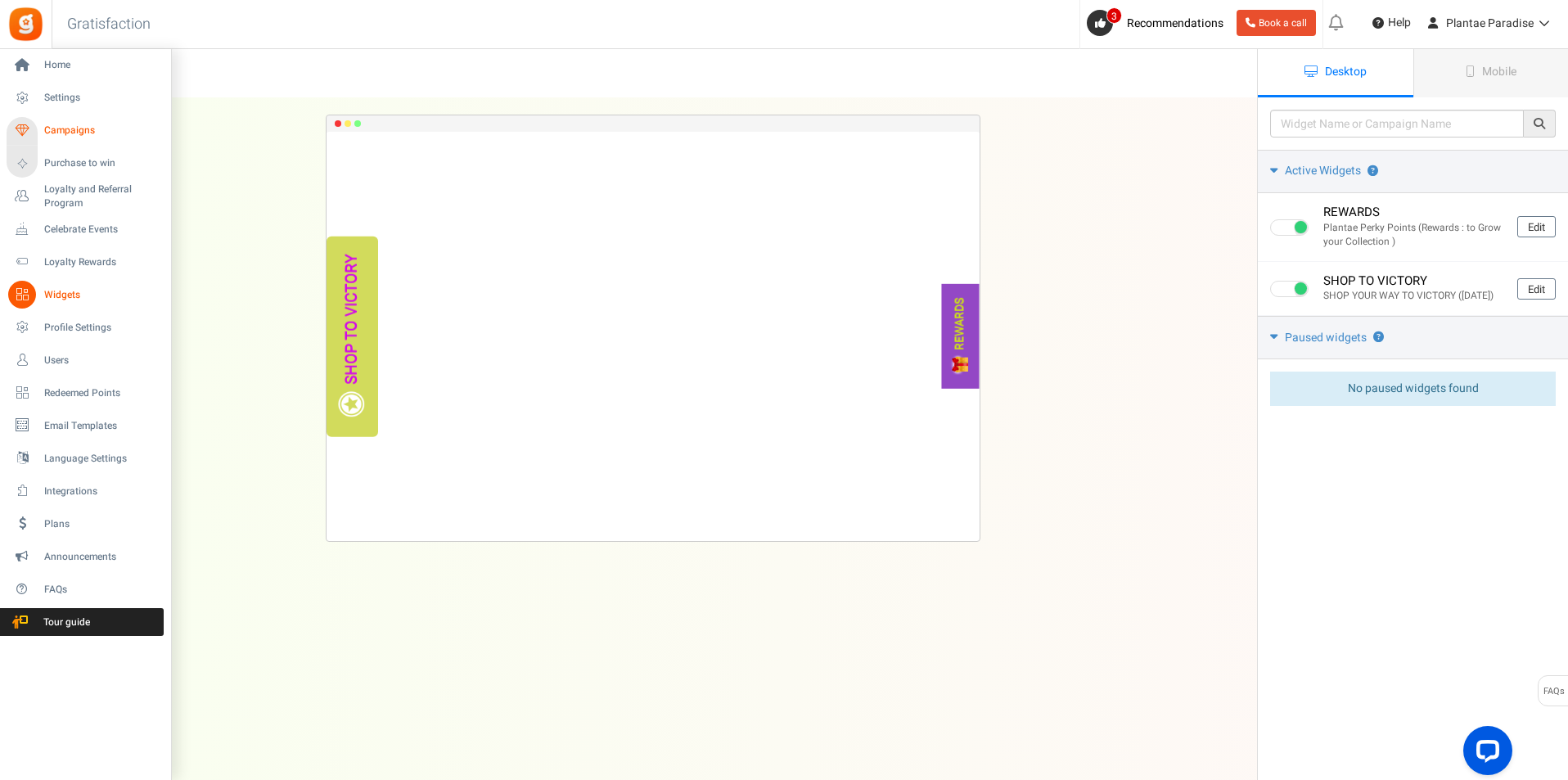
click at [65, 136] on span "Campaigns" at bounding box center [101, 130] width 115 height 14
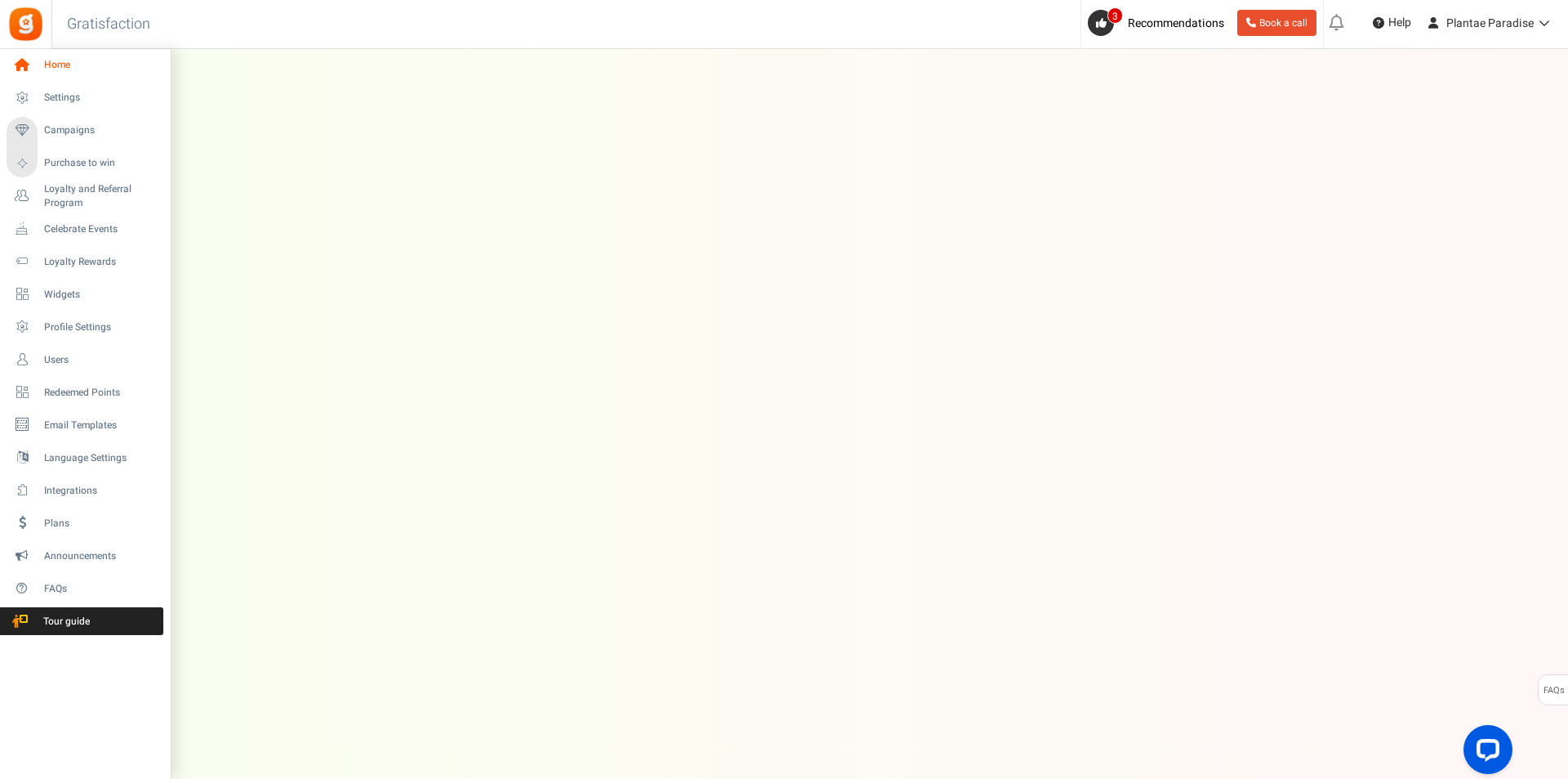
click at [45, 66] on span "Home" at bounding box center [101, 65] width 114 height 14
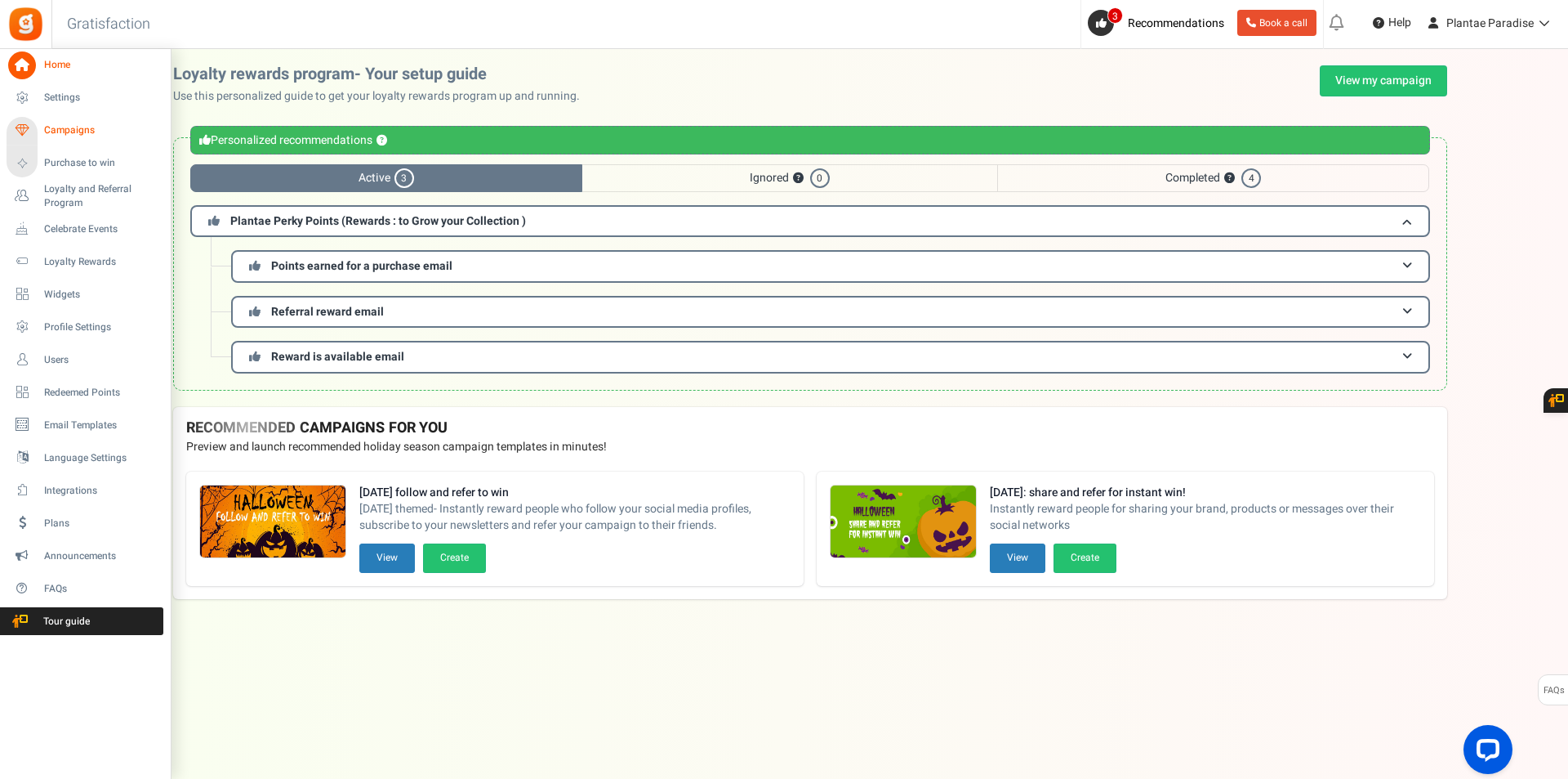
click at [53, 126] on span "Campaigns" at bounding box center [101, 130] width 114 height 14
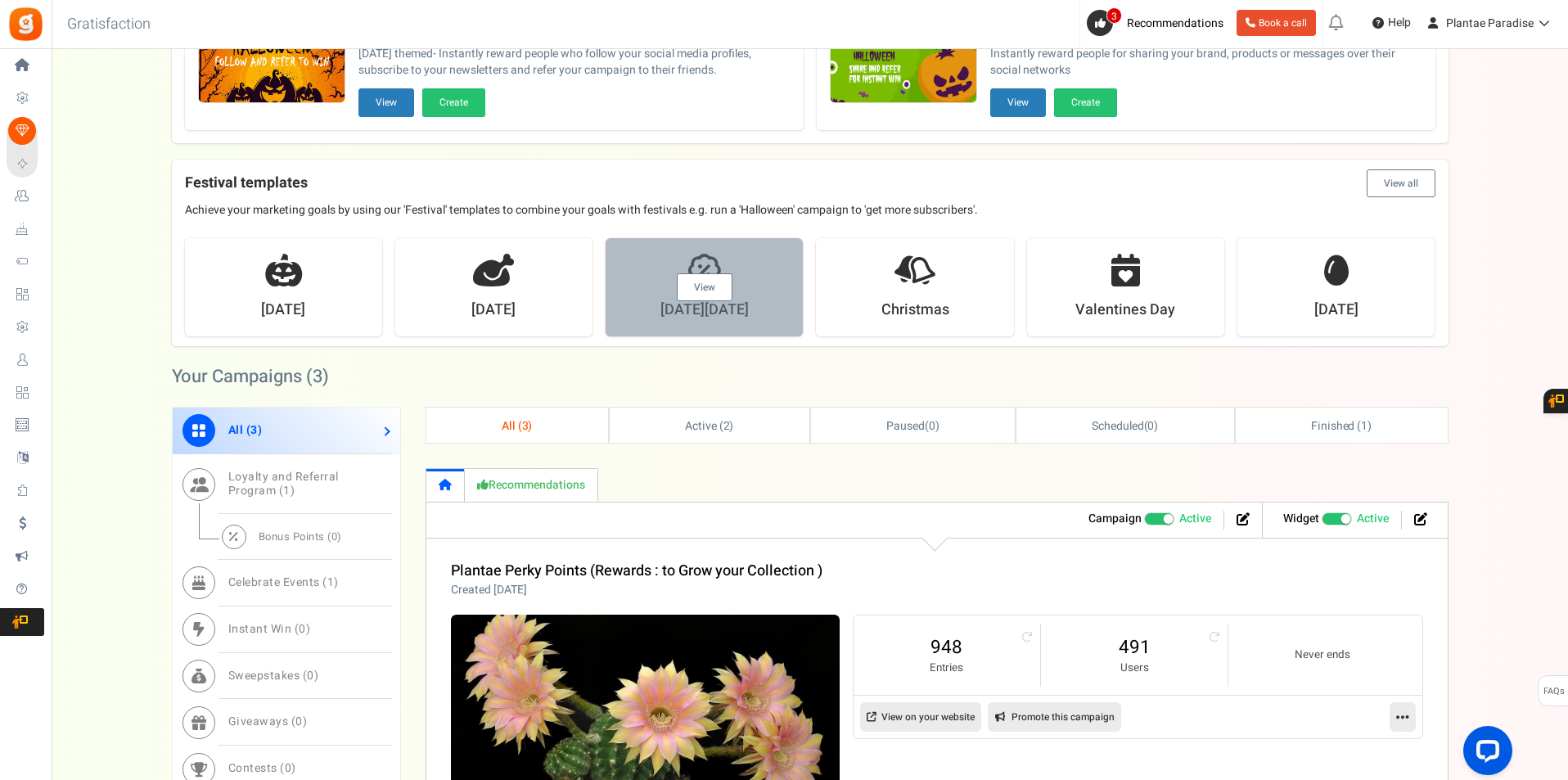
scroll to position [163, 0]
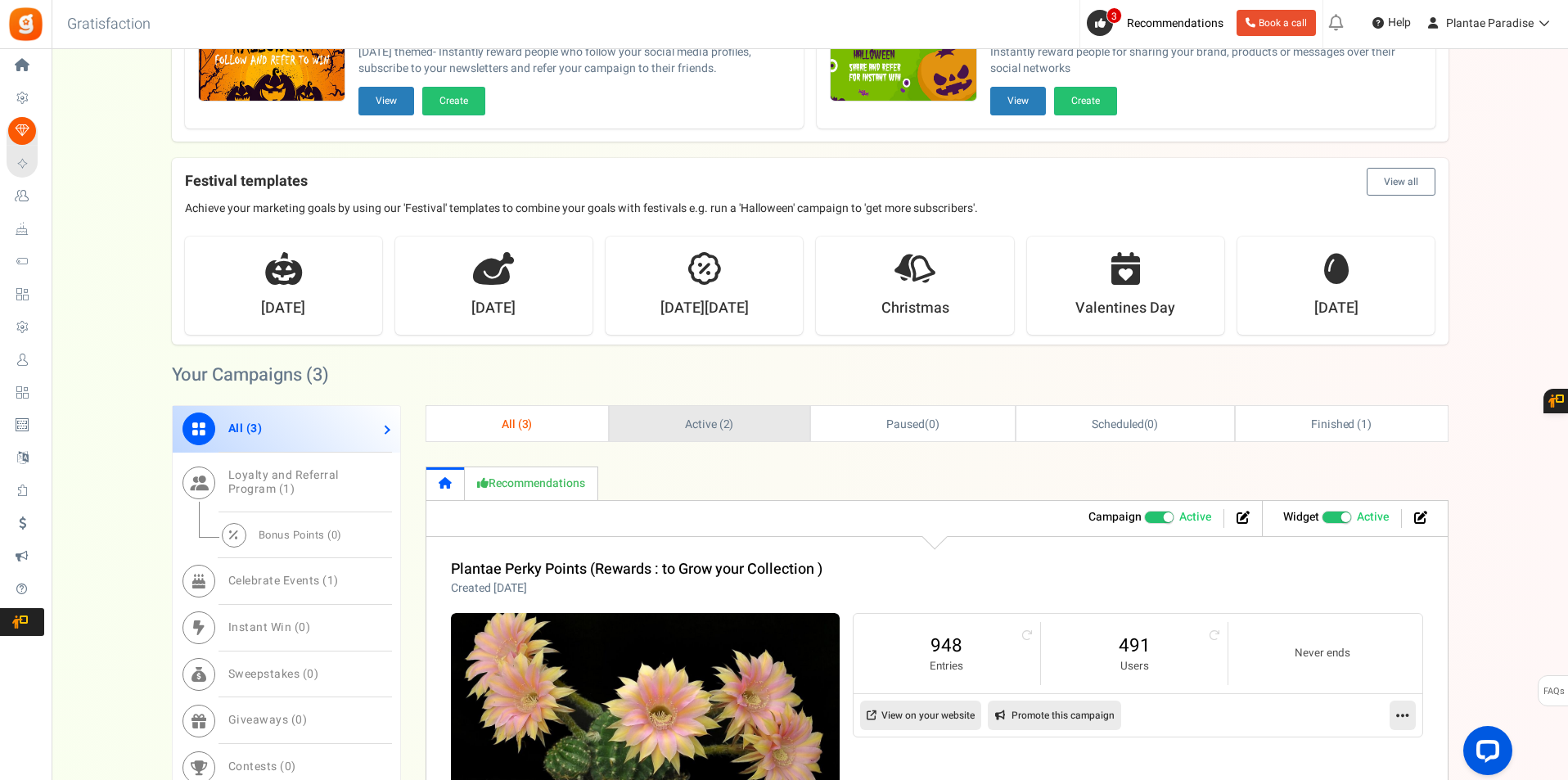
click at [723, 424] on span "2" at bounding box center [726, 424] width 7 height 17
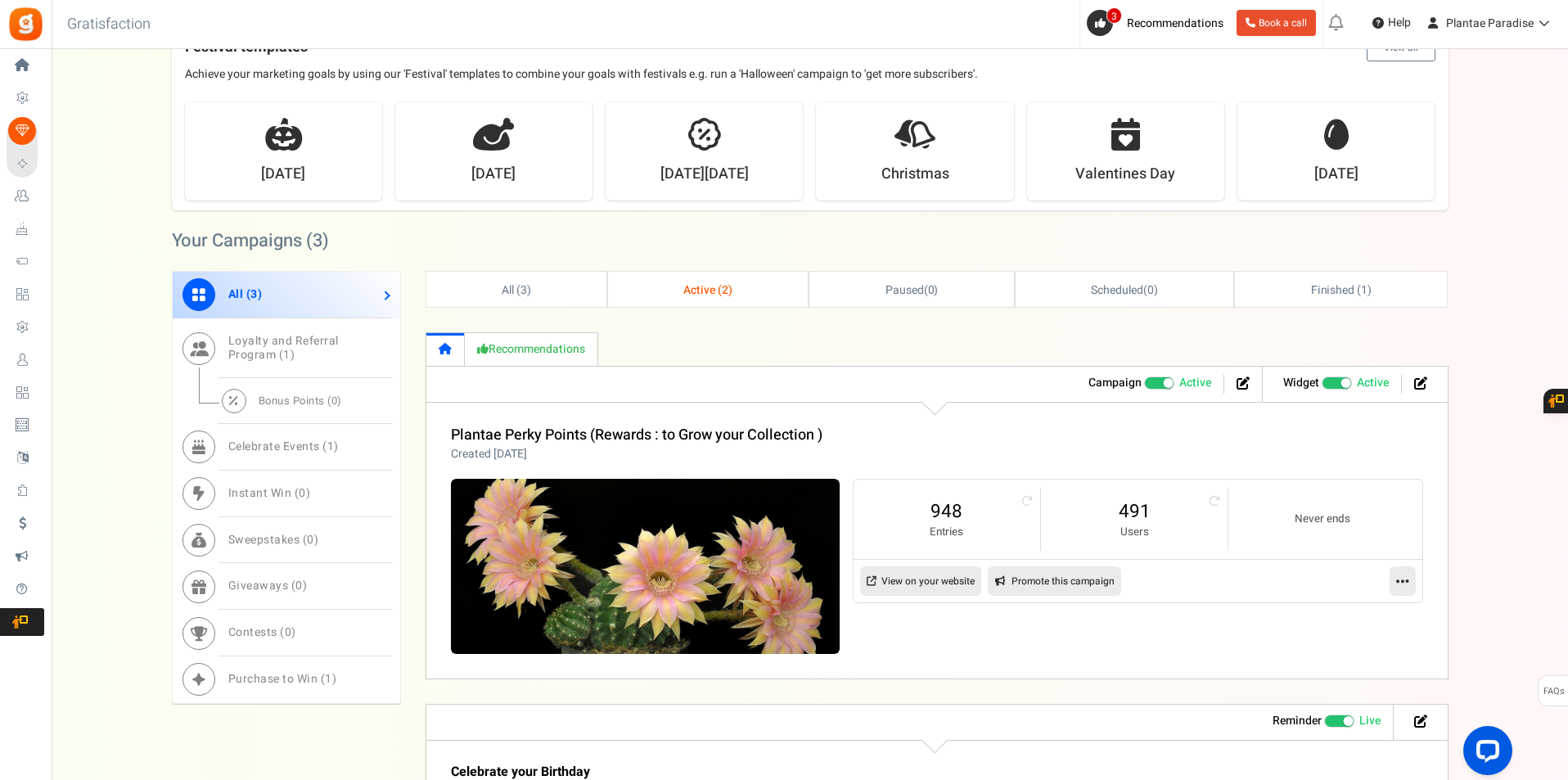
scroll to position [327, 0]
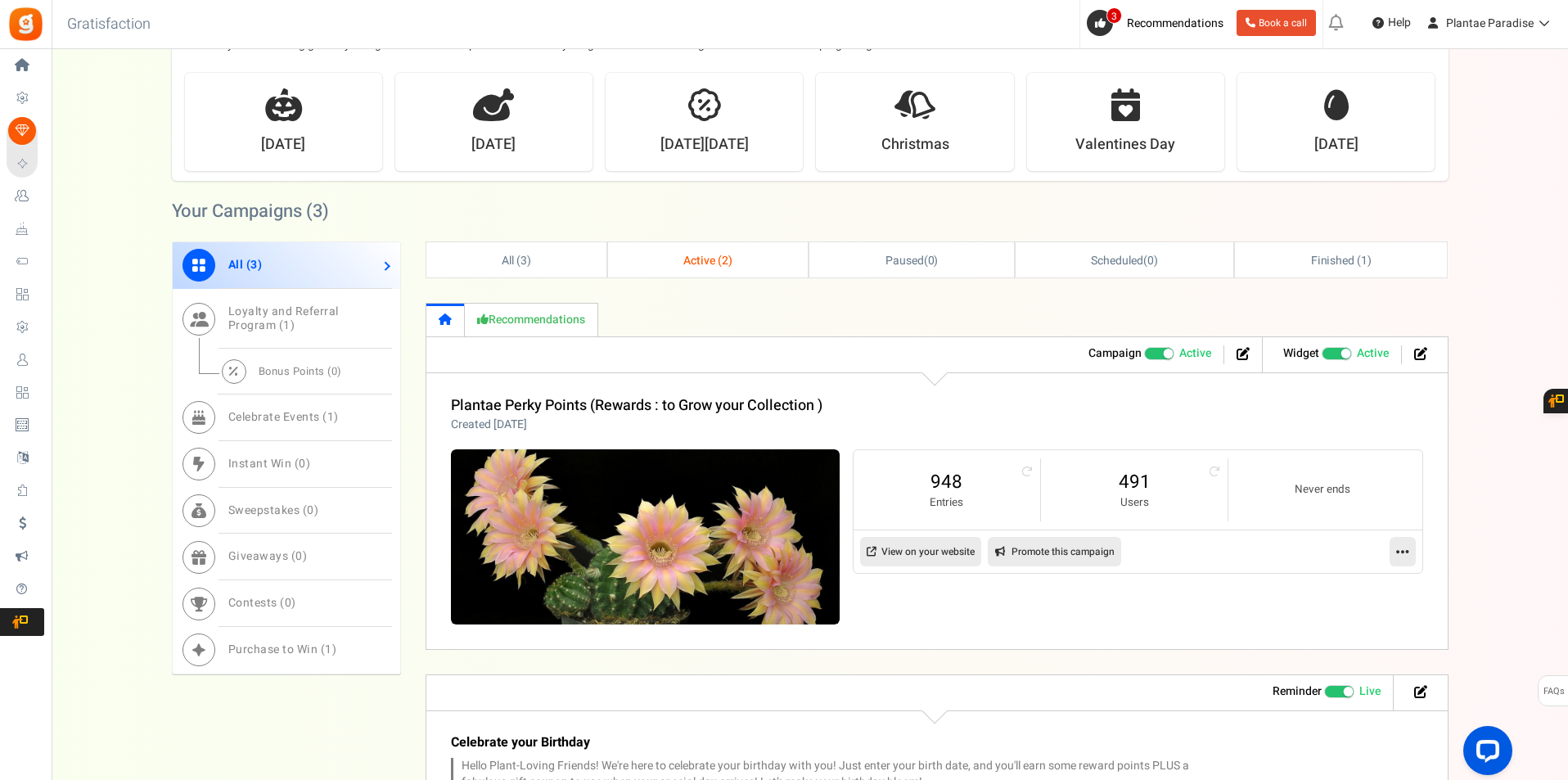
click at [696, 254] on span "Active ( 2 )" at bounding box center [707, 260] width 50 height 17
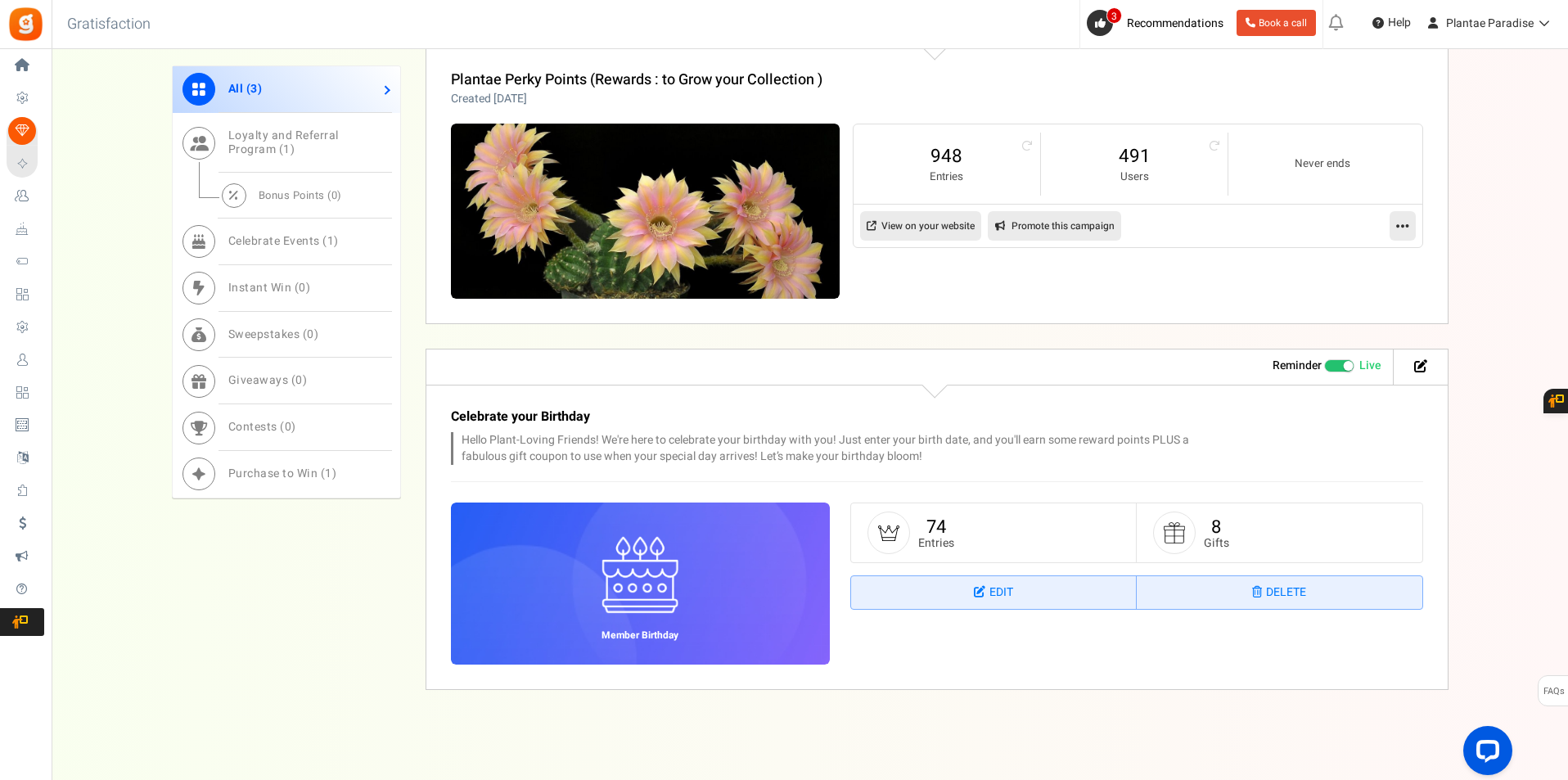
scroll to position [407, 0]
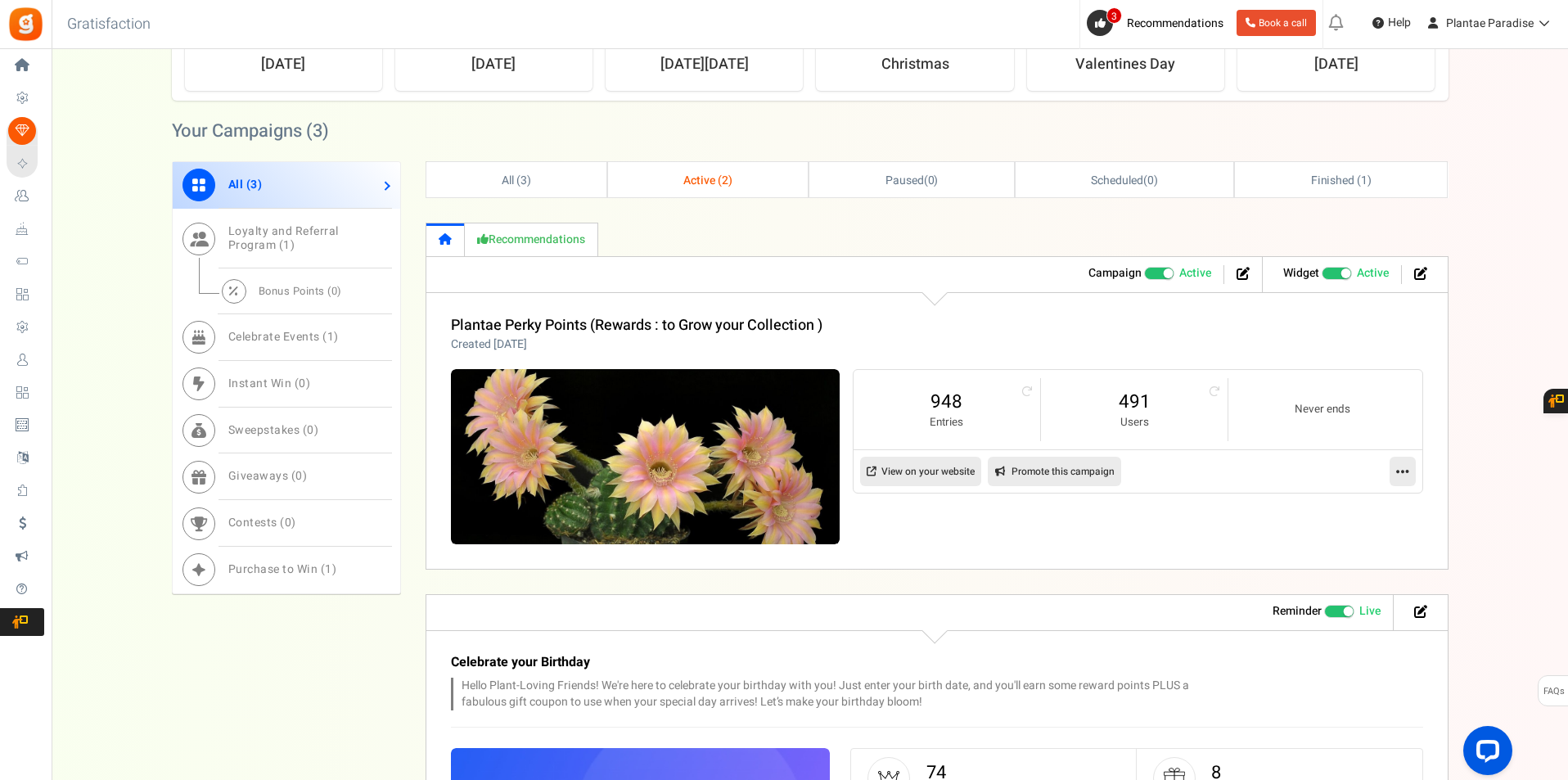
click at [707, 181] on span "Active ( 2 )" at bounding box center [707, 181] width 50 height 17
click at [914, 182] on span "Paused" at bounding box center [904, 181] width 39 height 17
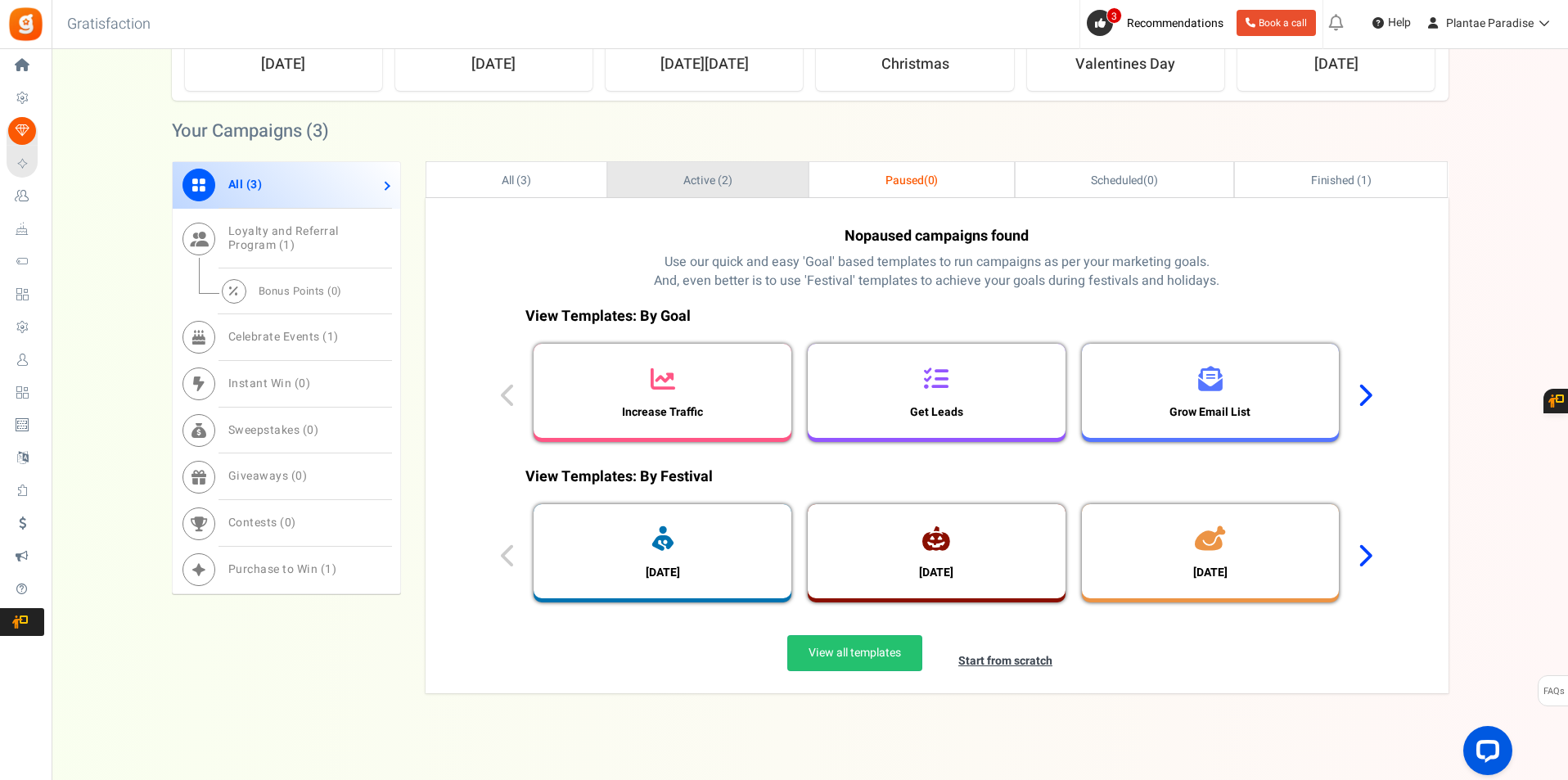
click at [685, 182] on span "Active ( 2 )" at bounding box center [707, 181] width 50 height 17
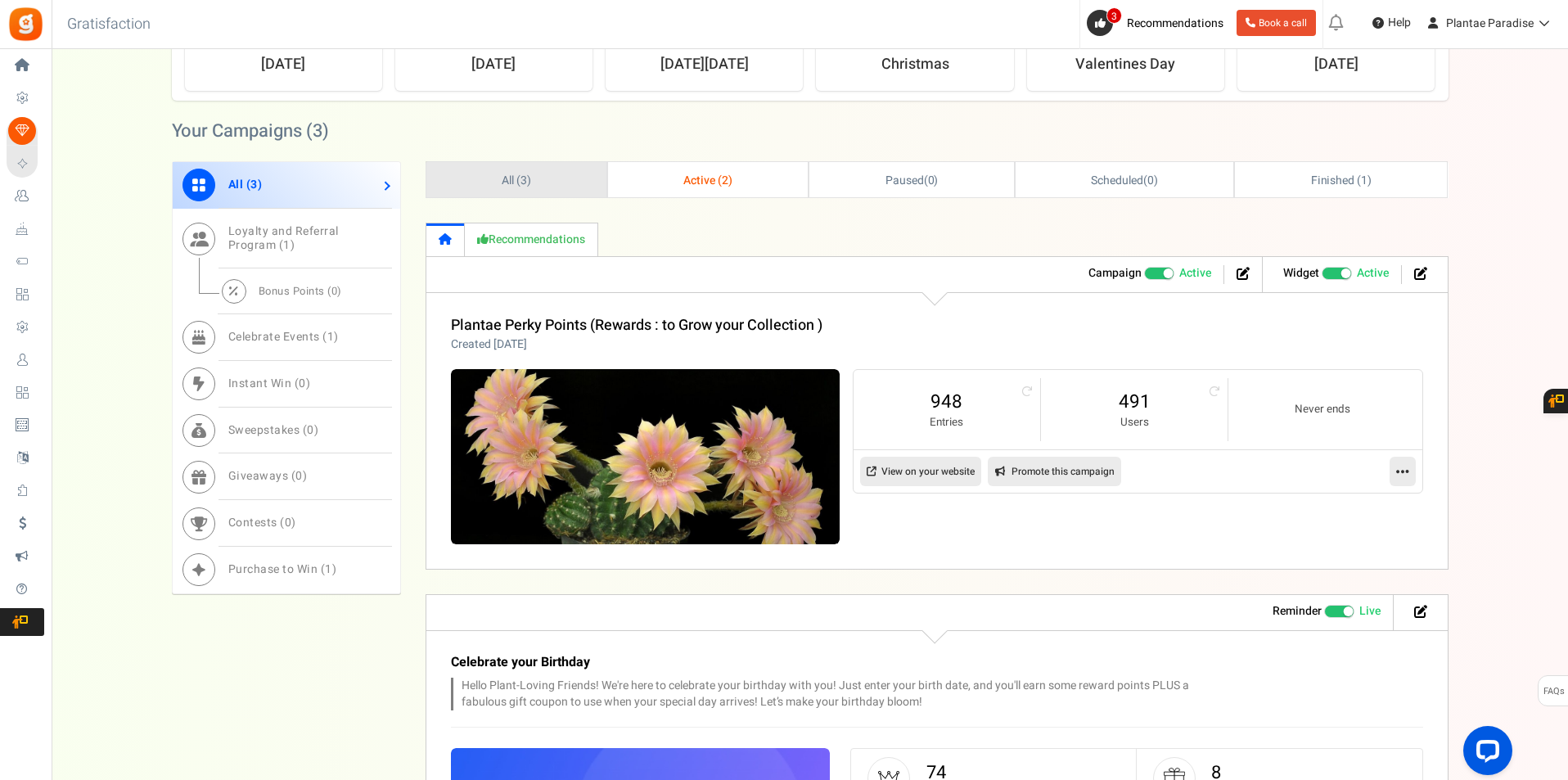
click at [520, 184] on span "All ( 3 )" at bounding box center [516, 181] width 29 height 17
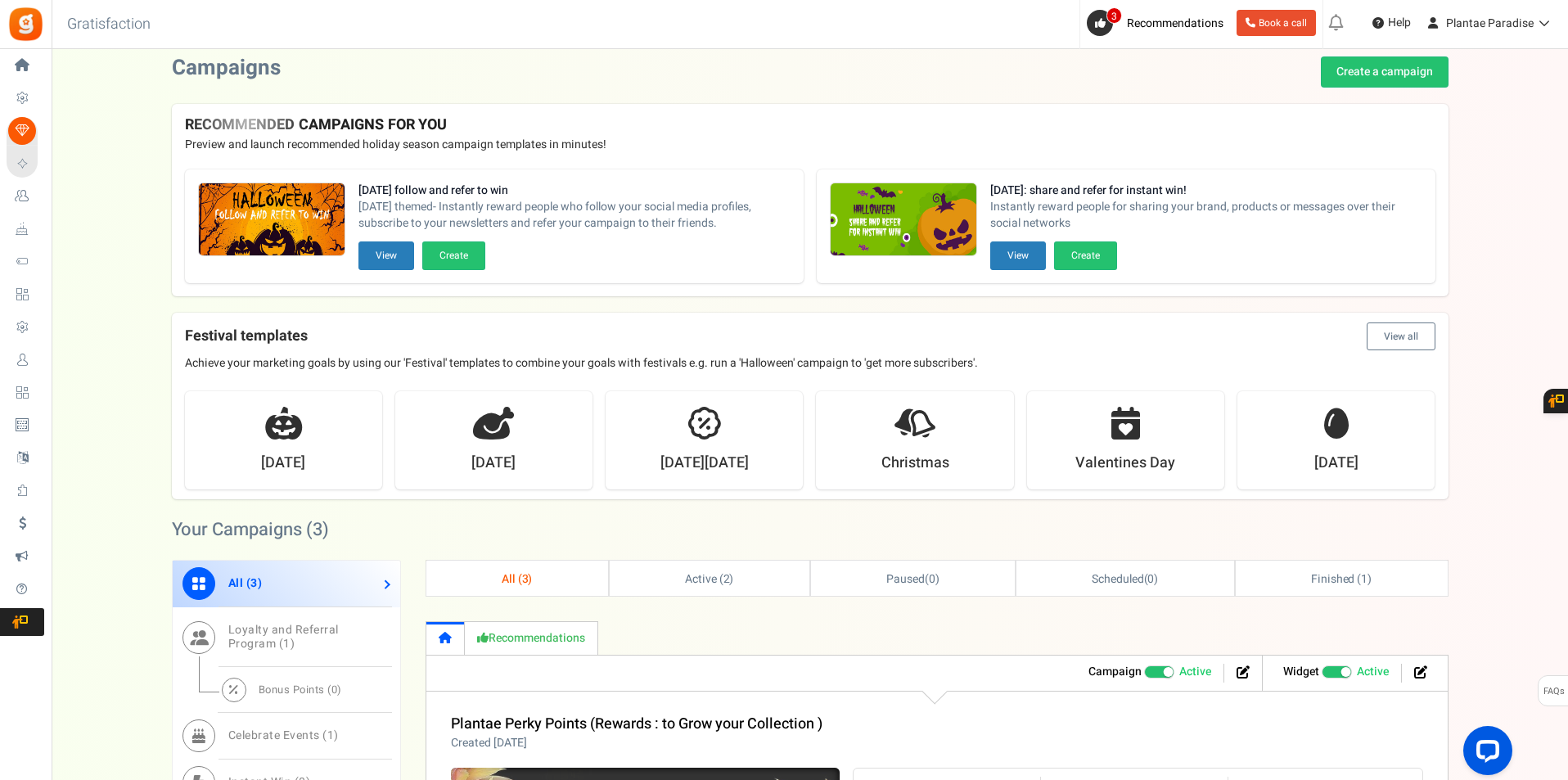
scroll to position [0, 0]
